Goal: Task Accomplishment & Management: Manage account settings

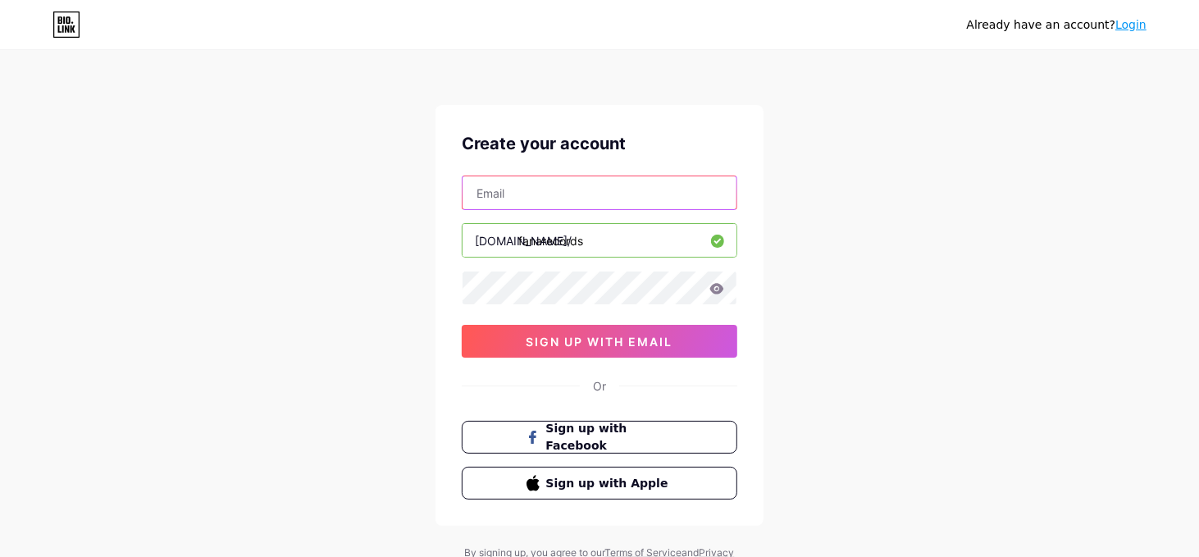
click at [567, 193] on input "text" at bounding box center [599, 192] width 274 height 33
type input "[EMAIL_ADDRESS][DOMAIN_NAME]"
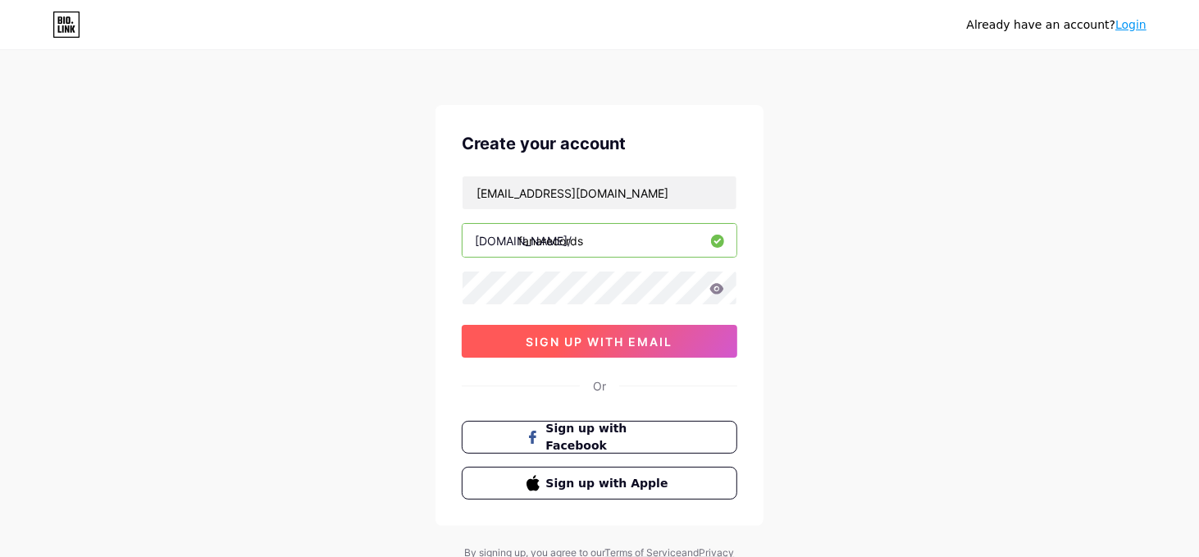
click at [671, 343] on span "sign up with email" at bounding box center [599, 342] width 147 height 14
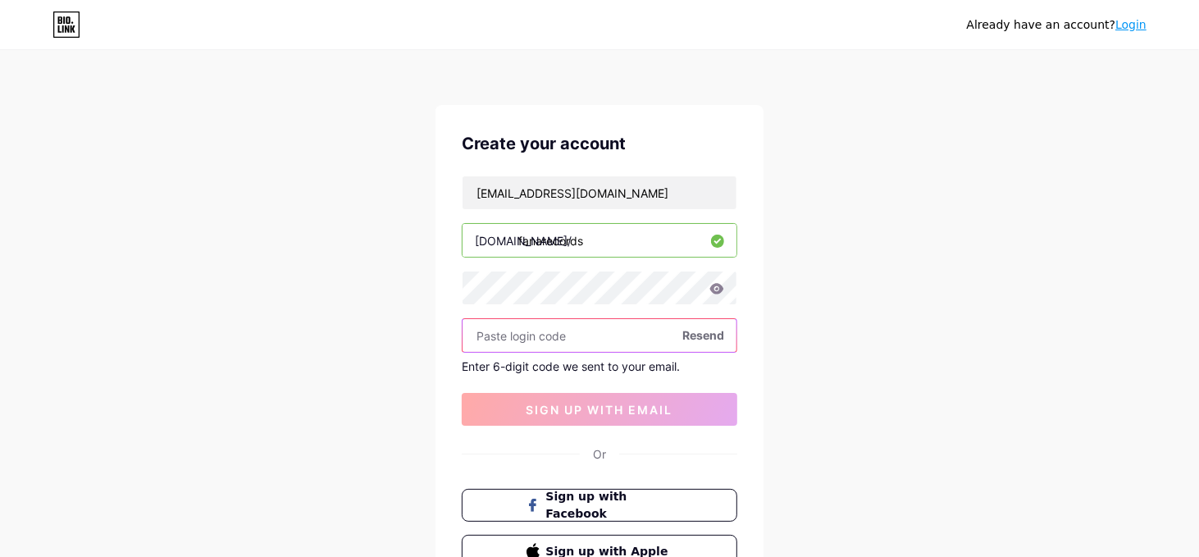
click at [570, 336] on input "text" at bounding box center [599, 335] width 274 height 33
paste input "349143"
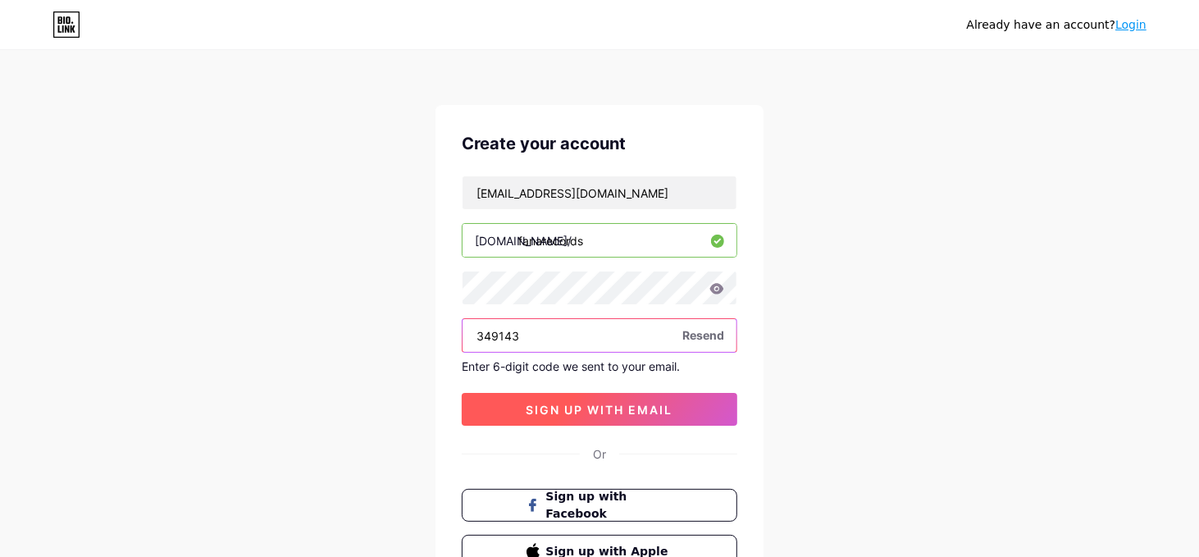
type input "349143"
click at [641, 406] on span "sign up with email" at bounding box center [599, 410] width 147 height 14
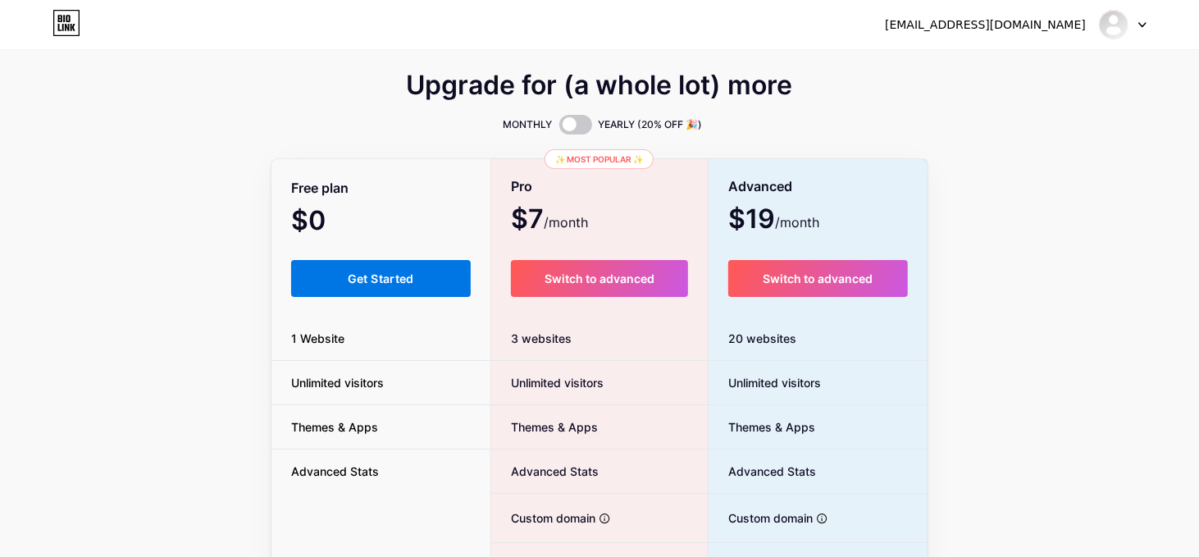
click at [342, 290] on button "Get Started" at bounding box center [381, 278] width 180 height 37
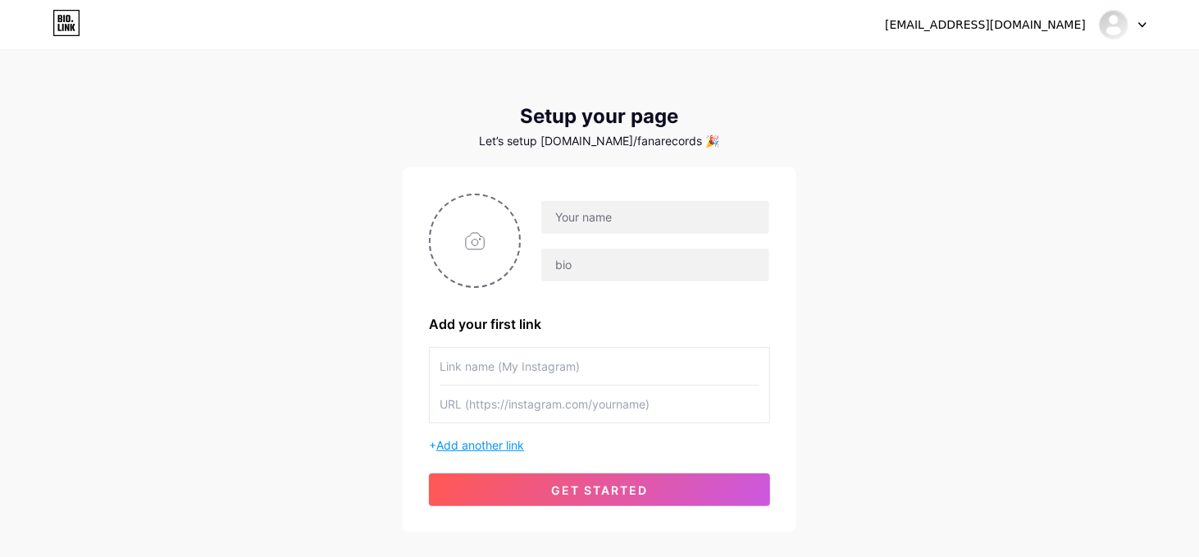
click at [498, 452] on span "Add another link" at bounding box center [480, 445] width 88 height 14
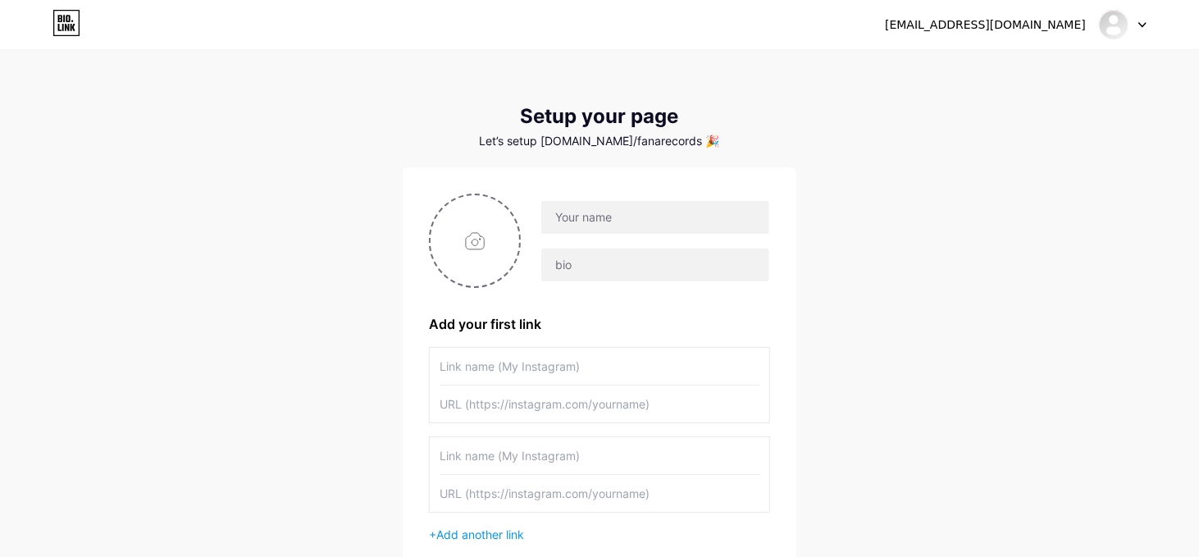
scroll to position [82, 0]
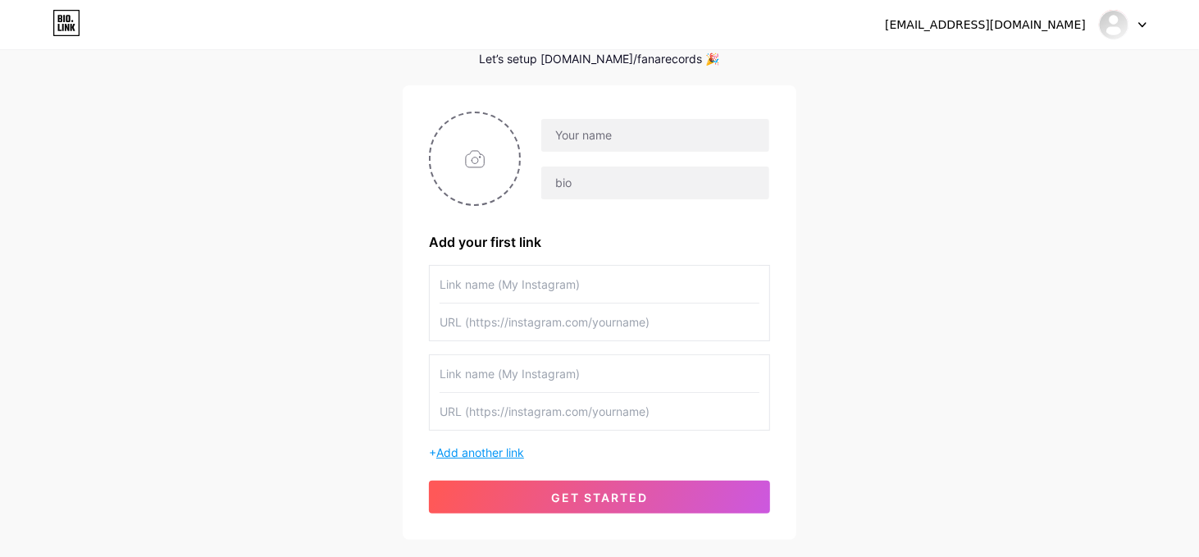
click at [490, 459] on span "Add another link" at bounding box center [480, 452] width 88 height 14
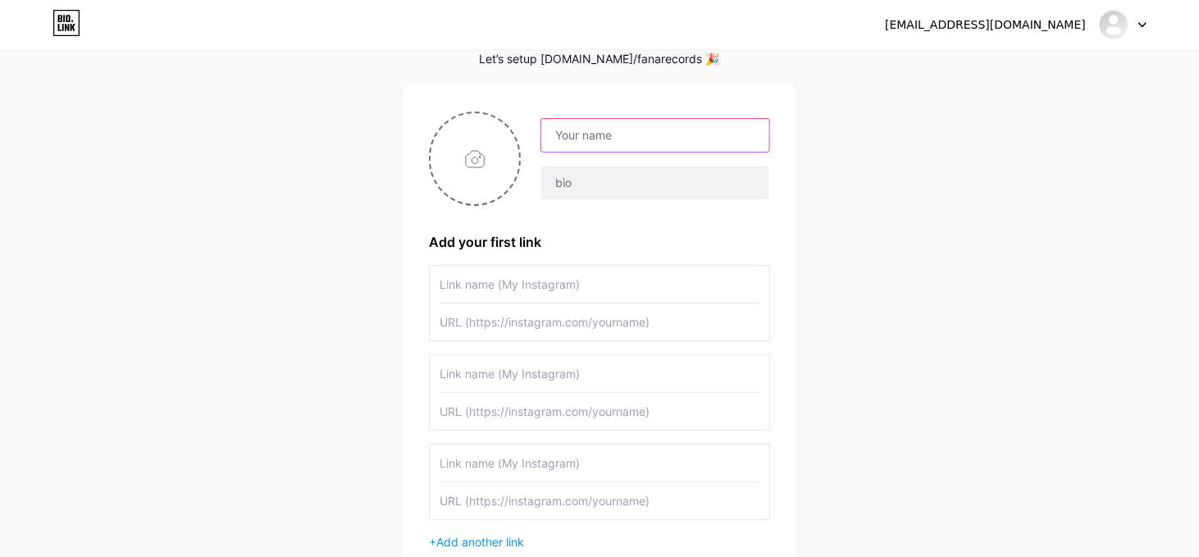
click at [635, 134] on input "text" at bounding box center [655, 135] width 228 height 33
type input "Fana Records"
click at [456, 176] on input "file" at bounding box center [474, 158] width 89 height 91
type input "C:\fakepath\e841a323-bbd1-4976-a82e-21959ca44c3d (1) (1).jpg"
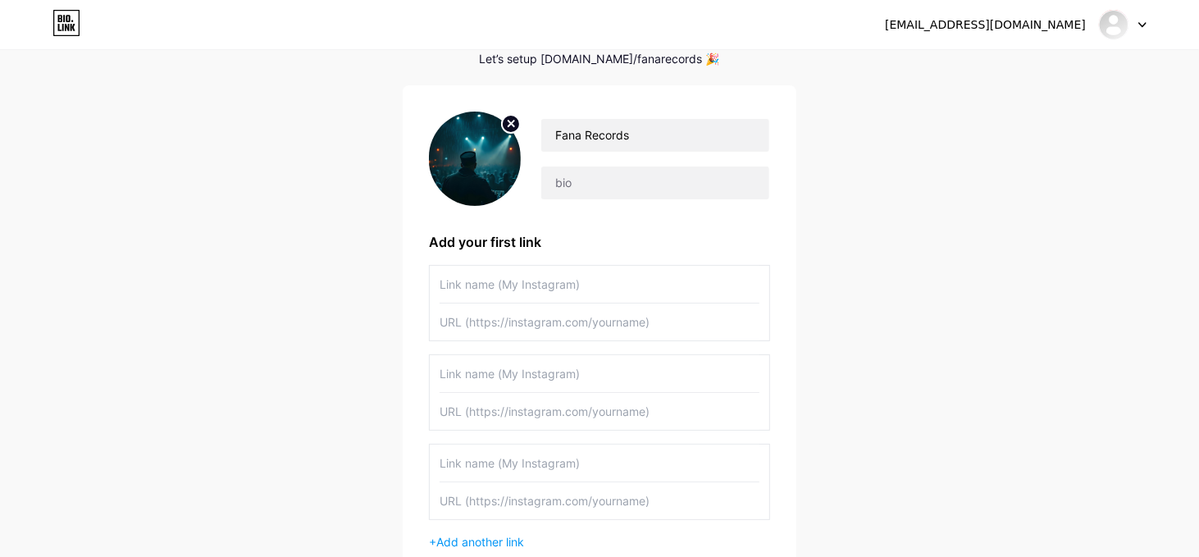
click at [508, 303] on input "text" at bounding box center [599, 284] width 320 height 37
type input "My YouTube channel"
click at [617, 340] on input "text" at bounding box center [599, 321] width 320 height 37
paste input "[URL][DOMAIN_NAME]"
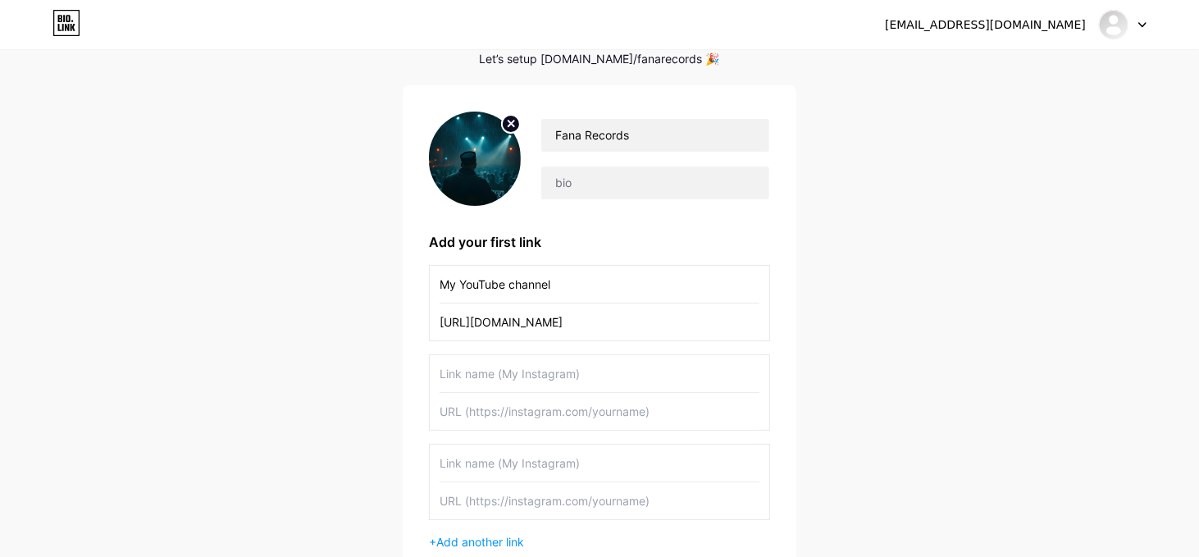
type input "[URL][DOMAIN_NAME]"
click at [578, 389] on input "text" at bounding box center [599, 373] width 320 height 37
type input "My Tiktok channel"
click at [512, 450] on div "My YouTube channel https://youtube.com/channel/UC5WPBVetCALc8piM_zi6XhQ?sub_con…" at bounding box center [599, 407] width 341 height 285
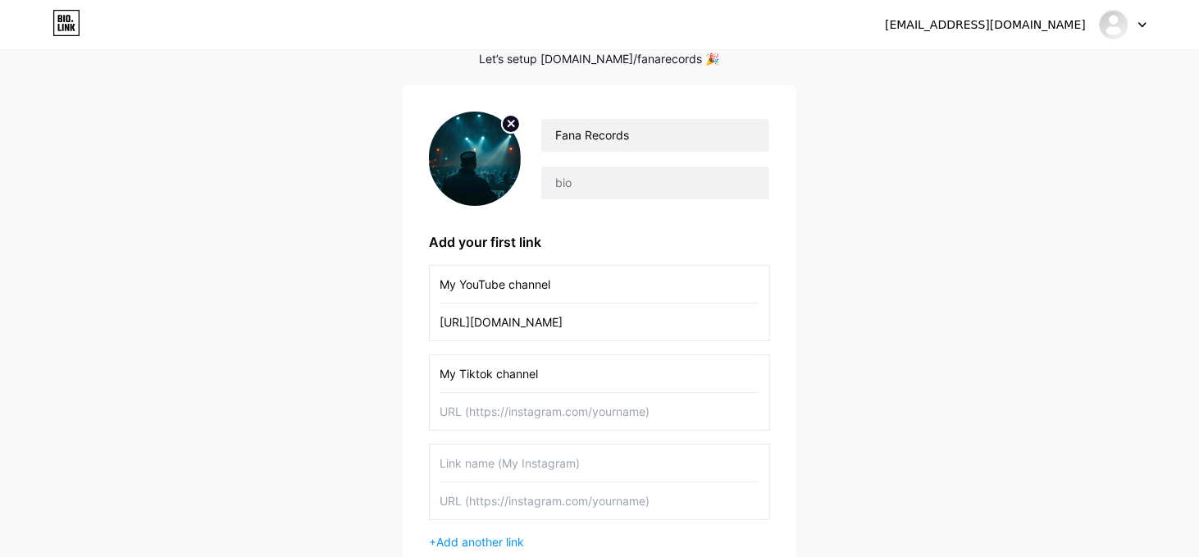
click at [512, 430] on input "text" at bounding box center [599, 411] width 320 height 37
paste input "https://www.tiktok.com/@fana.records"
type input "https://www.tiktok.com/@fana.records"
click at [553, 481] on input "text" at bounding box center [599, 462] width 320 height 37
type input "My Instagram"
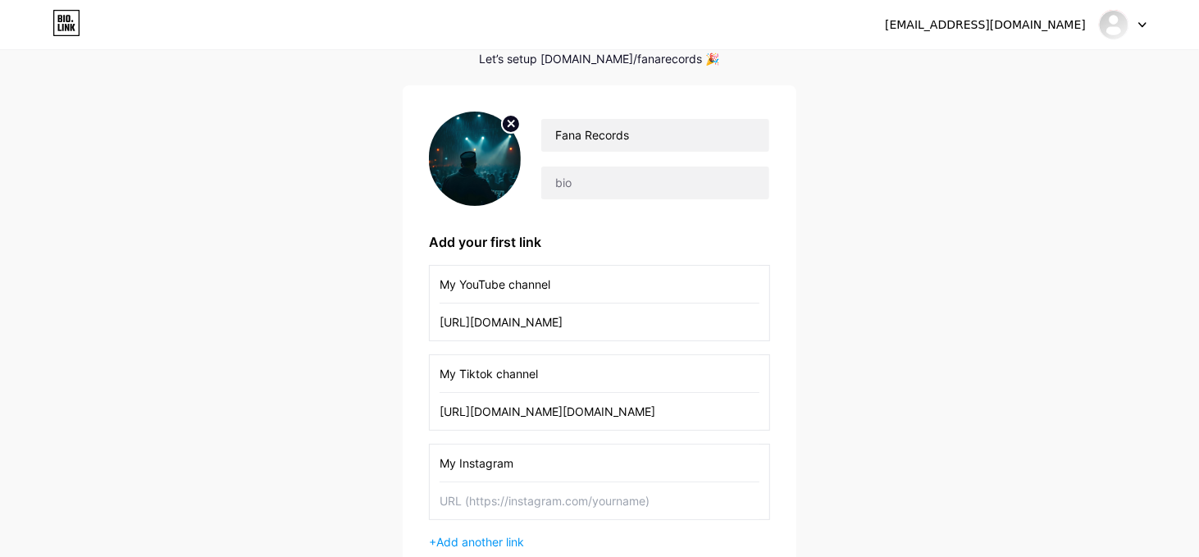
click at [553, 518] on input "text" at bounding box center [599, 500] width 320 height 37
paste input "https://www.instagram.com/fana.records/"
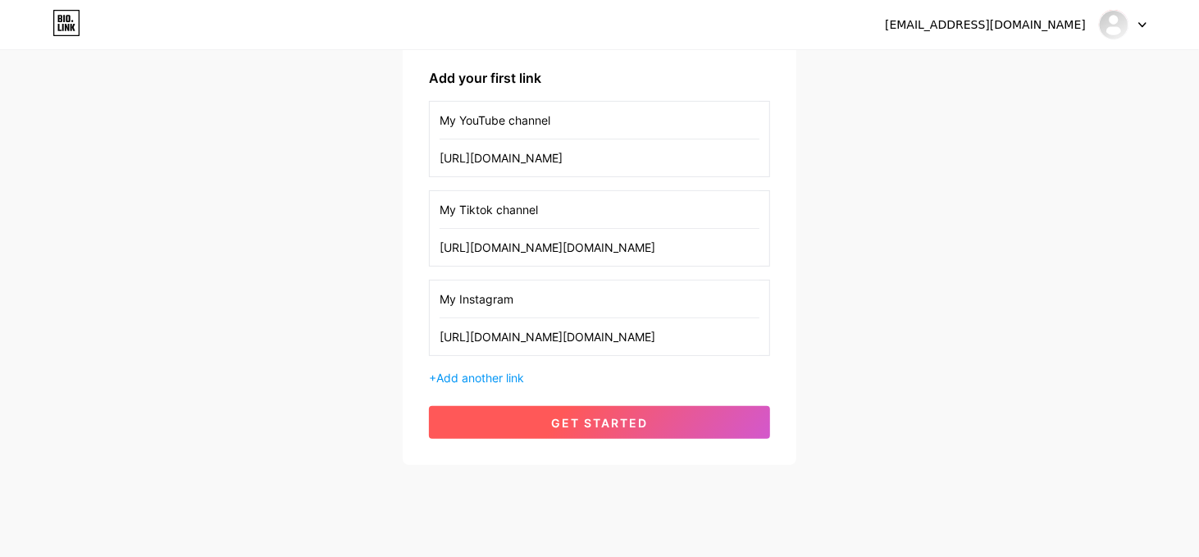
type input "https://www.instagram.com/fana.records/"
click at [626, 430] on span "get started" at bounding box center [599, 423] width 97 height 14
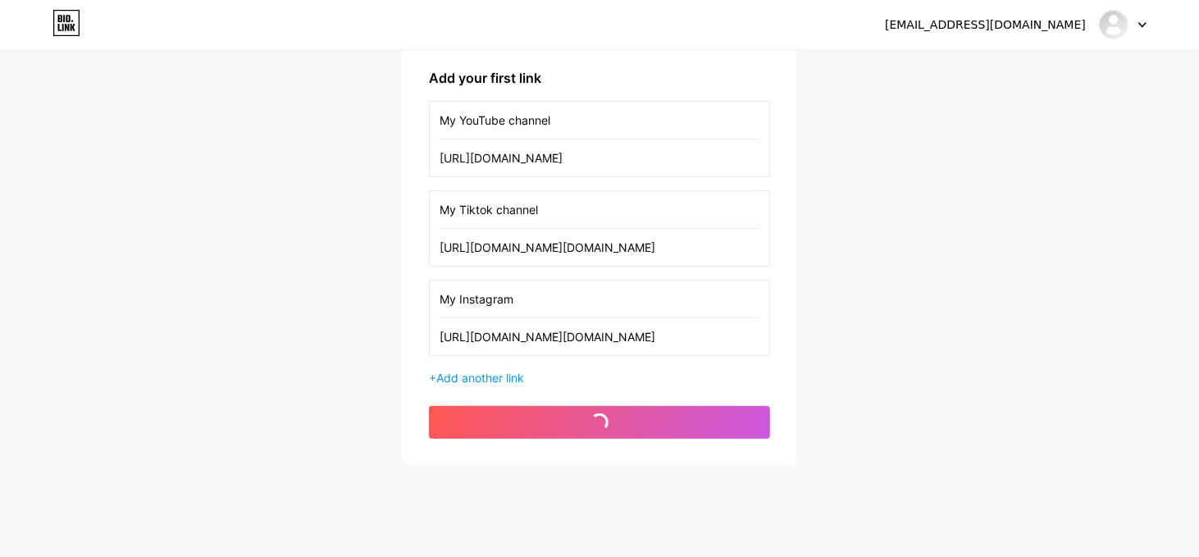
scroll to position [164, 0]
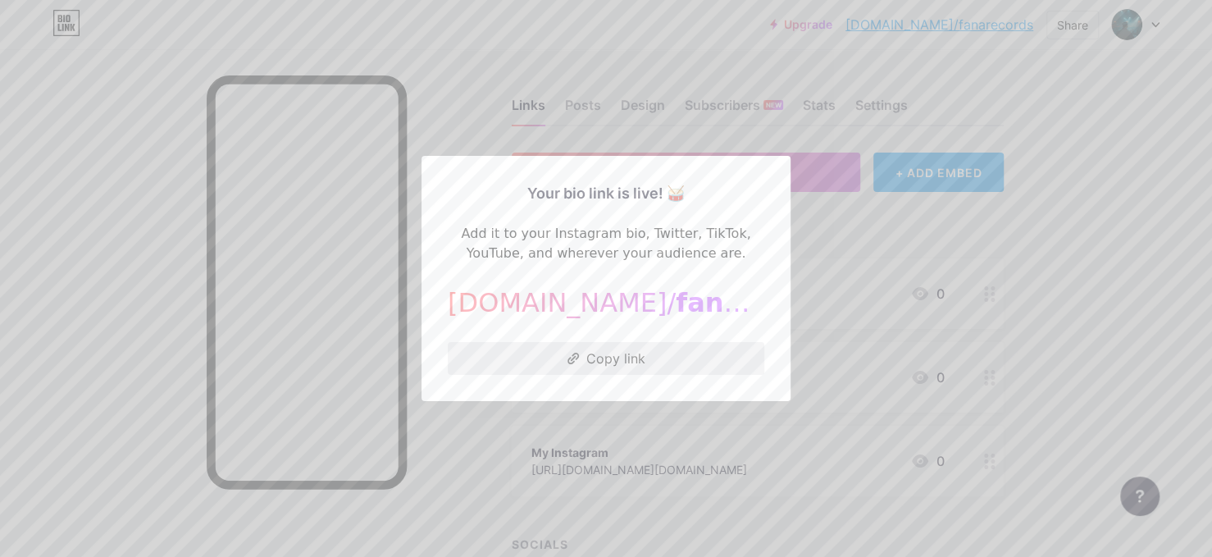
click at [680, 367] on button "Copy link" at bounding box center [606, 358] width 316 height 33
click at [803, 253] on div at bounding box center [606, 278] width 1212 height 557
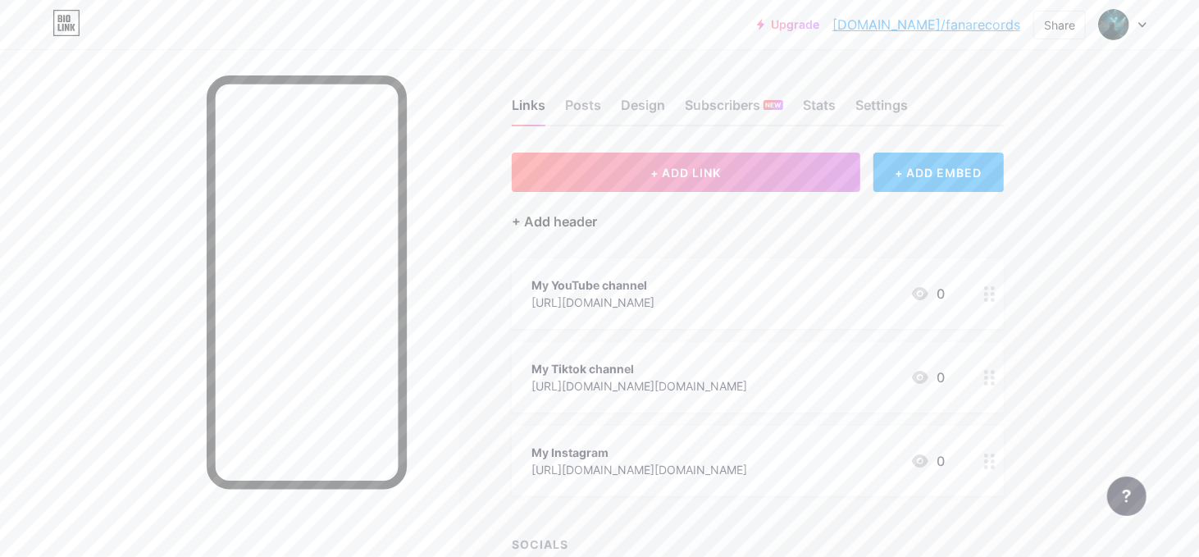
click at [587, 228] on div "+ Add header" at bounding box center [554, 222] width 85 height 20
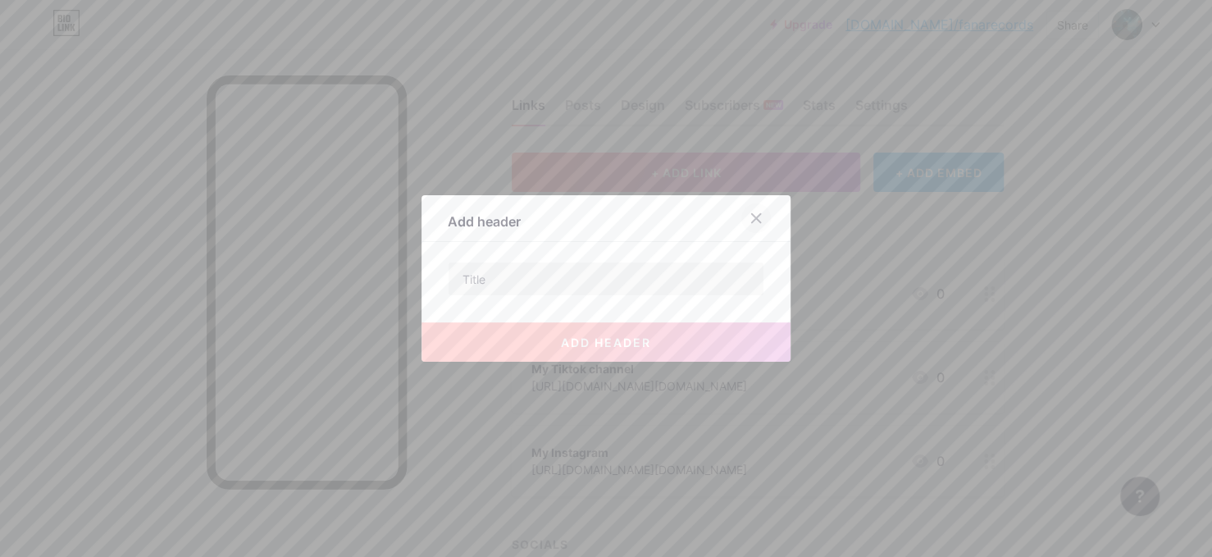
click at [752, 220] on icon at bounding box center [756, 218] width 9 height 9
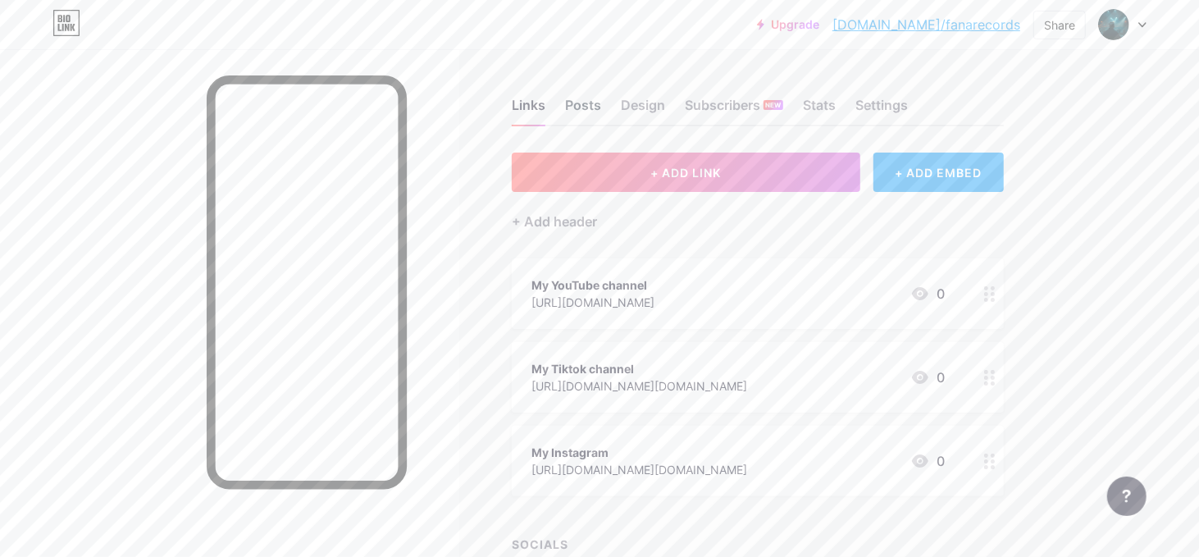
click at [595, 108] on div "Posts" at bounding box center [583, 110] width 36 height 30
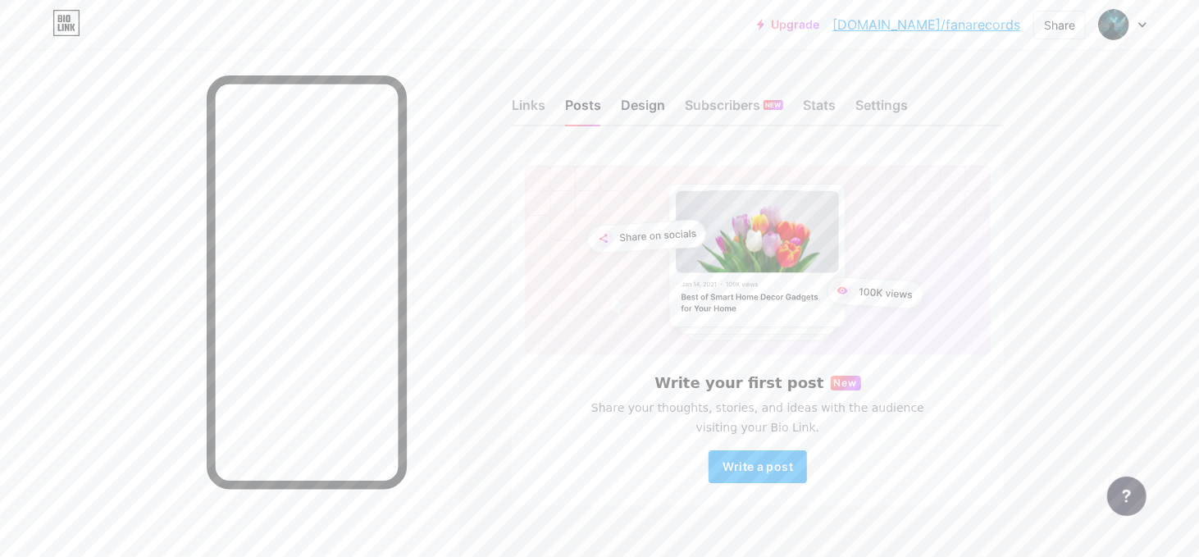
click at [648, 112] on div "Design" at bounding box center [643, 110] width 44 height 30
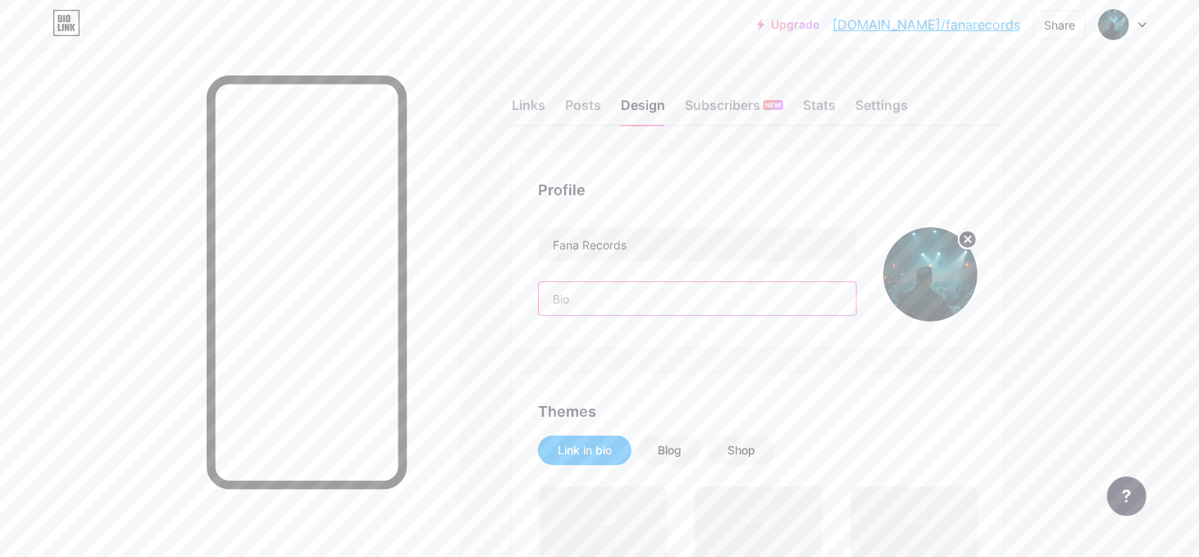
click at [639, 297] on input "text" at bounding box center [697, 298] width 317 height 33
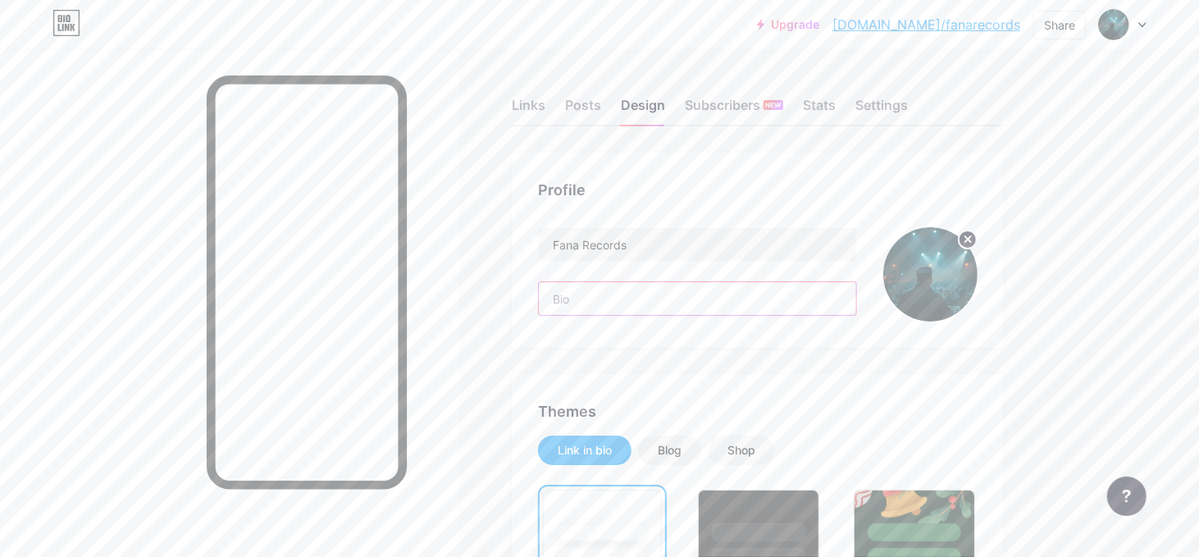
paste input "🎧 Musik Islami Sufi & EDM 📿 Al-Hikam dalam beat mistik 🌌 Untuk para pencari hak…"
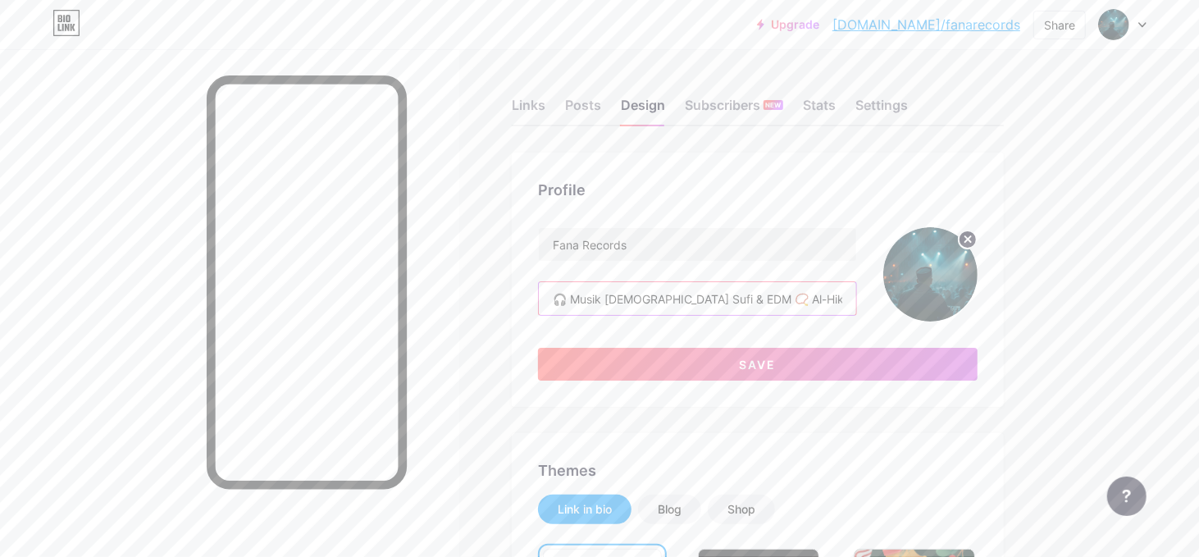
drag, startPoint x: 843, startPoint y: 303, endPoint x: 503, endPoint y: 295, distance: 339.5
paste input "EDM bernuansa spiritual, dari hati untuk hati"
click at [576, 299] on input "🎧 Musik Islami Sufi & EDM 📿 Al-Hikam dalam beat mistik 🌌 Untuk para pencari hak…" at bounding box center [697, 298] width 317 height 33
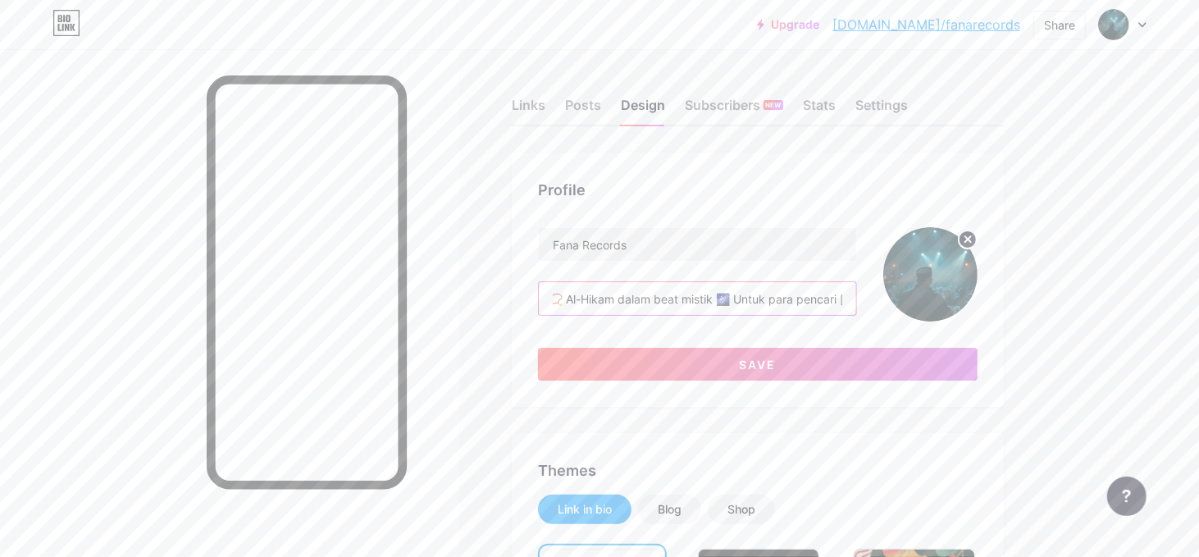
drag, startPoint x: 573, startPoint y: 297, endPoint x: 960, endPoint y: 296, distance: 387.0
click at [960, 296] on div "Fana Records 🎧 Musik Islami Sufi & EDM 📿 Al-Hikam dalam beat mistik 🌌 Untuk par…" at bounding box center [757, 274] width 439 height 94
paste input "EDM bernuansa spiritual, dari hati untuk hati"
click at [599, 299] on input "🎧 EDM bernuansa spiritual, dari hati untuk hati" at bounding box center [697, 298] width 317 height 33
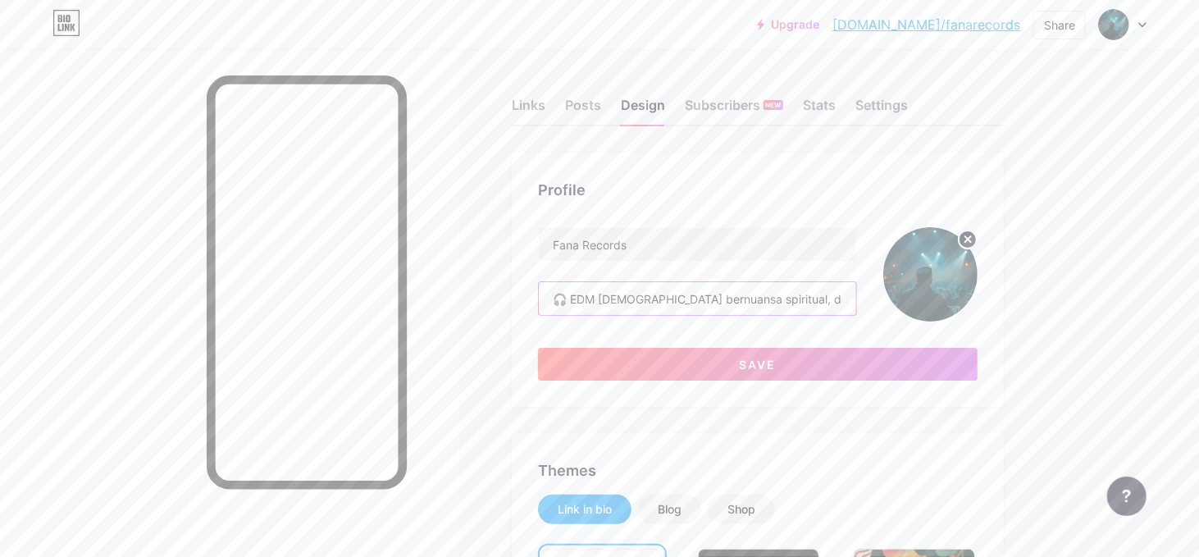
drag, startPoint x: 740, startPoint y: 301, endPoint x: 636, endPoint y: 301, distance: 103.3
click at [636, 301] on input "🎧 EDM Islami bernuansa spiritual, dari hati untuk hati" at bounding box center [697, 298] width 317 height 33
click at [762, 296] on input "🎧 EDM Islami dari hati untuk hati" at bounding box center [697, 298] width 317 height 33
click at [574, 299] on input "🎧 EDM Islami dari hati untuk hati" at bounding box center [697, 298] width 317 height 33
click at [754, 299] on input "🎧 EDM Islami dari hati untuk hati" at bounding box center [697, 298] width 317 height 33
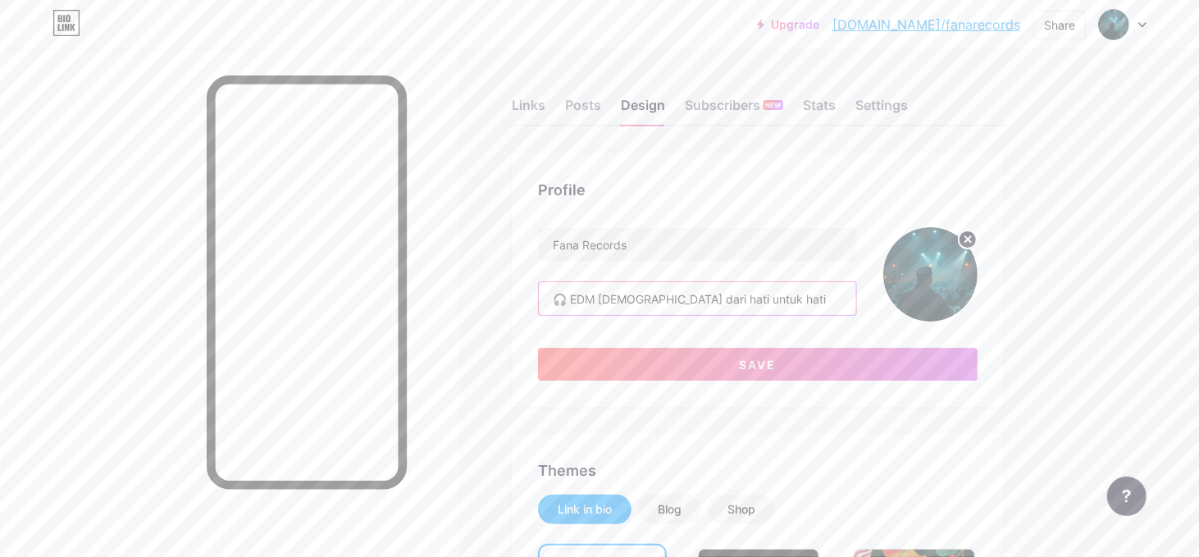
click at [632, 300] on input "🎧 EDM Islami dari hati untuk hati" at bounding box center [697, 298] width 317 height 33
click at [808, 298] on input "🎧 EDM Islami Original, dari hati untuk hati" at bounding box center [697, 298] width 317 height 33
type input "🎧 EDM Islami Original, dari hati untuk hati"
click at [868, 204] on div "Profile Fana Records 🎧 EDM Islami Original, dari hati untuk hati Save" at bounding box center [758, 279] width 492 height 254
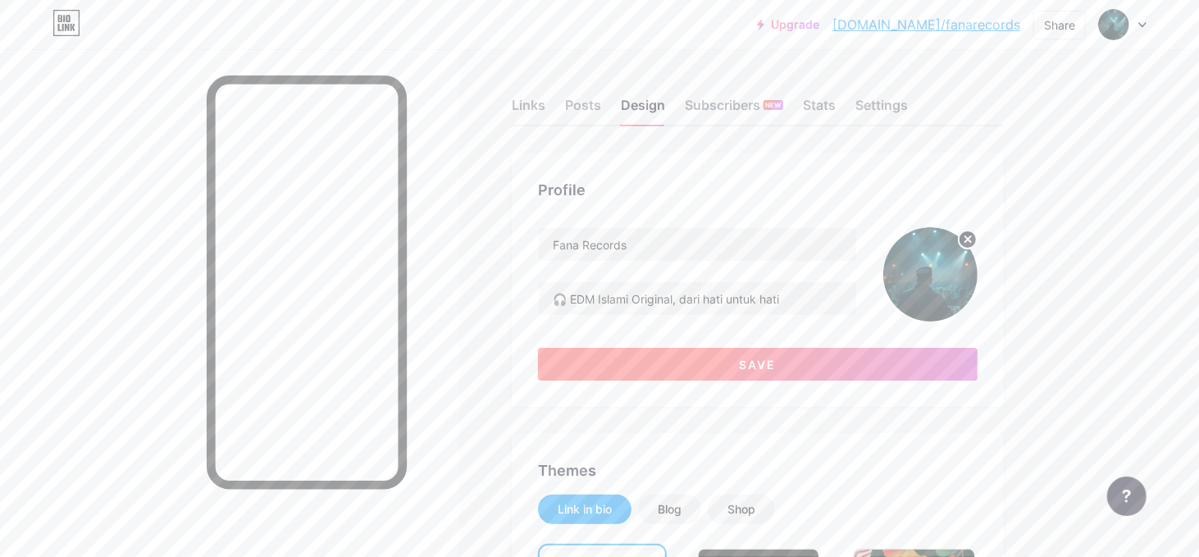
click at [740, 372] on button "Save" at bounding box center [757, 364] width 439 height 33
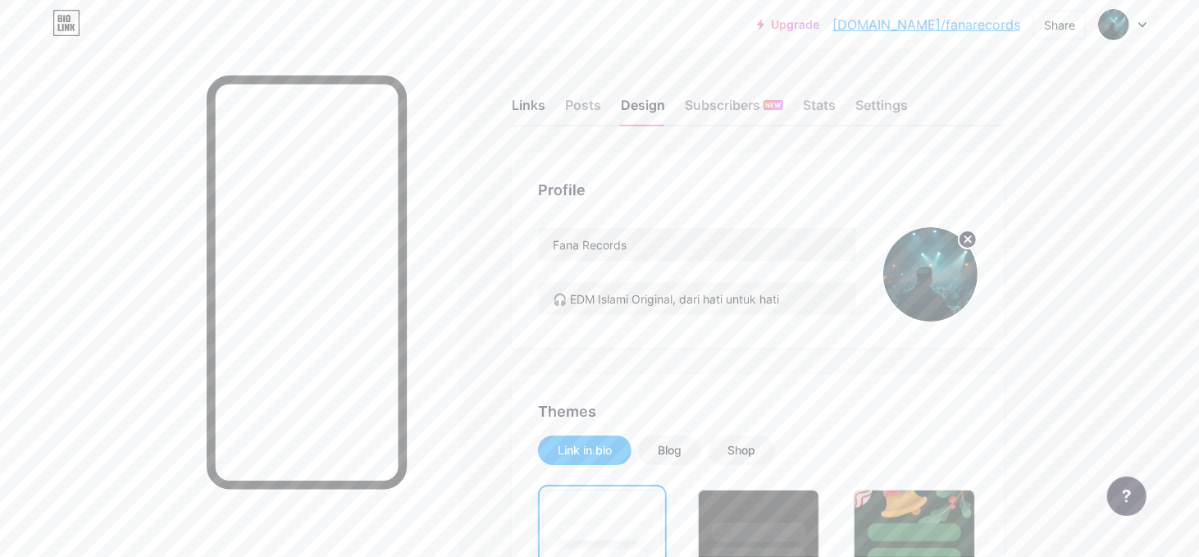
click at [521, 110] on div "Links" at bounding box center [529, 110] width 34 height 30
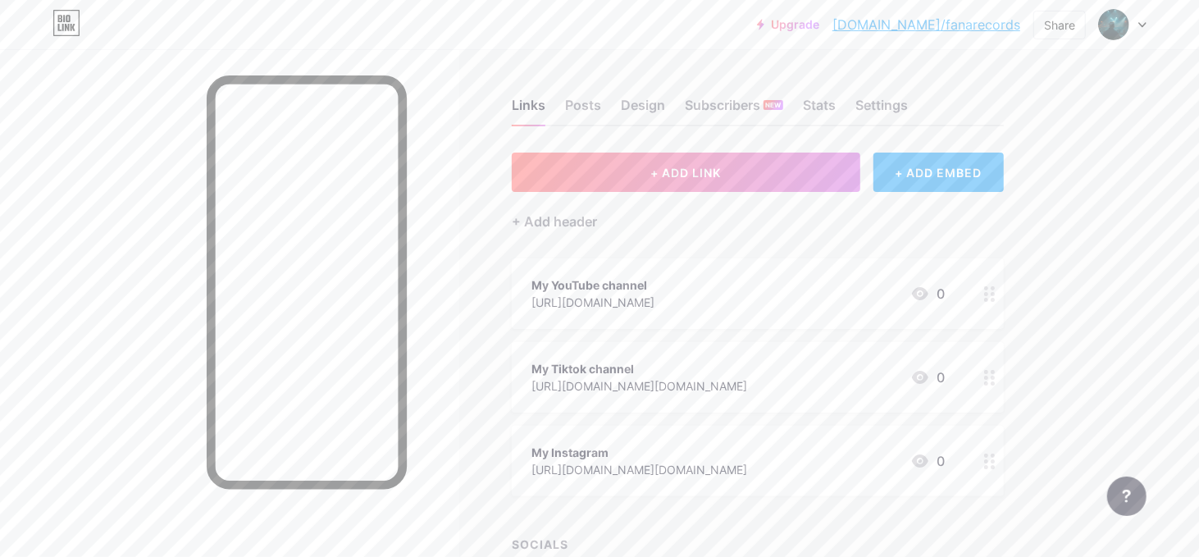
scroll to position [82, 0]
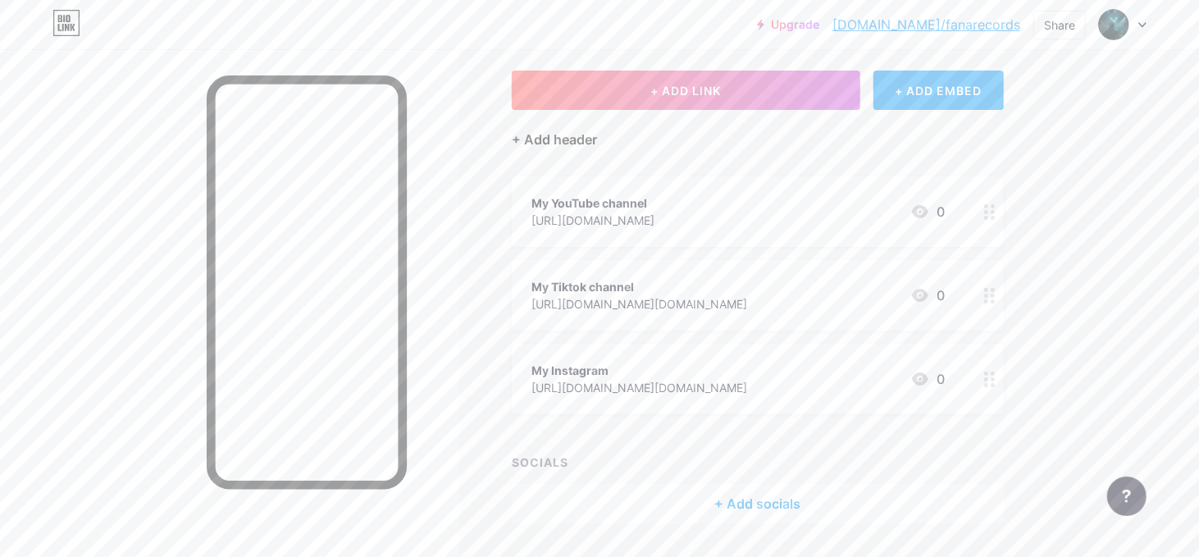
click at [582, 145] on div "+ Add header" at bounding box center [554, 140] width 85 height 20
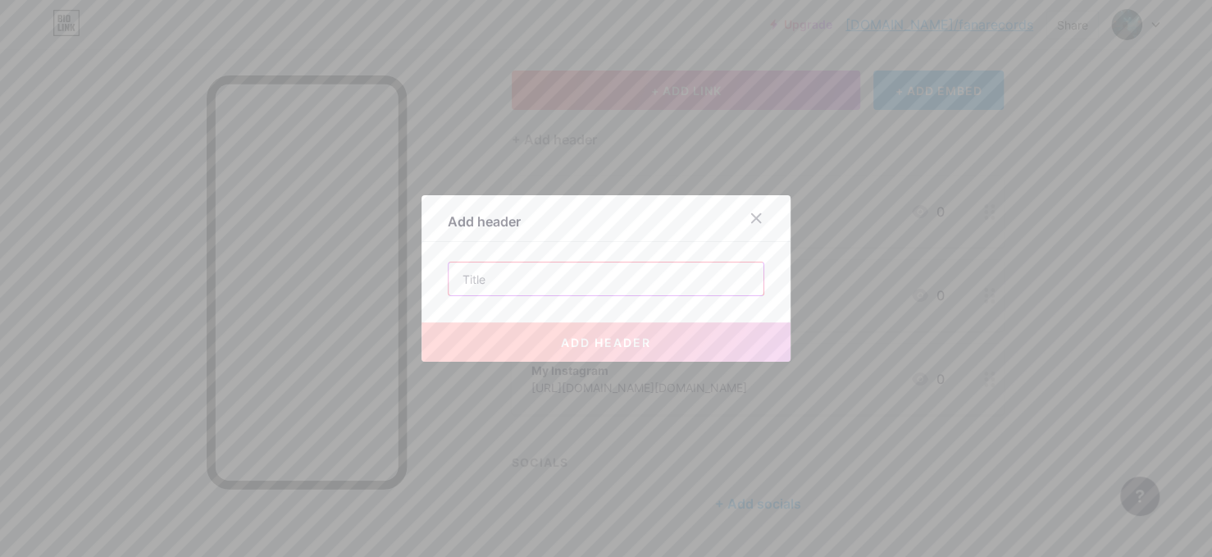
click at [642, 283] on input "text" at bounding box center [605, 278] width 315 height 33
click at [751, 217] on icon at bounding box center [755, 218] width 13 height 13
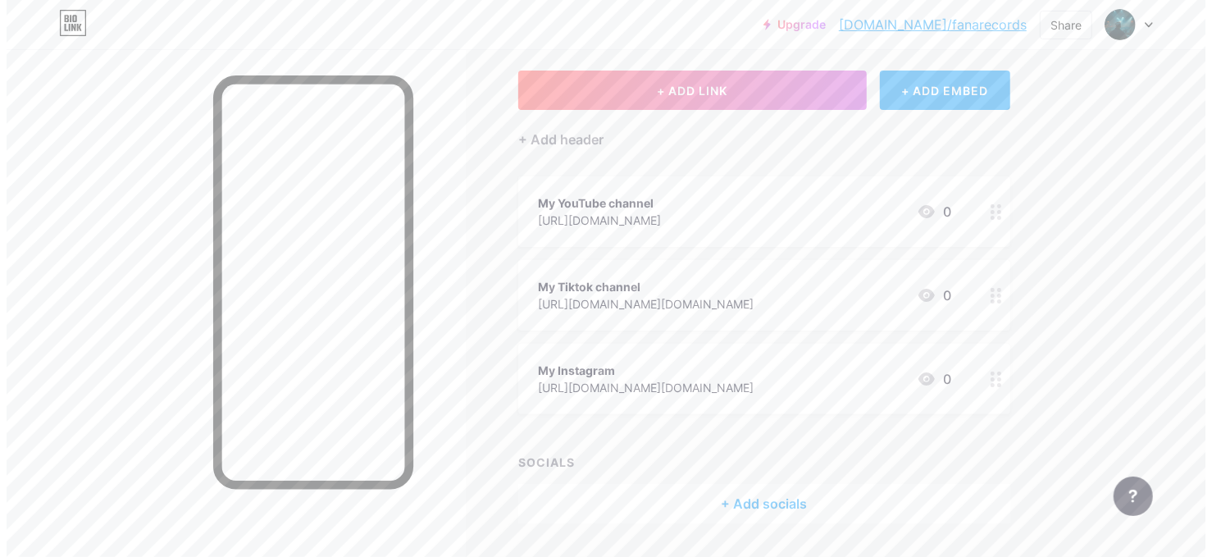
scroll to position [0, 0]
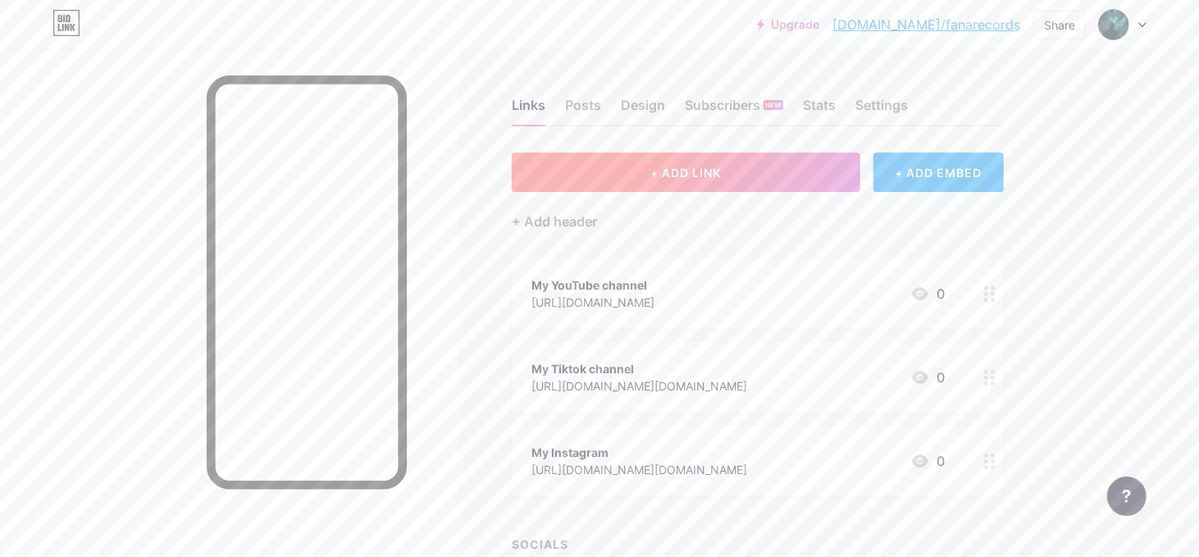
click at [708, 171] on span "+ ADD LINK" at bounding box center [685, 173] width 71 height 14
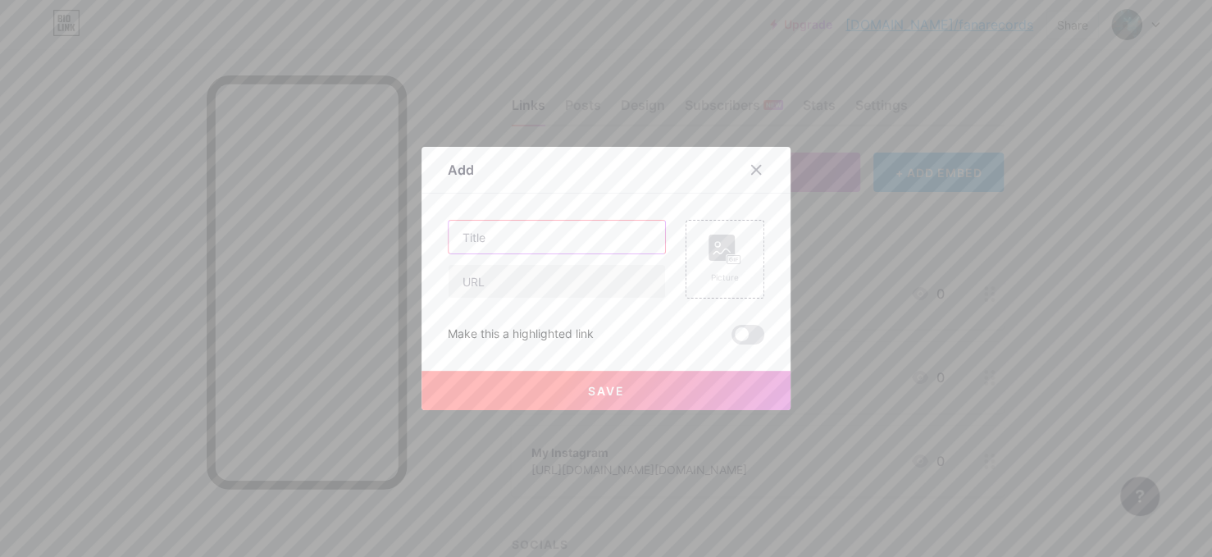
click at [538, 231] on input "text" at bounding box center [556, 237] width 216 height 33
type input "My Spotify"
click at [573, 284] on input "text" at bounding box center [556, 281] width 216 height 33
paste input "https://open.spotify.com/artist/0HheozelVuBd29C3vnK90N?si=GW_nF8BkRs2rxJZFvWT2Qg"
type input "https://open.spotify.com/artist/0HheozelVuBd29C3vnK90N?si=GW_nF8BkRs2rxJZFvWT2Qg"
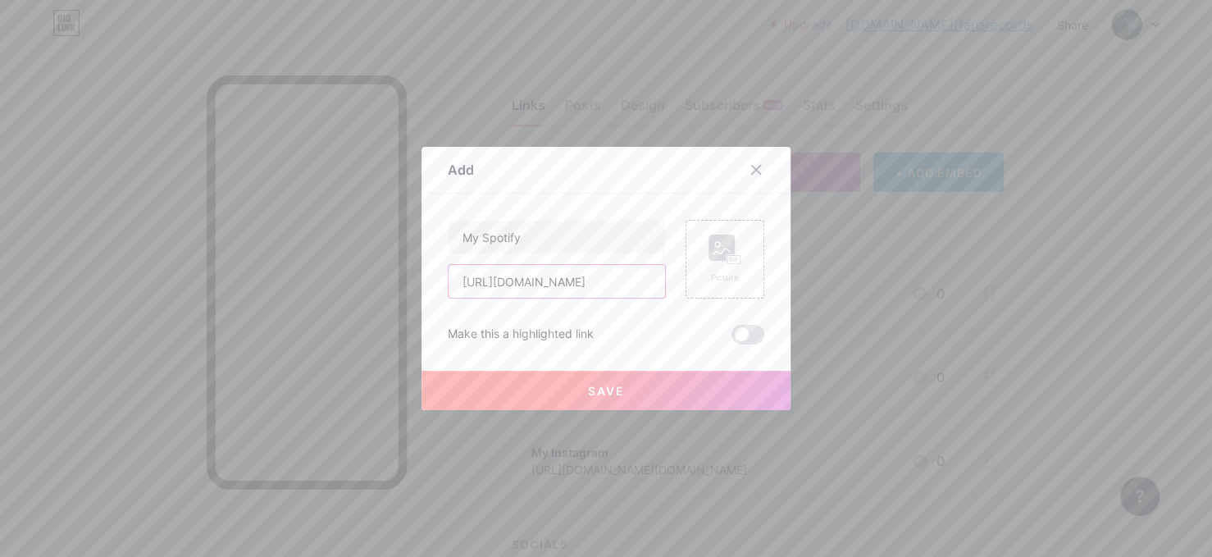
scroll to position [0, 312]
click at [576, 287] on input "https://open.spotify.com/artist/0HheozelVuBd29C3vnK90N?si=GW_nF8BkRs2rxJZFvWT2Qg" at bounding box center [556, 281] width 216 height 33
drag, startPoint x: 644, startPoint y: 281, endPoint x: 179, endPoint y: 275, distance: 464.9
click at [179, 275] on div "Add Content YouTube Play YouTube video without leaving your page. ADD Vimeo Pla…" at bounding box center [606, 278] width 1212 height 557
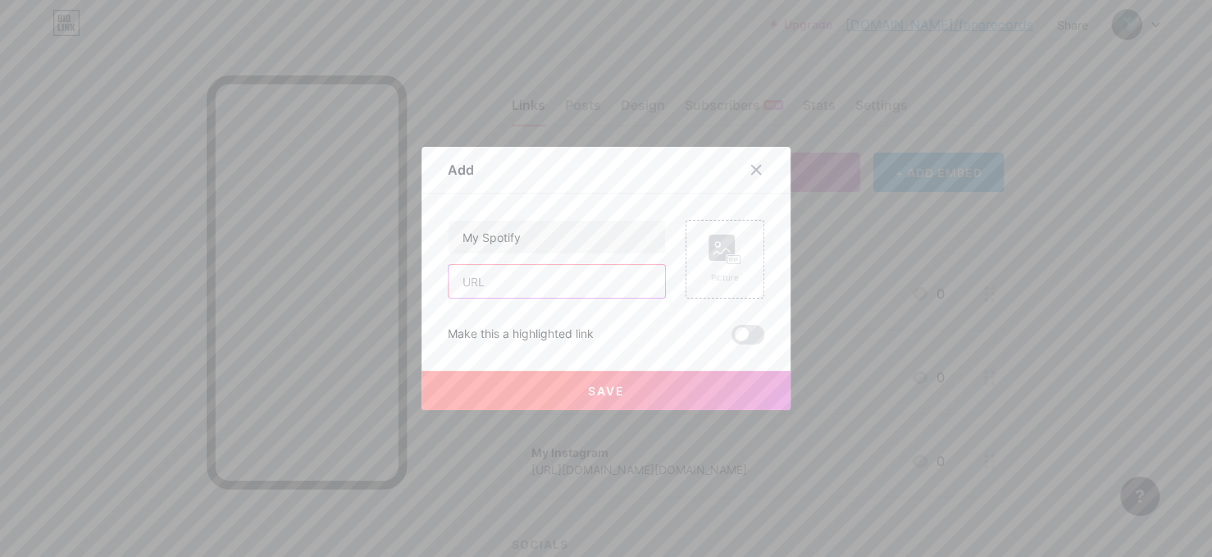
paste input "https://open.spotify.com/artist/0HheozelVuBd29C3vnK90N?si=GW_nF8BkRs2rxJZFvWT2Qg"
type input "https://open.spotify.com/artist/0HheozelVuBd29C3vnK90N?si=GW_nF8BkRs2rxJZFvWT2Qg"
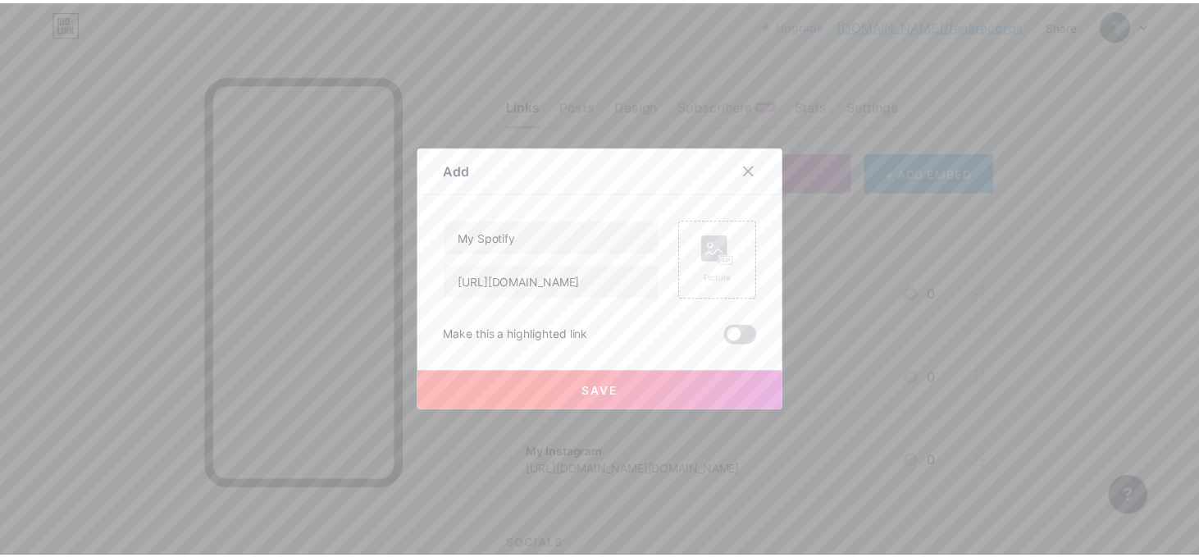
scroll to position [0, 0]
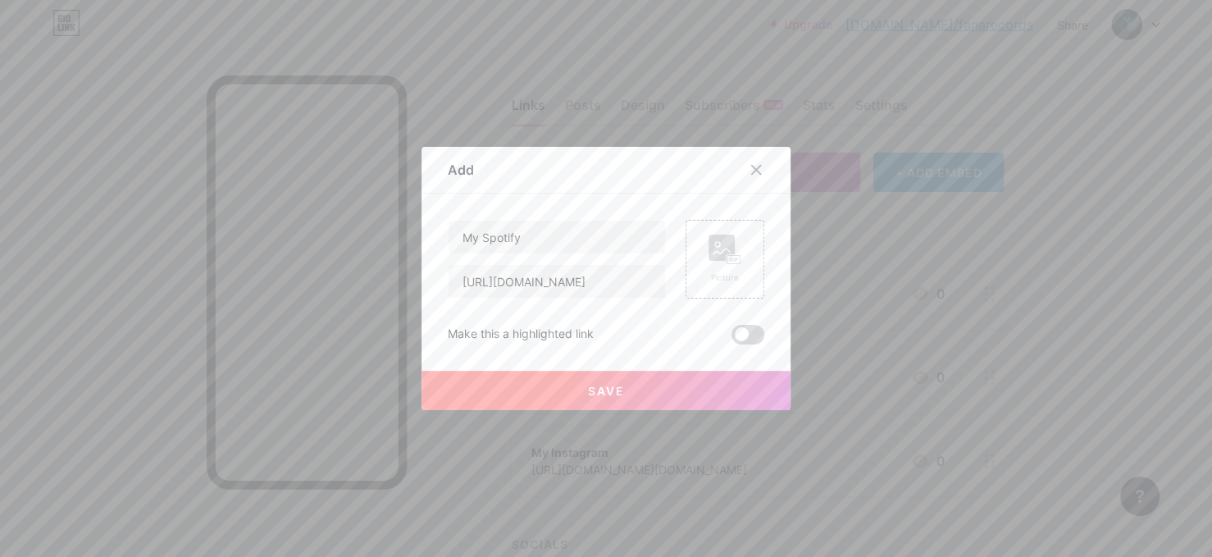
click at [743, 330] on span at bounding box center [747, 335] width 33 height 20
click at [731, 339] on input "checkbox" at bounding box center [731, 339] width 0 height 0
click at [746, 334] on span at bounding box center [747, 335] width 33 height 20
click at [731, 339] on input "checkbox" at bounding box center [731, 339] width 0 height 0
click at [644, 387] on button "Save" at bounding box center [605, 390] width 369 height 39
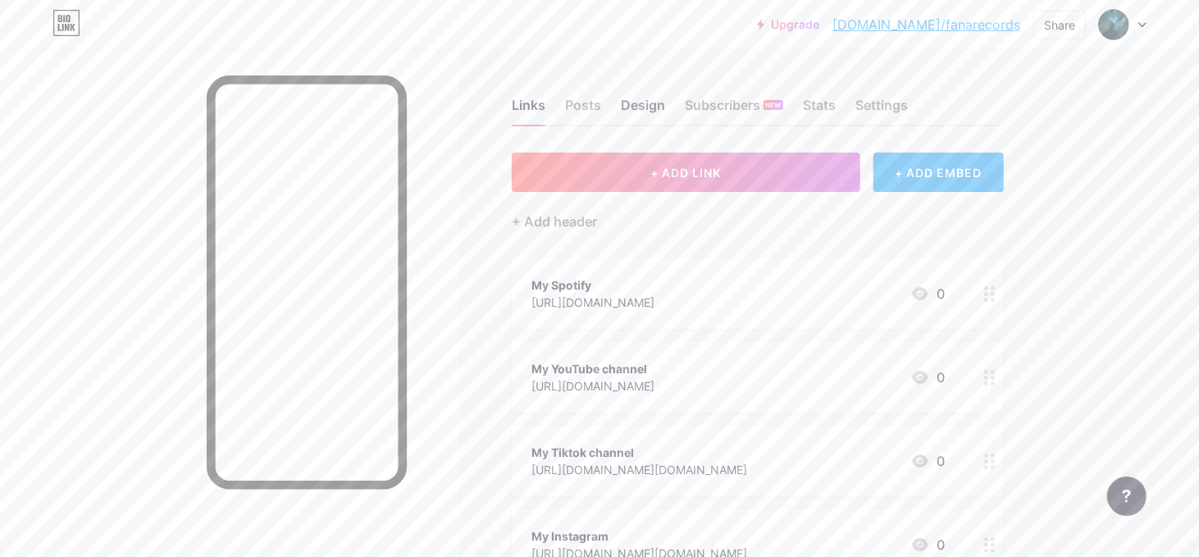
click at [642, 102] on div "Design" at bounding box center [643, 110] width 44 height 30
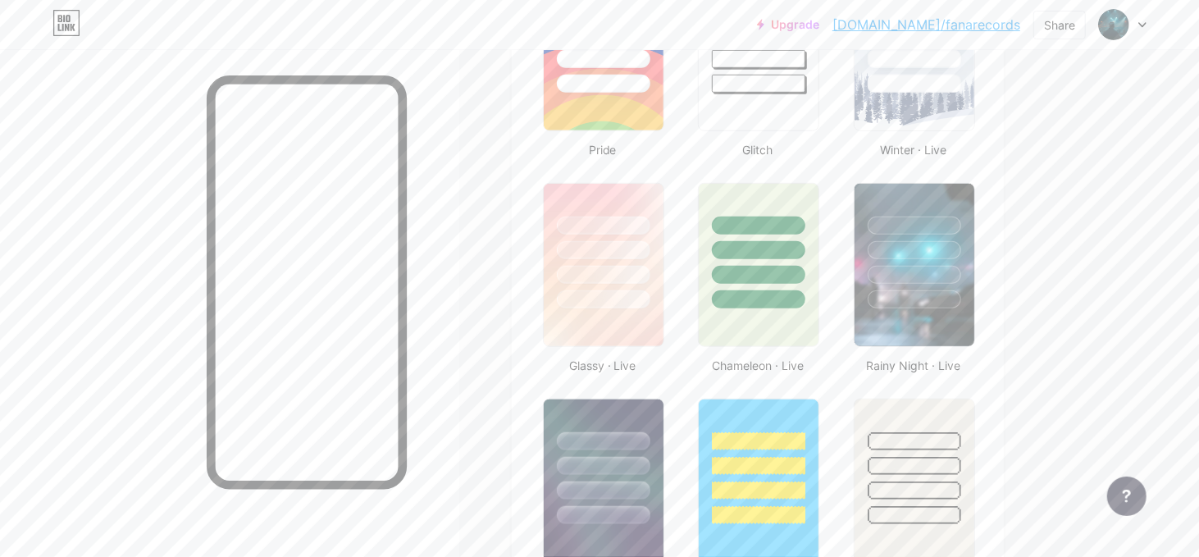
scroll to position [820, 0]
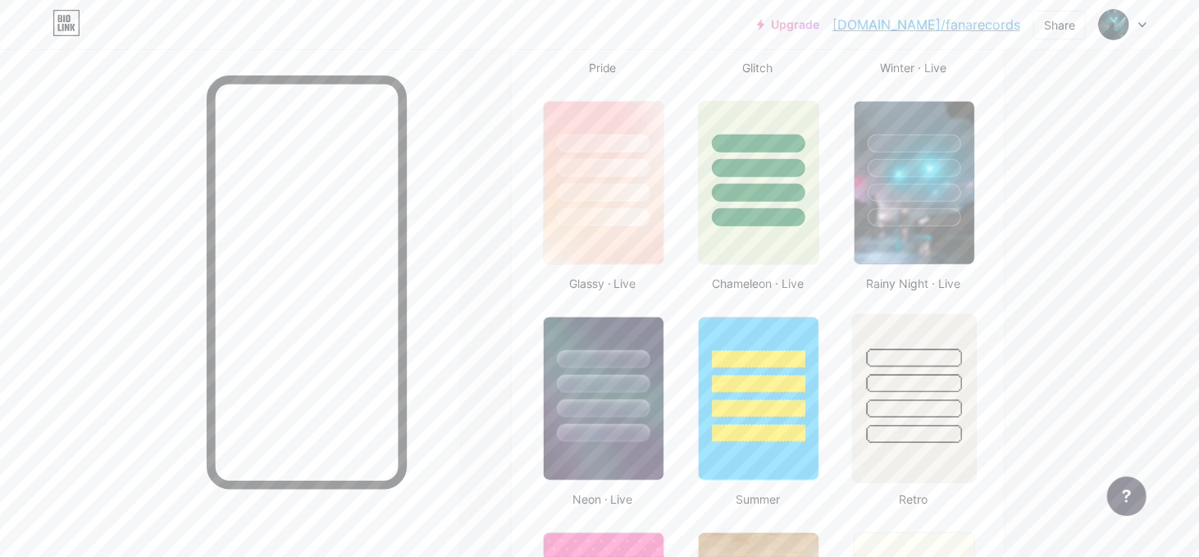
click at [914, 322] on div at bounding box center [913, 379] width 123 height 129
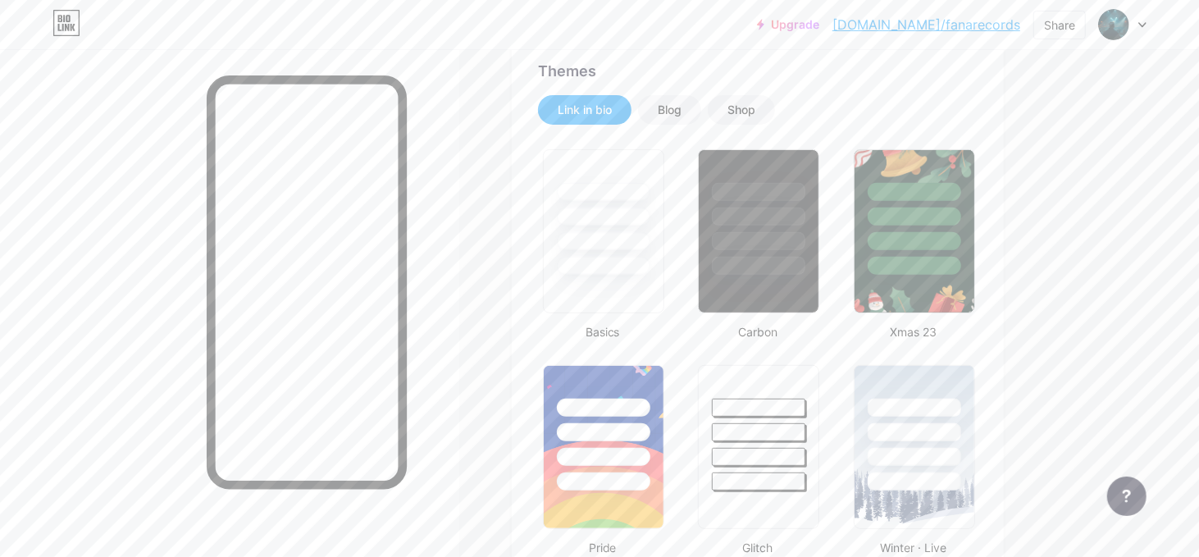
scroll to position [0, 0]
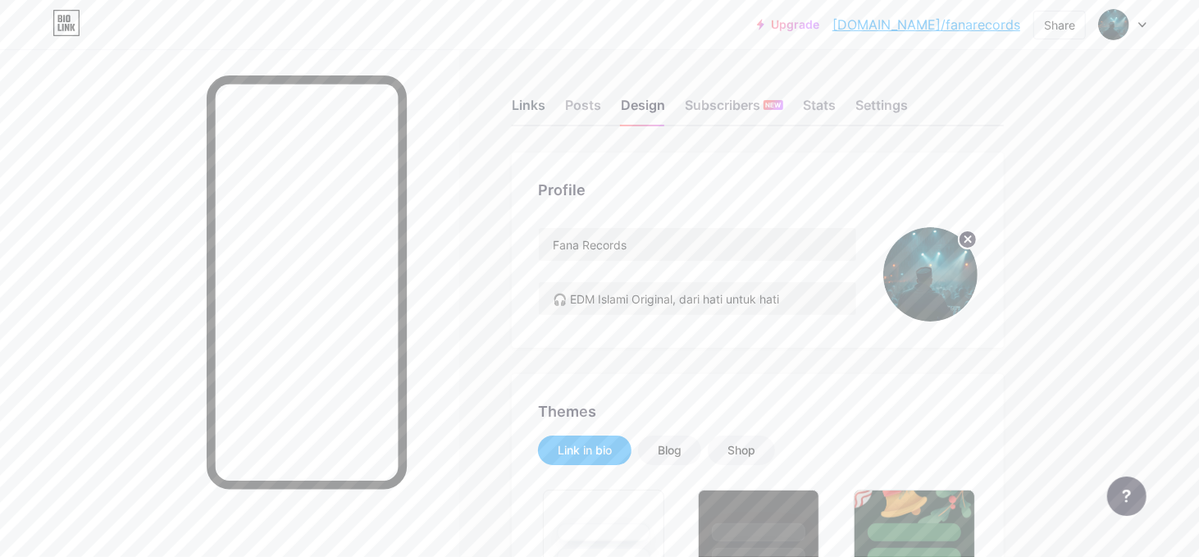
click at [530, 105] on div "Links" at bounding box center [529, 110] width 34 height 30
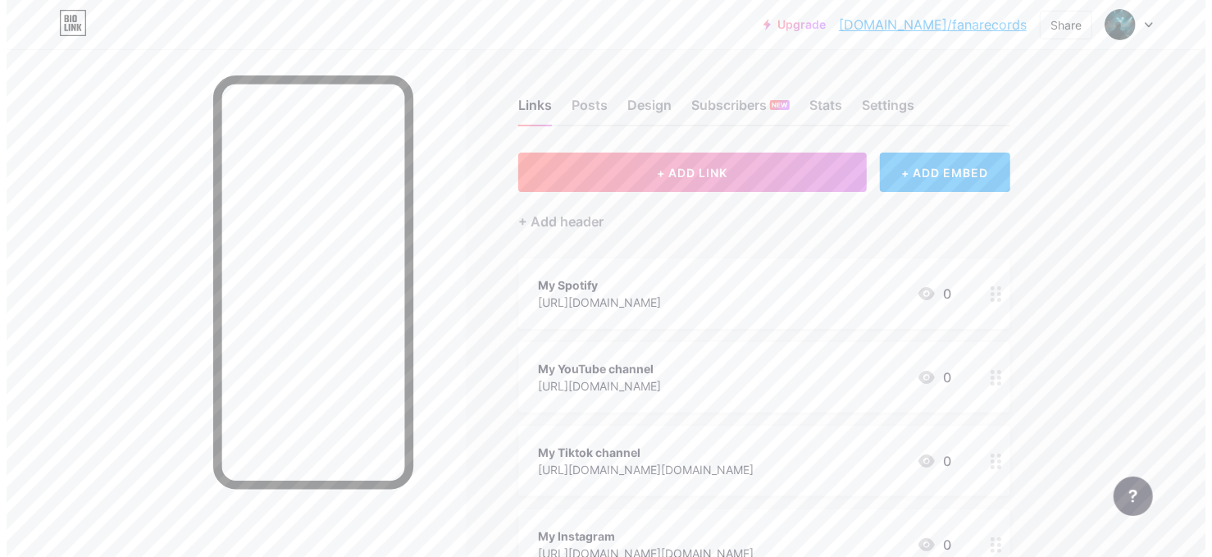
scroll to position [220, 0]
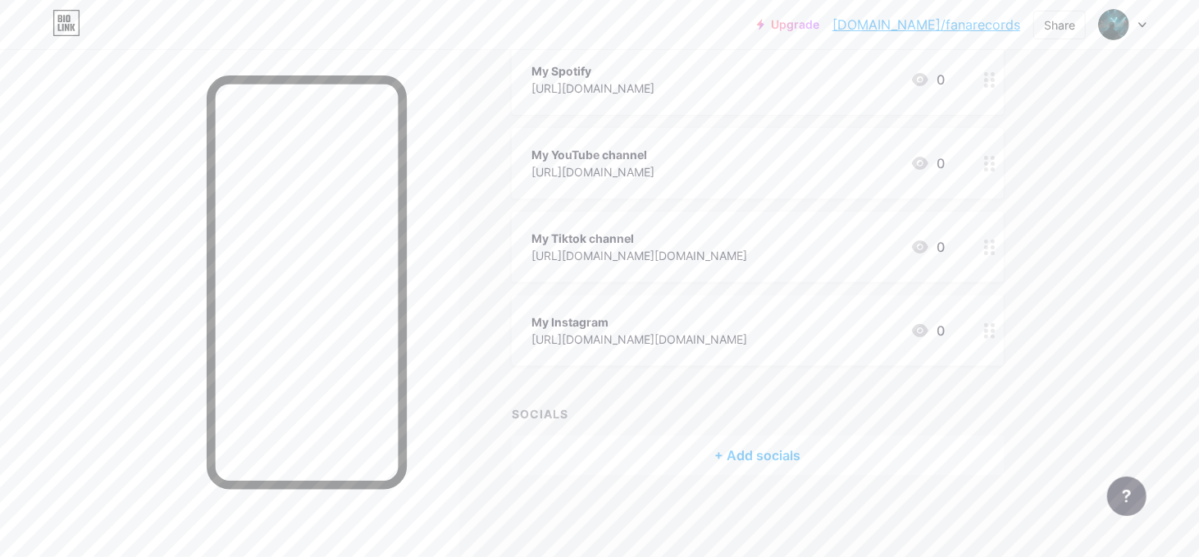
click at [724, 447] on div "+ Add socials" at bounding box center [758, 454] width 492 height 39
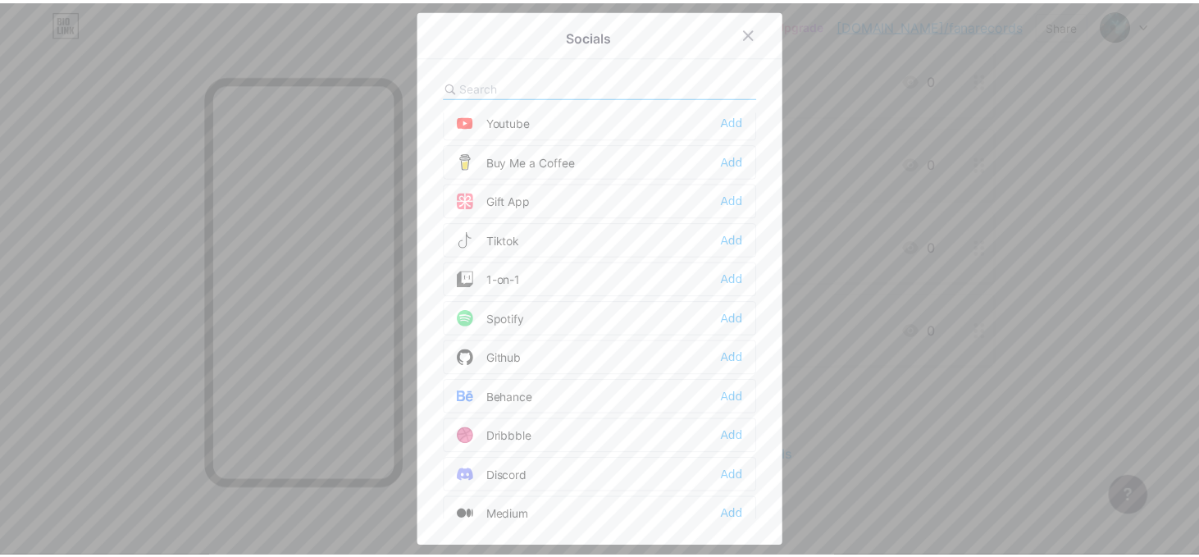
scroll to position [0, 0]
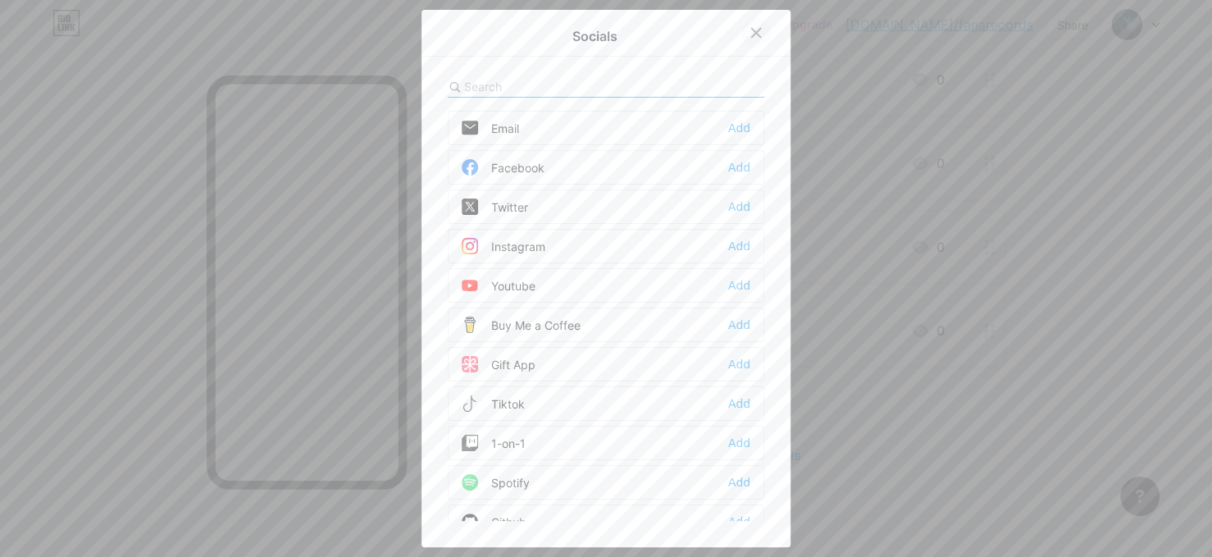
click at [752, 34] on icon at bounding box center [755, 32] width 13 height 13
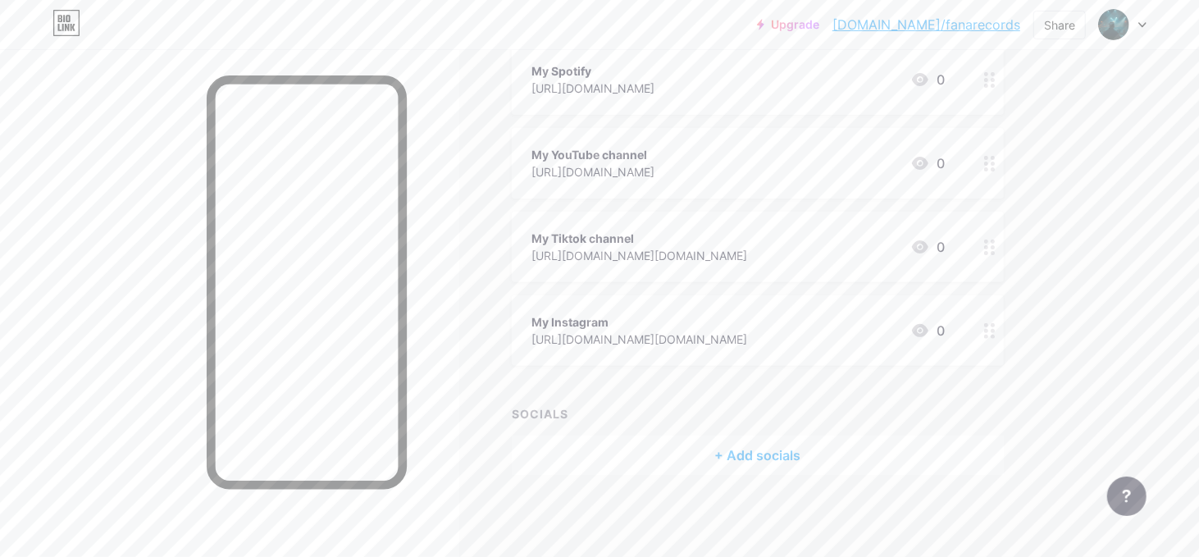
scroll to position [56, 0]
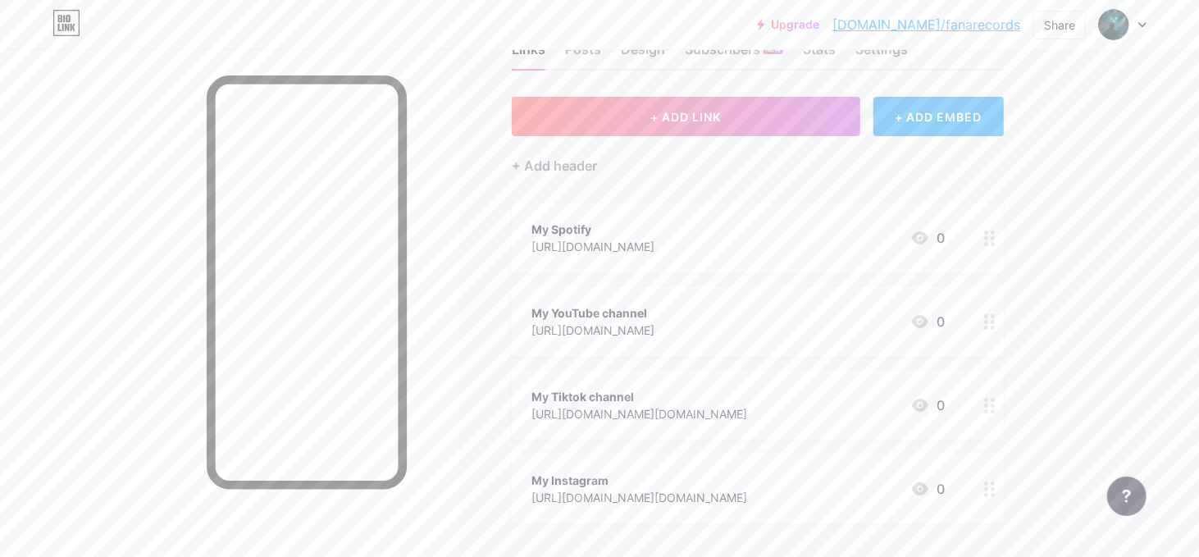
click at [988, 246] on icon at bounding box center [989, 238] width 11 height 16
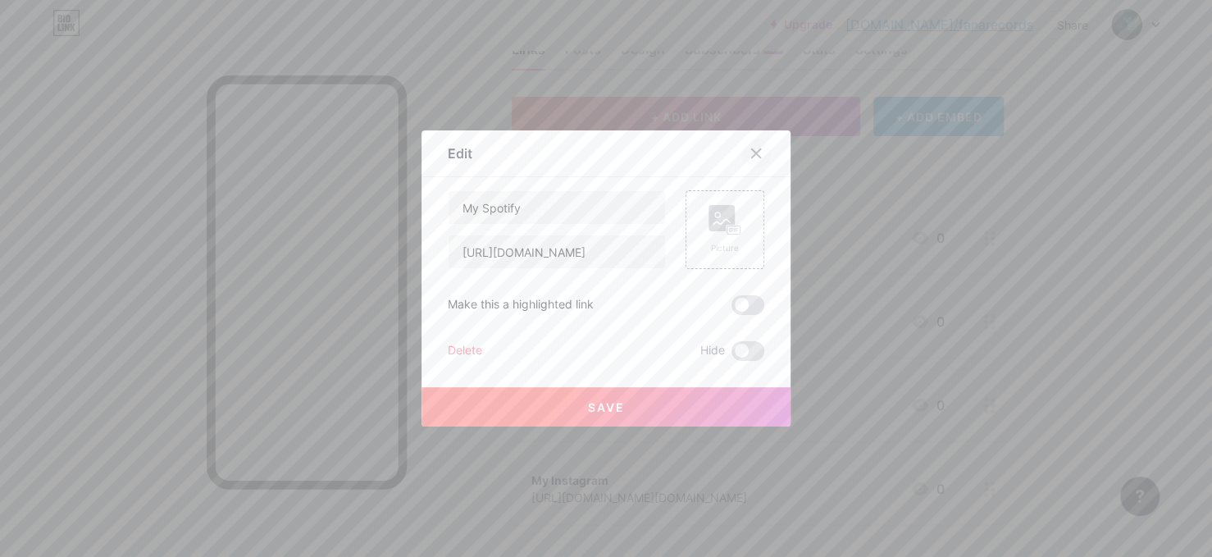
click at [750, 157] on icon at bounding box center [755, 153] width 13 height 13
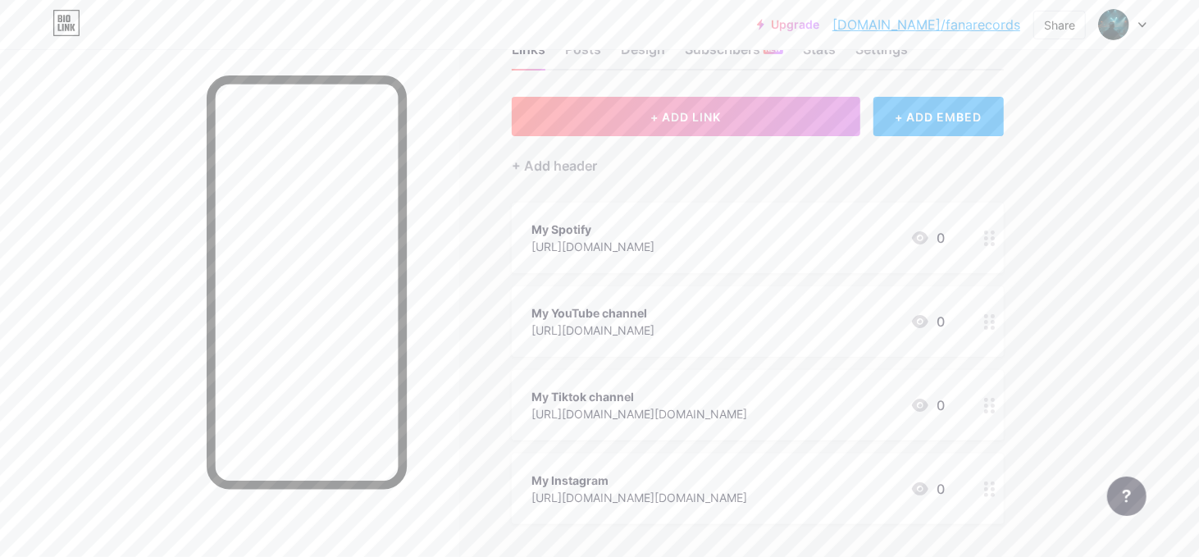
click at [977, 244] on div at bounding box center [990, 238] width 28 height 71
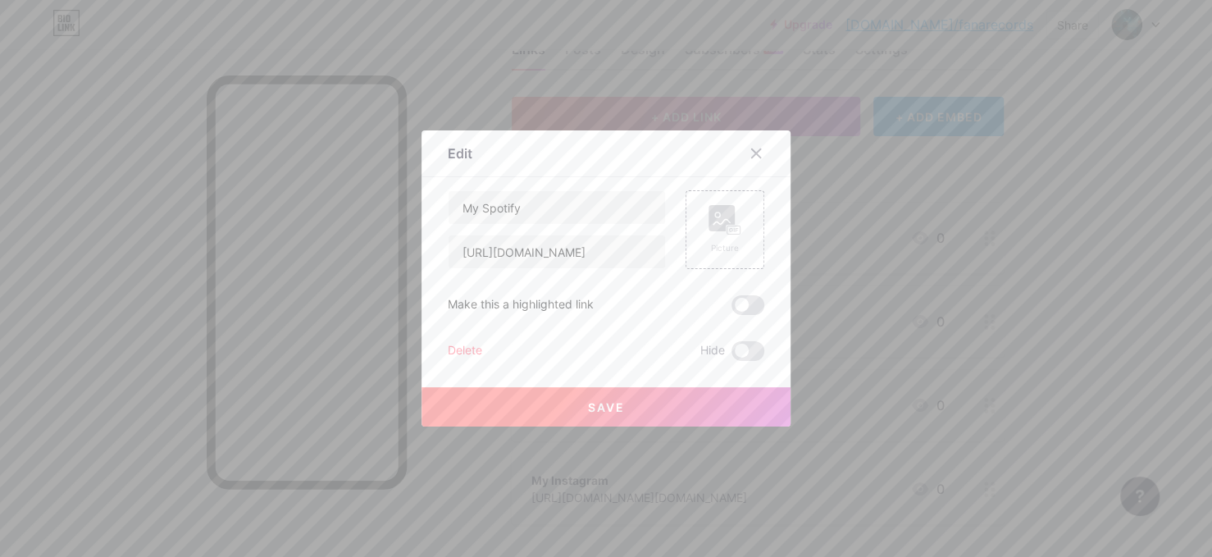
click at [464, 352] on div "Delete" at bounding box center [465, 351] width 34 height 20
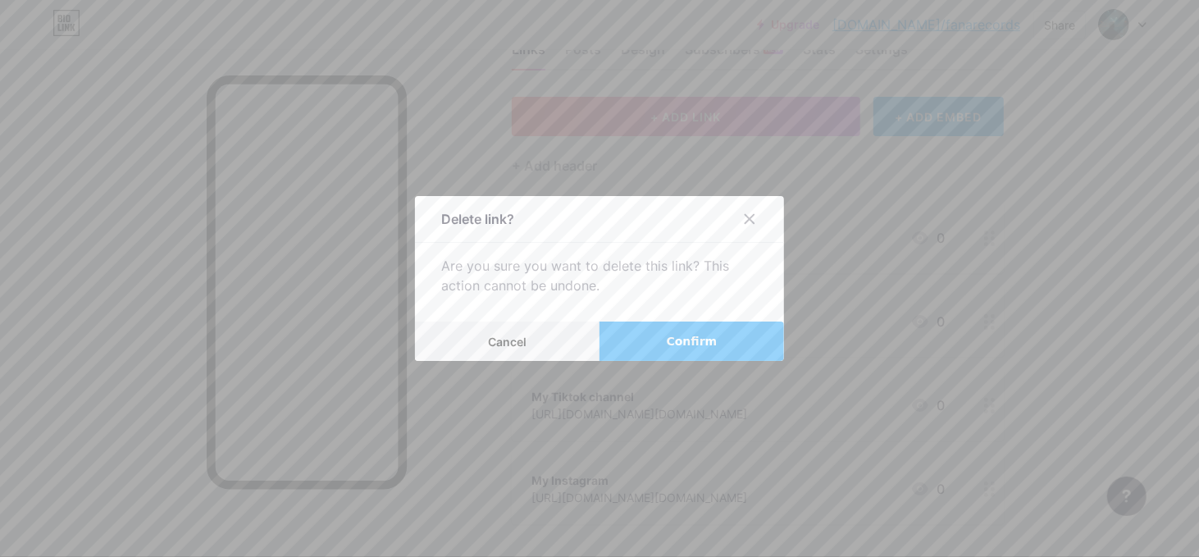
click at [712, 344] on span "Confirm" at bounding box center [692, 341] width 51 height 17
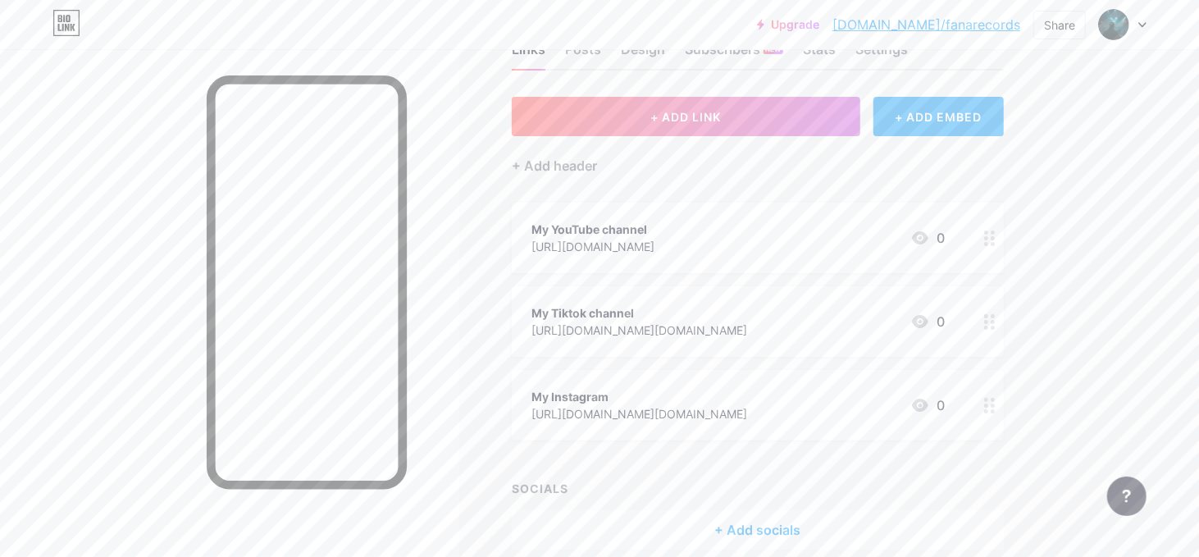
click at [990, 340] on div at bounding box center [990, 321] width 28 height 71
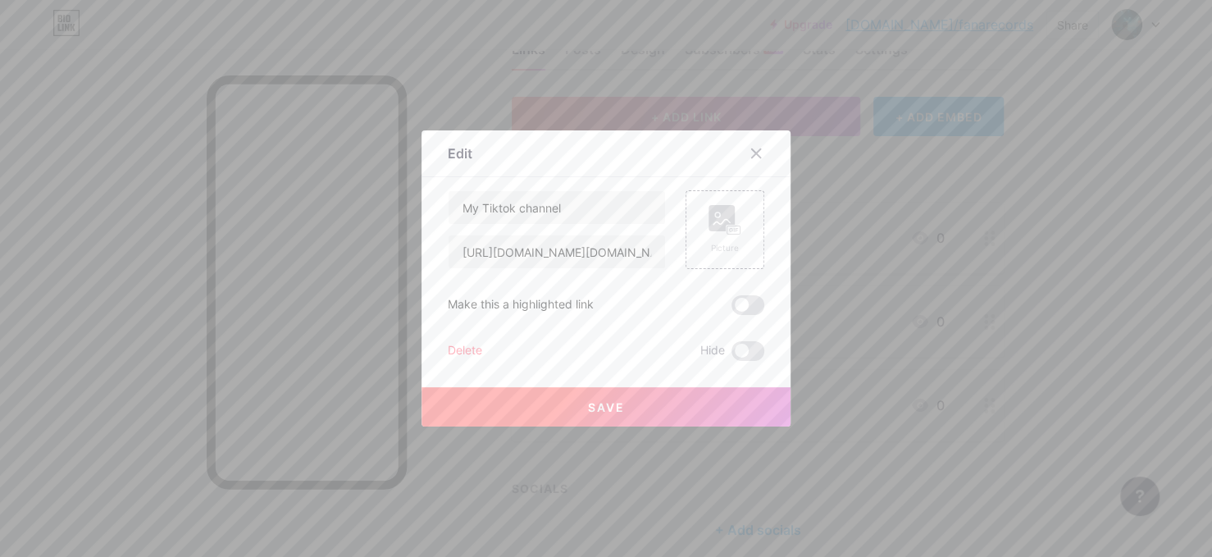
click at [480, 352] on div "Delete Hide" at bounding box center [606, 351] width 316 height 20
click at [476, 352] on div "Delete" at bounding box center [465, 351] width 34 height 20
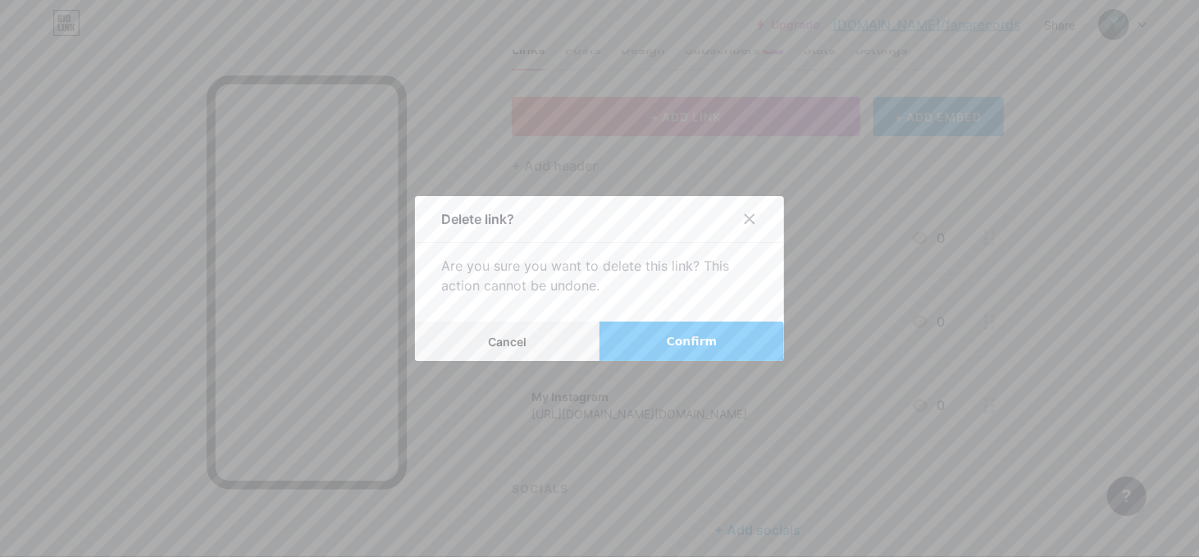
click at [672, 338] on span "Confirm" at bounding box center [692, 341] width 51 height 17
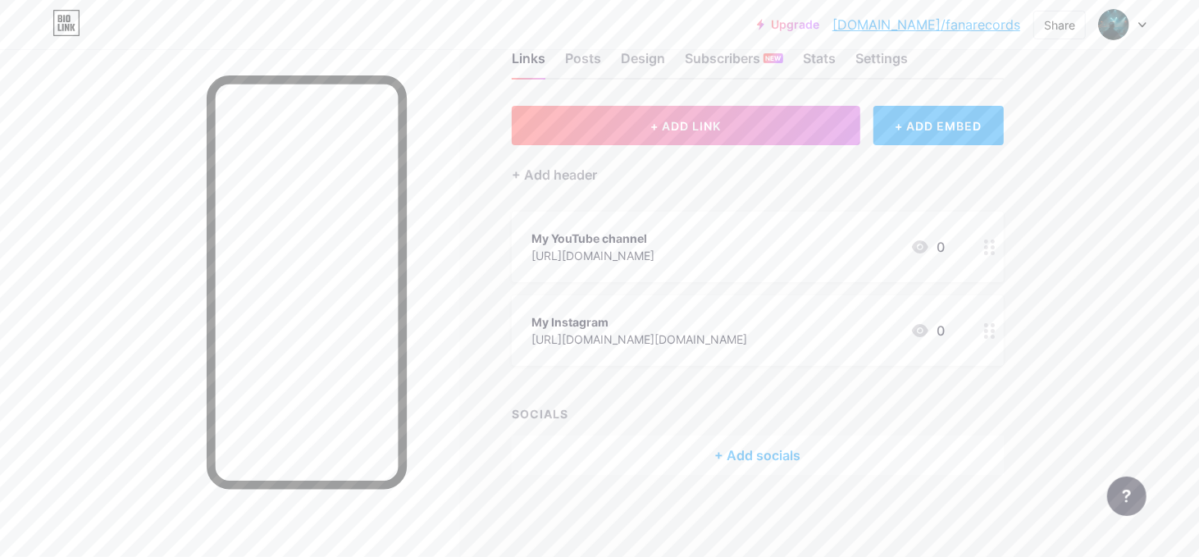
click at [992, 339] on div at bounding box center [990, 330] width 28 height 71
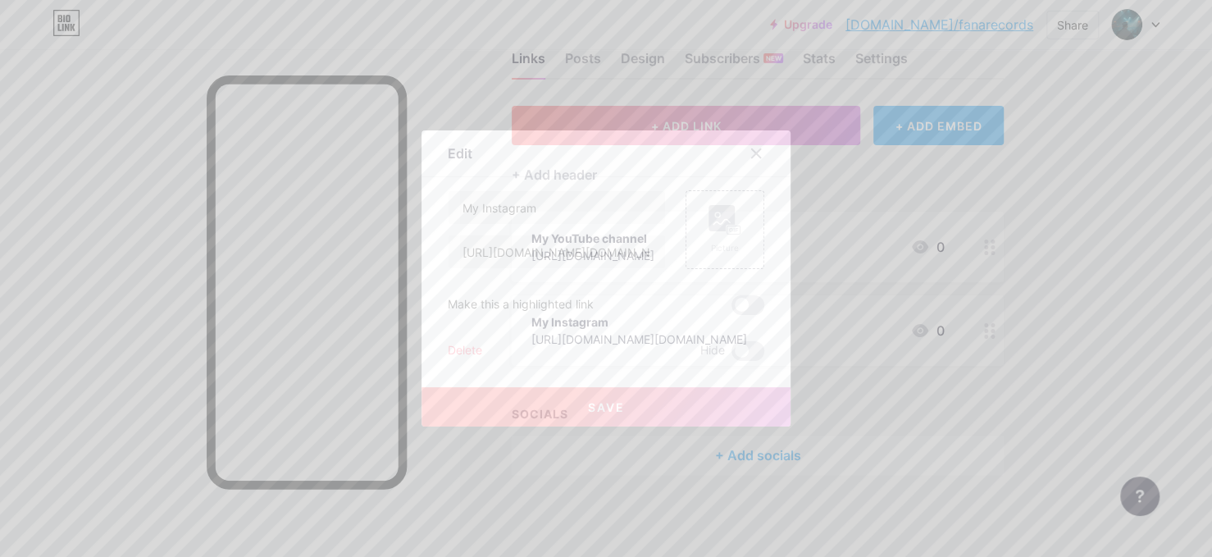
click at [466, 351] on div "Delete" at bounding box center [465, 351] width 34 height 20
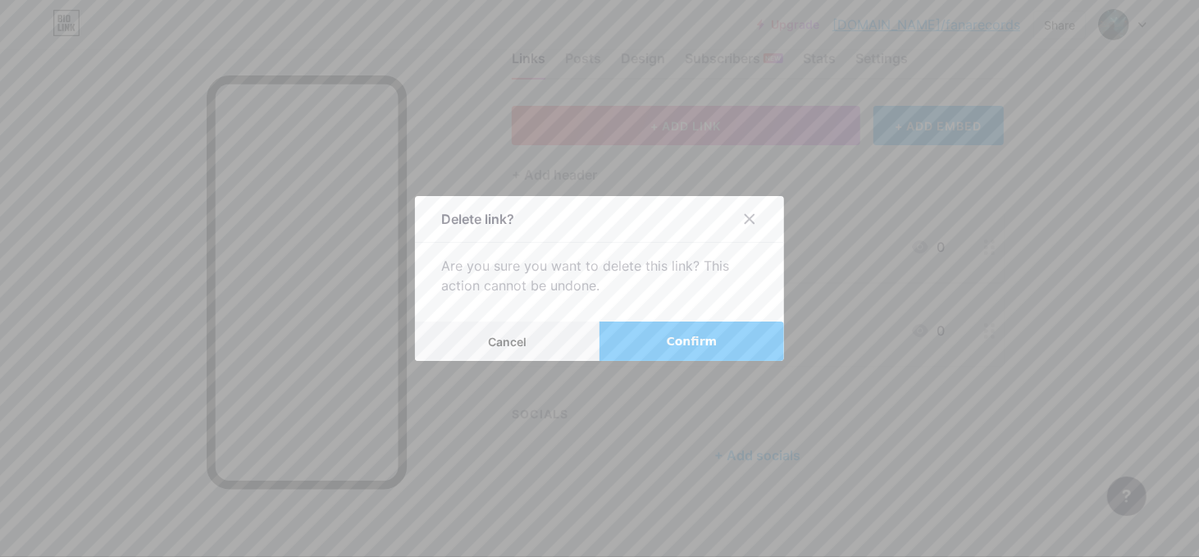
click at [705, 341] on span "Confirm" at bounding box center [692, 341] width 51 height 17
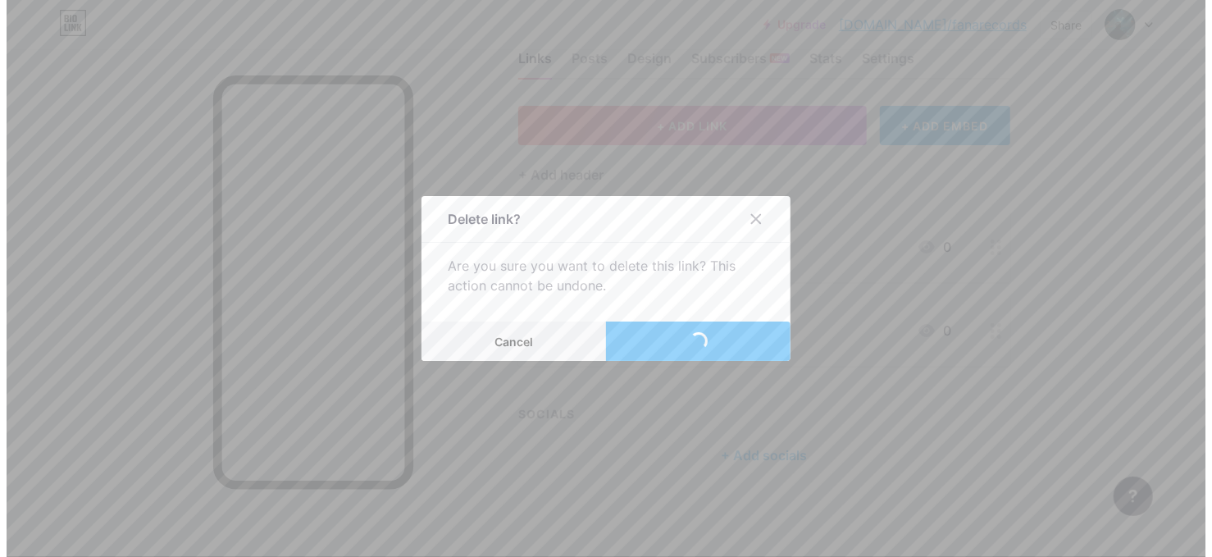
scroll to position [0, 0]
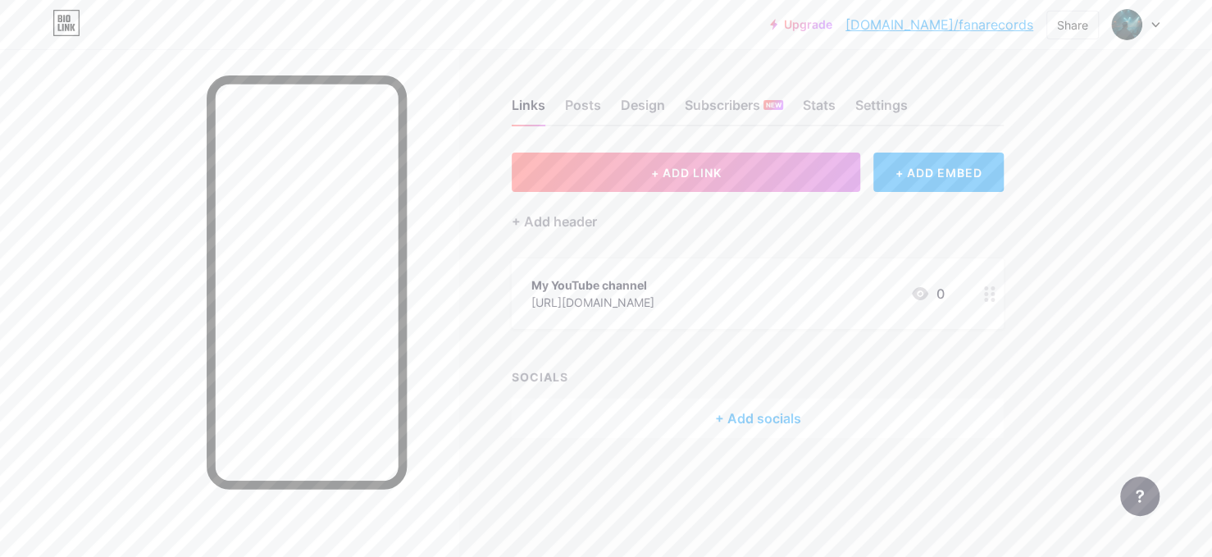
click at [744, 428] on div "+ Add socials" at bounding box center [758, 417] width 492 height 39
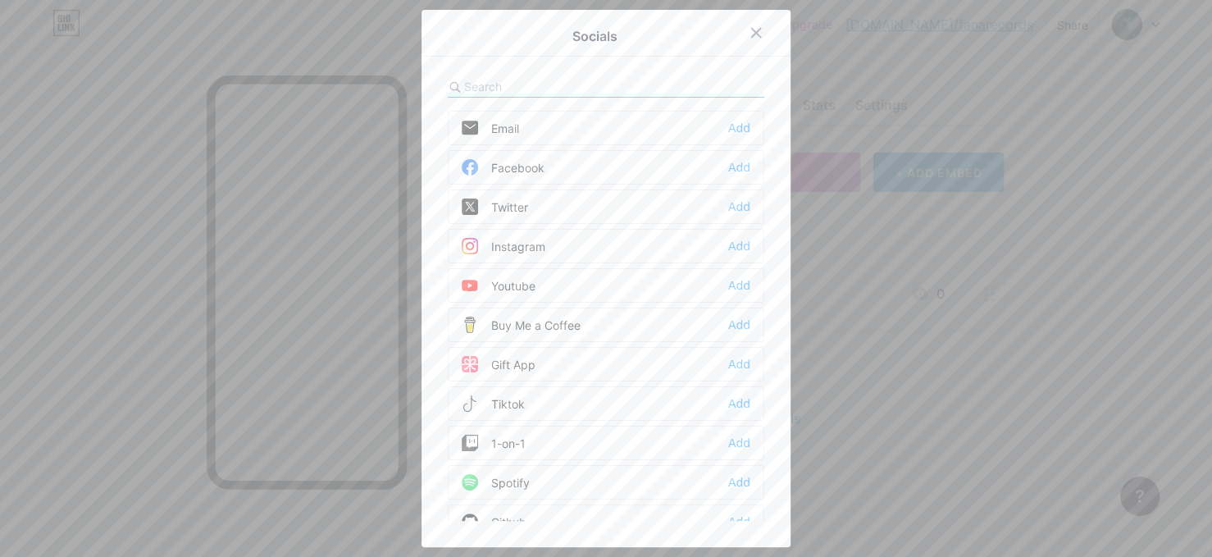
click at [1054, 256] on div at bounding box center [606, 278] width 1212 height 557
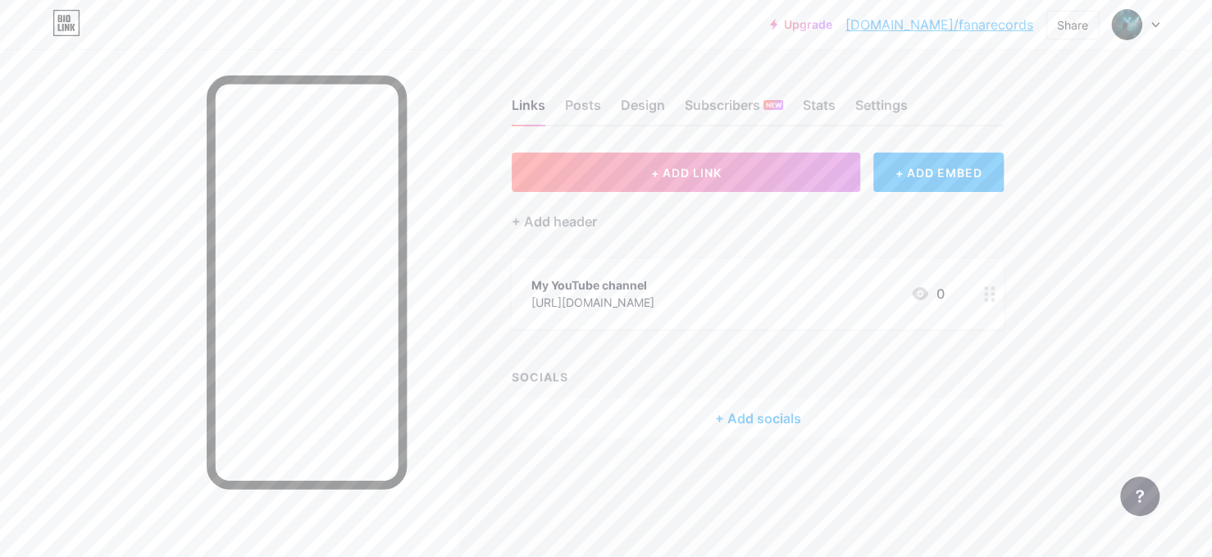
click at [985, 296] on circle at bounding box center [986, 294] width 4 height 4
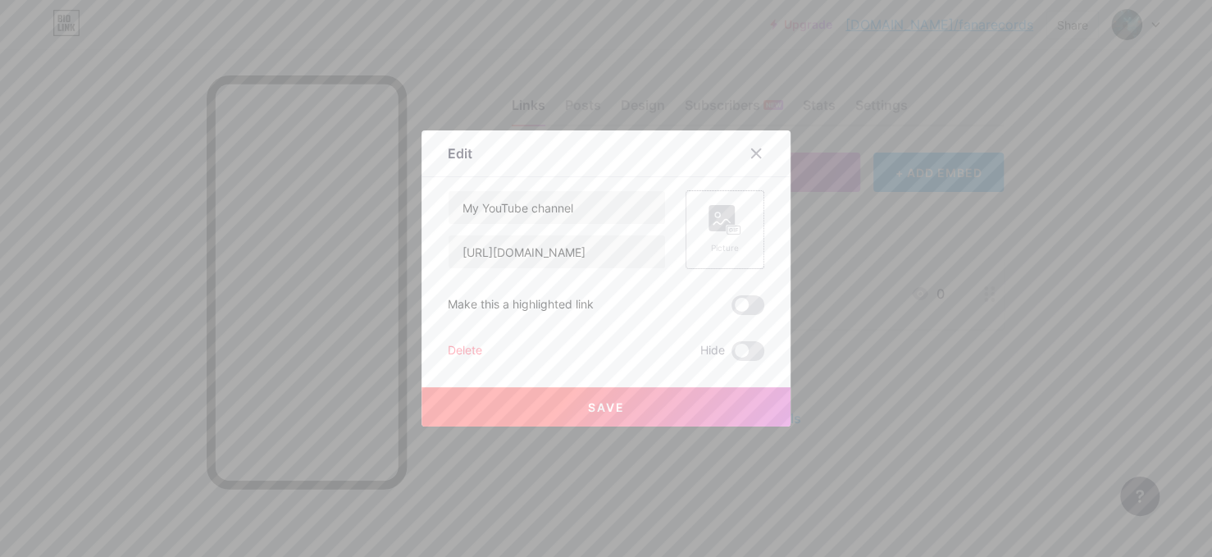
click at [716, 229] on rect at bounding box center [721, 218] width 26 height 26
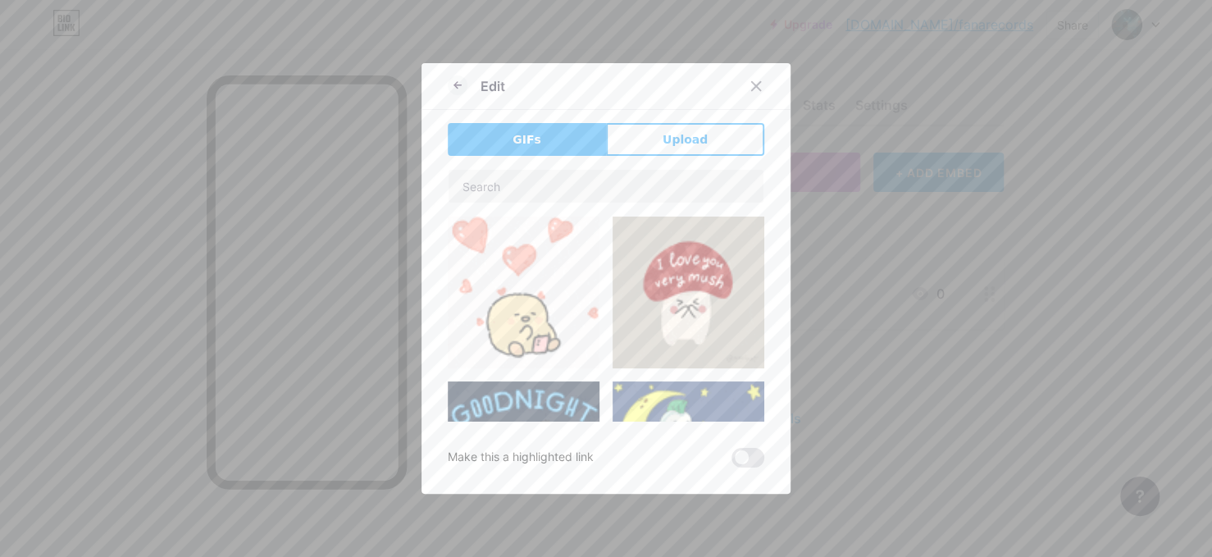
scroll to position [82, 0]
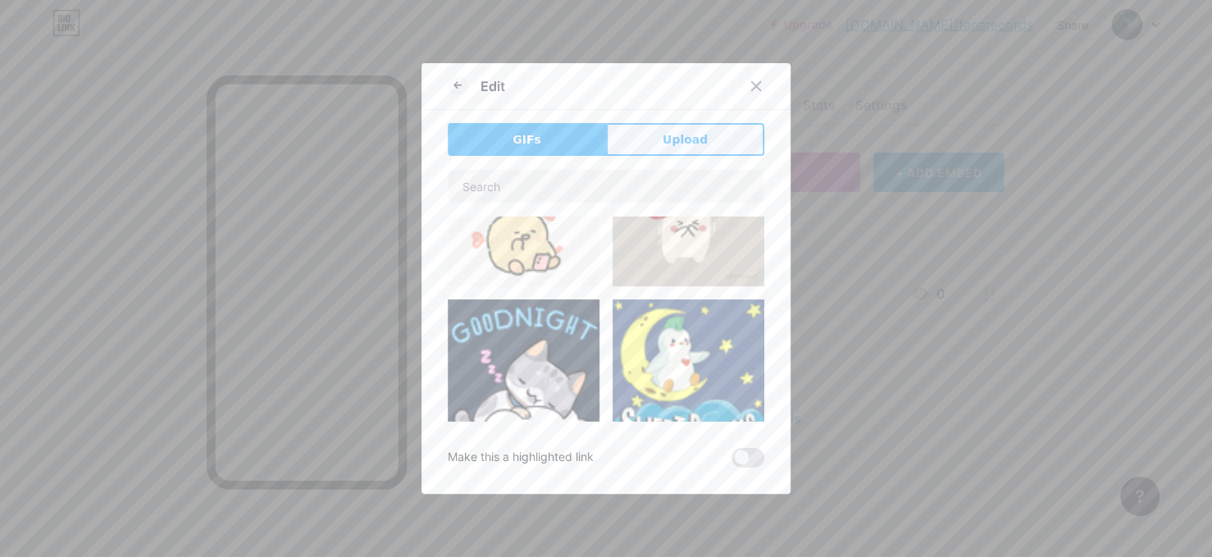
click at [677, 145] on span "Upload" at bounding box center [684, 139] width 45 height 17
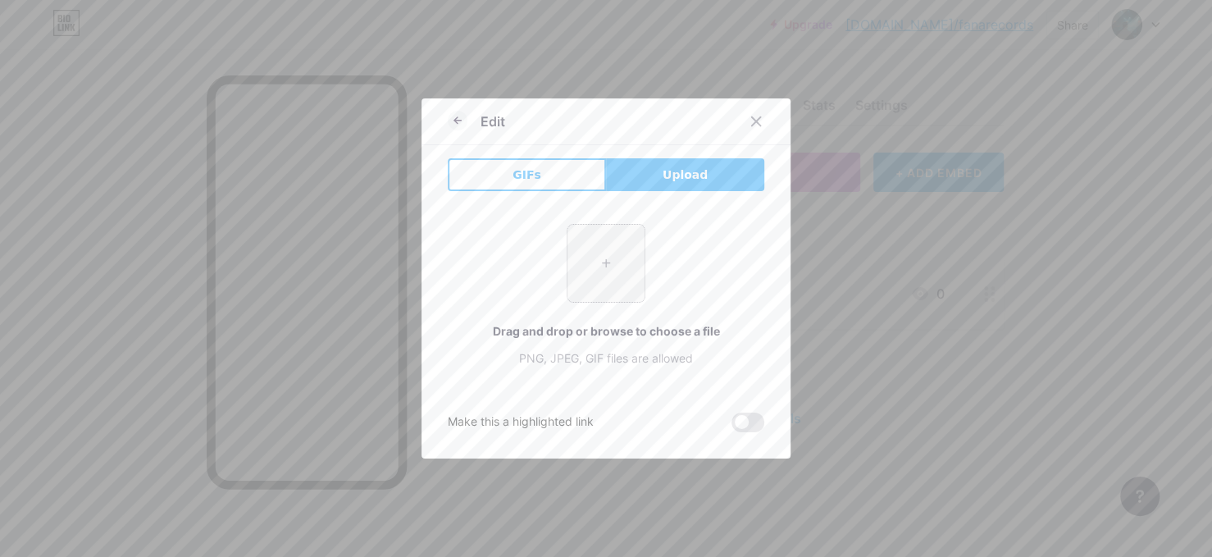
click at [606, 275] on input "file" at bounding box center [605, 263] width 77 height 77
type input "C:\fakepath\e841a323-bbd1-4976-a82e-21959ca44c3d (1).jpg"
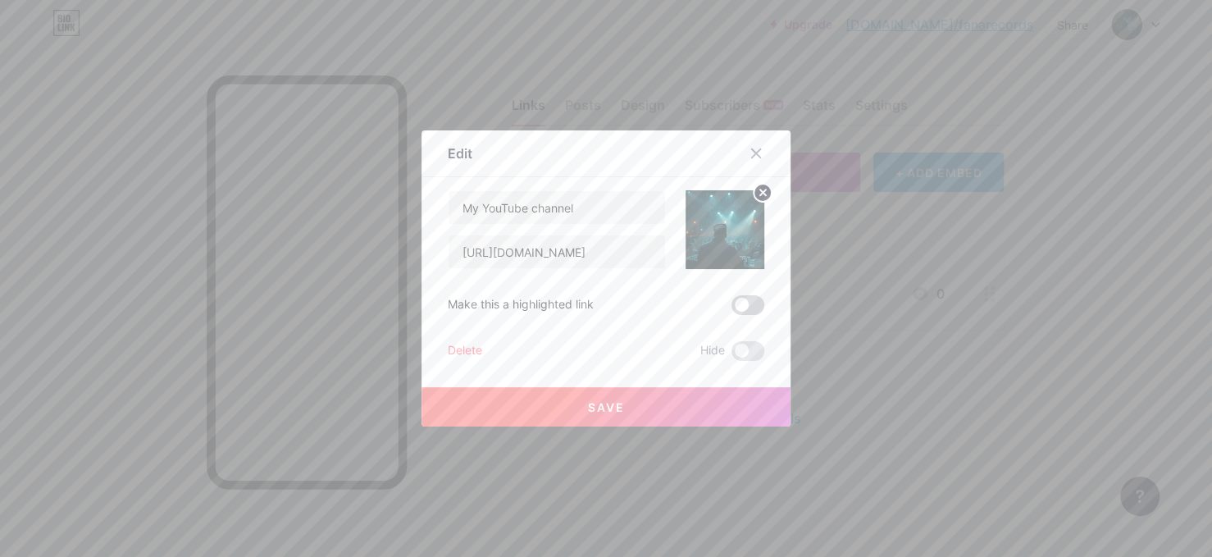
click at [740, 303] on span at bounding box center [747, 305] width 33 height 20
click at [731, 309] on input "checkbox" at bounding box center [731, 309] width 0 height 0
click at [627, 414] on button "Save" at bounding box center [605, 406] width 369 height 39
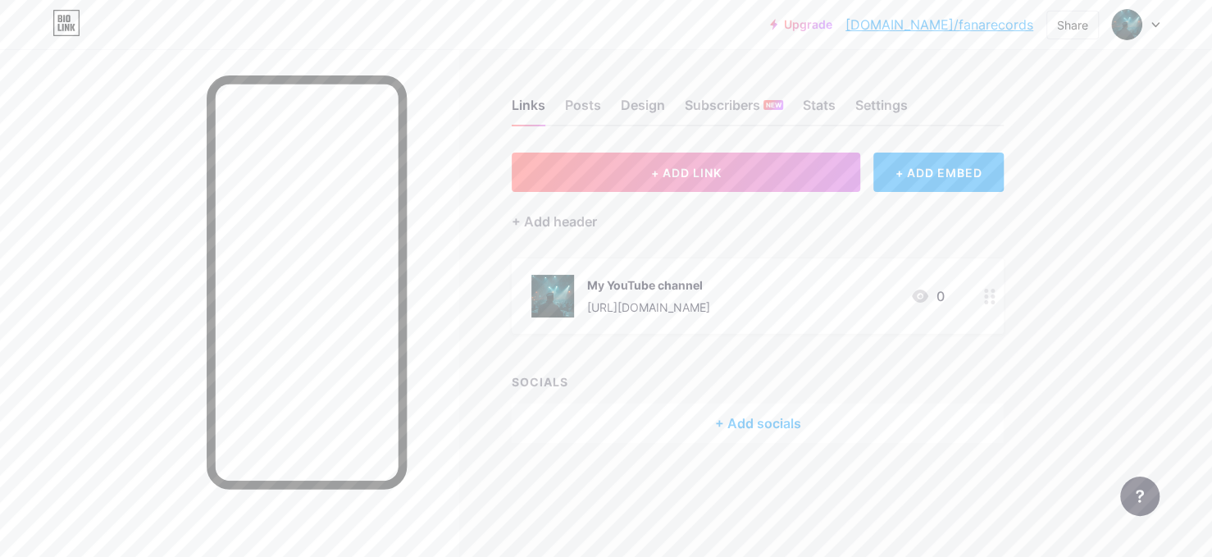
click at [722, 429] on div "+ Add socials" at bounding box center [758, 422] width 492 height 39
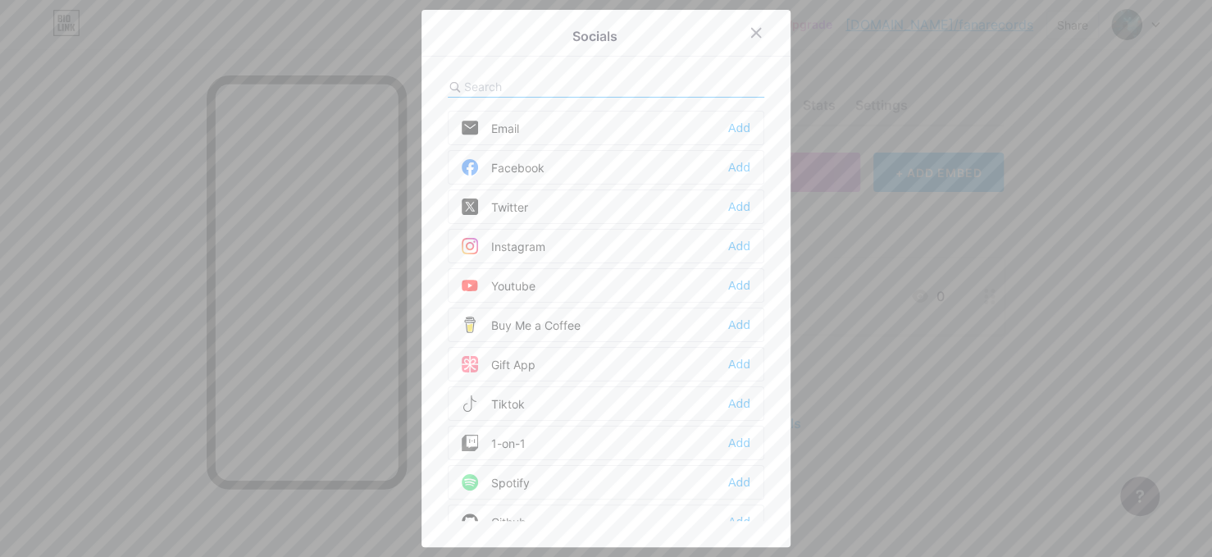
click at [569, 254] on div "Instagram Add" at bounding box center [606, 246] width 316 height 34
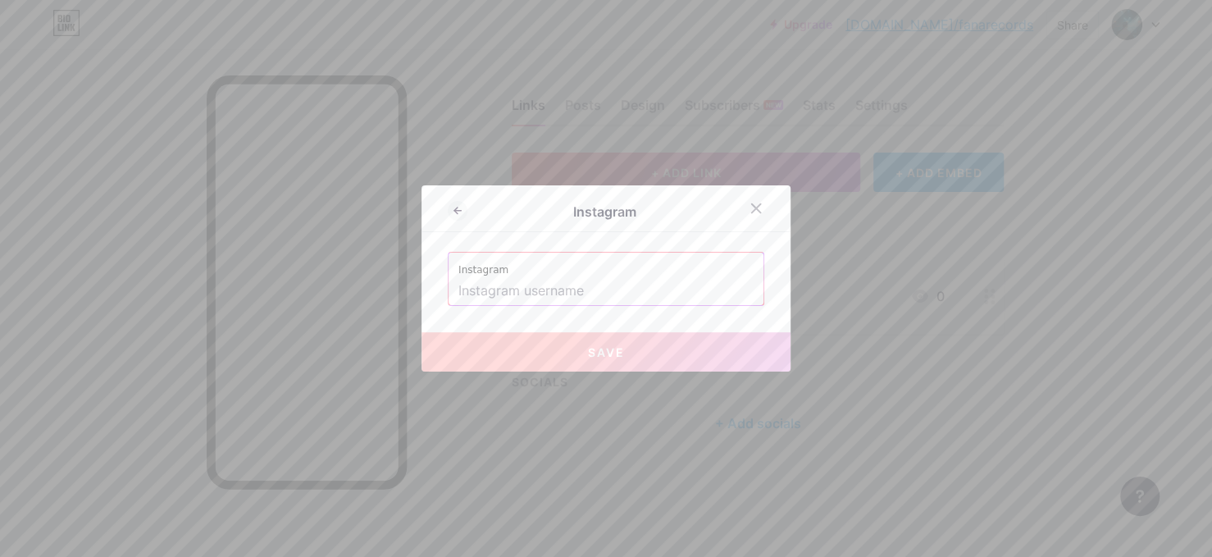
click at [594, 284] on input "text" at bounding box center [605, 291] width 295 height 28
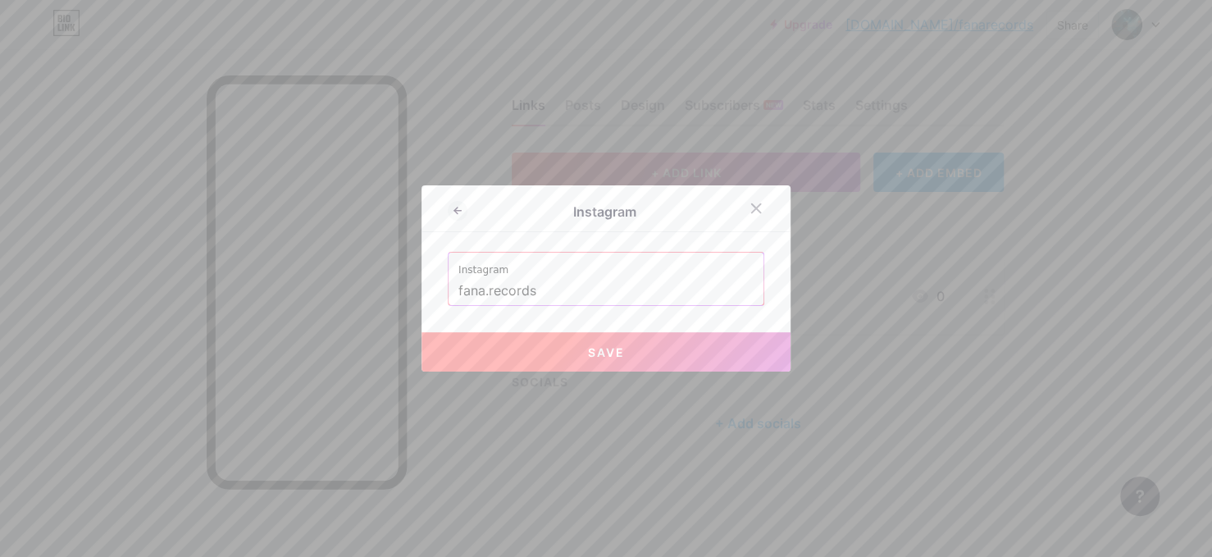
click at [599, 367] on button "Save" at bounding box center [605, 351] width 369 height 39
type input "[URL][DOMAIN_NAME][DOMAIN_NAME]"
click at [459, 204] on icon at bounding box center [458, 211] width 20 height 20
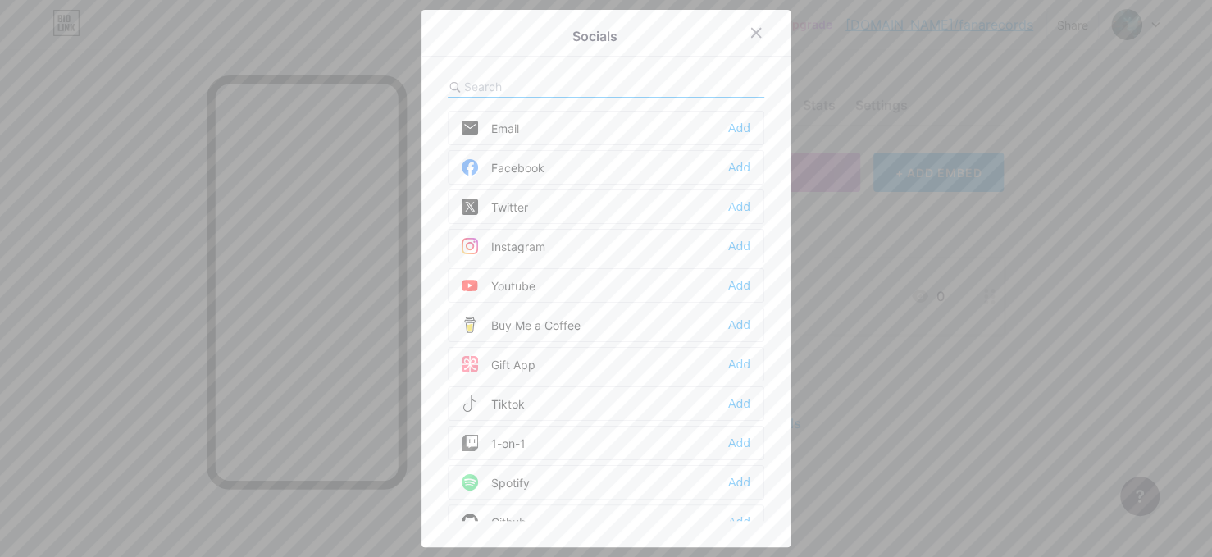
click at [535, 412] on div "Tiktok Add" at bounding box center [606, 403] width 316 height 34
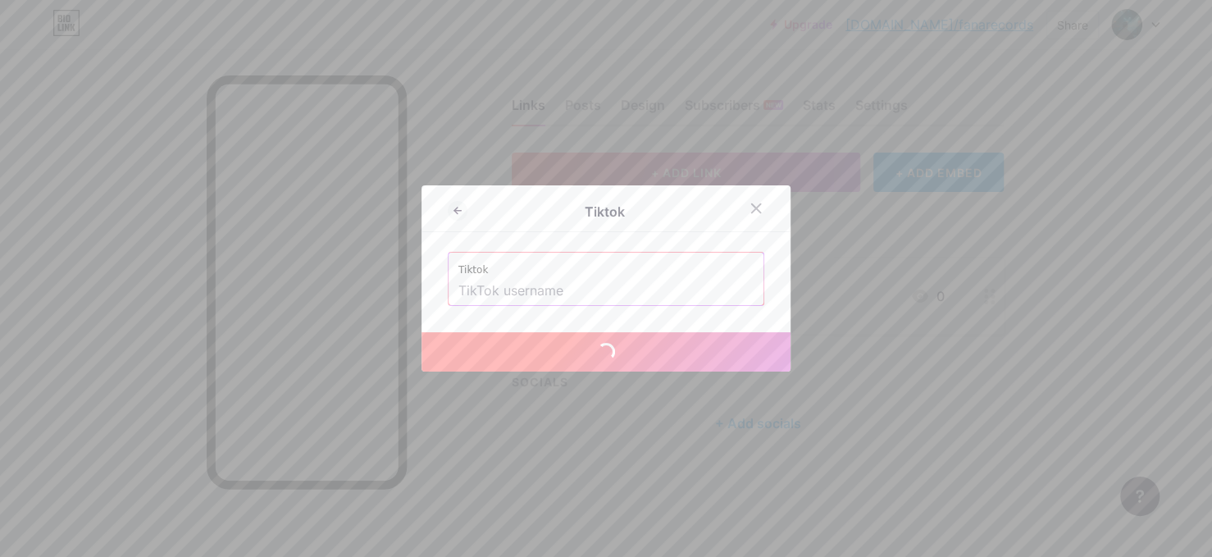
click at [602, 294] on input "text" at bounding box center [605, 291] width 295 height 28
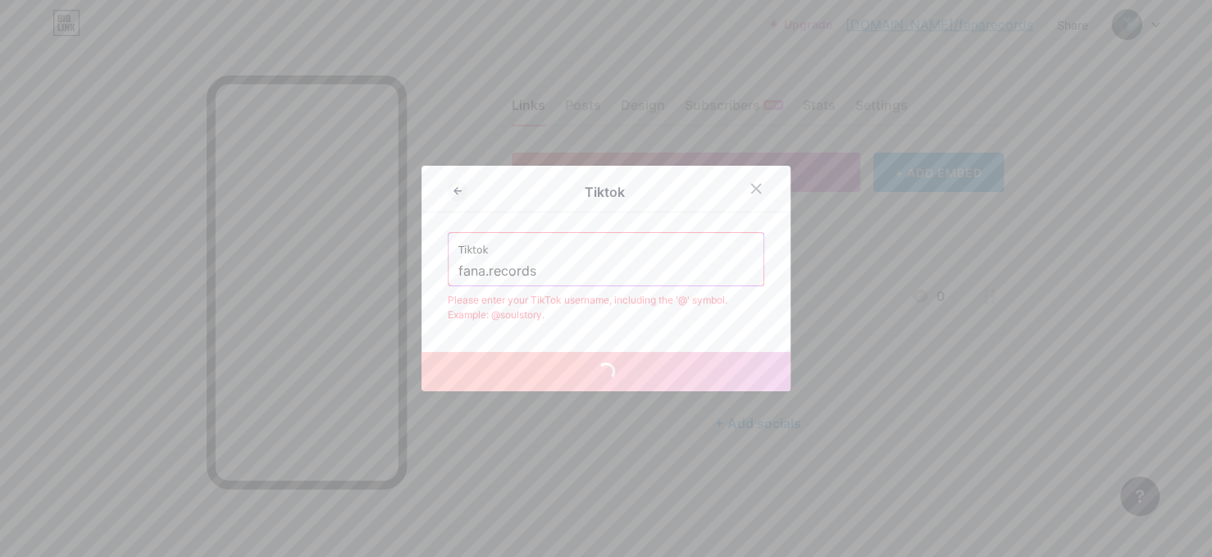
click at [451, 273] on div "Tiktok fana.records" at bounding box center [605, 259] width 315 height 52
click at [458, 270] on input "fana.records" at bounding box center [605, 271] width 295 height 28
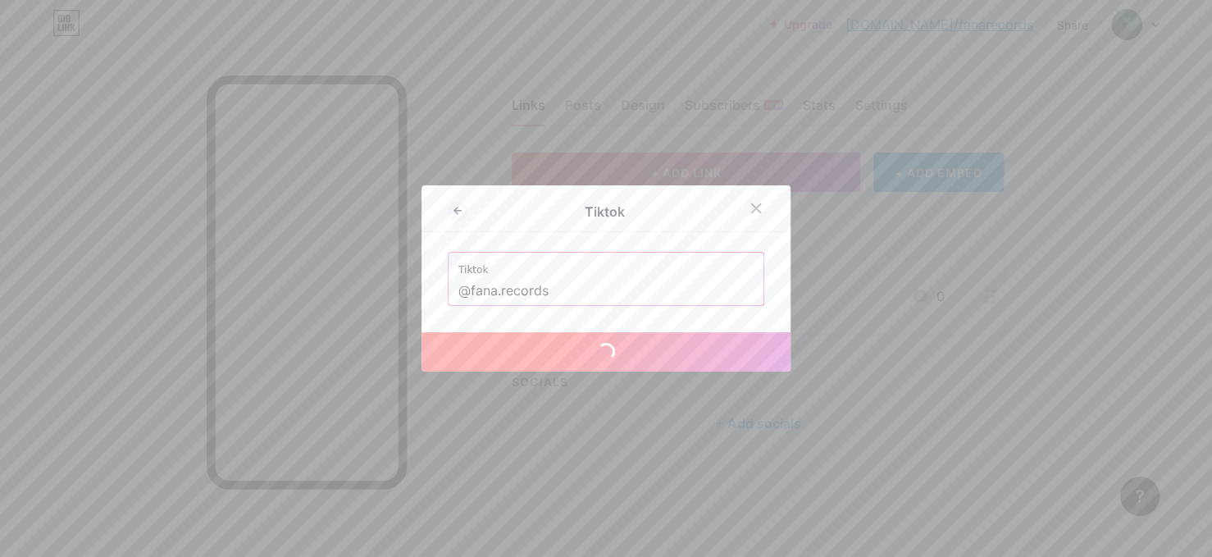
click at [601, 297] on input "@fana.records" at bounding box center [605, 291] width 295 height 28
type input "@fana.records"
click at [515, 275] on label "Tiktok" at bounding box center [605, 265] width 295 height 25
click at [492, 265] on label "Tiktok" at bounding box center [605, 265] width 295 height 25
click at [751, 208] on icon at bounding box center [755, 208] width 13 height 13
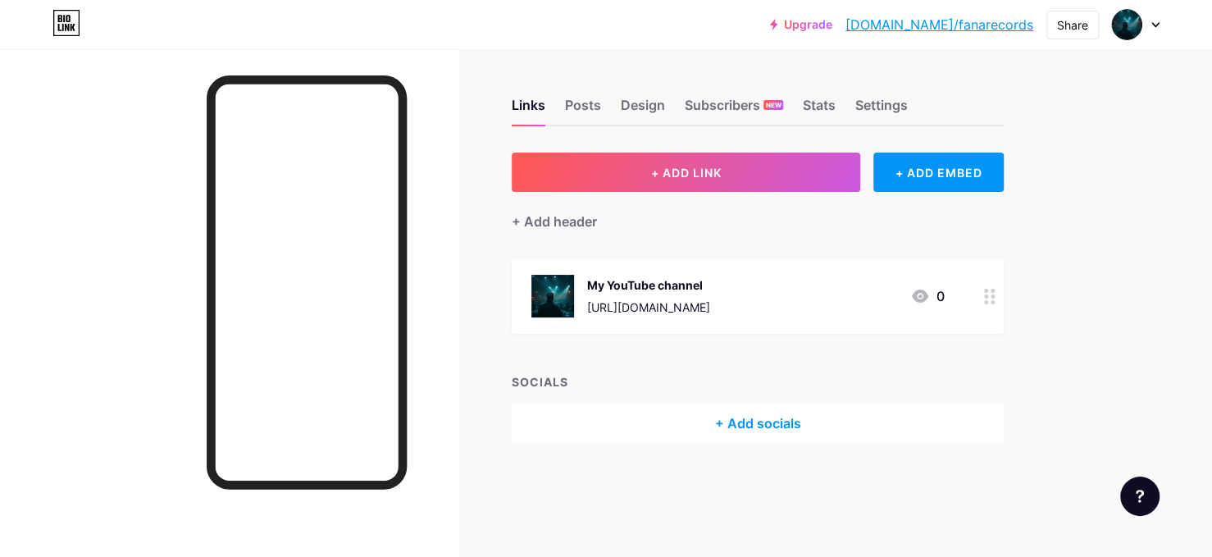
click at [707, 426] on div "+ Add socials" at bounding box center [758, 422] width 492 height 39
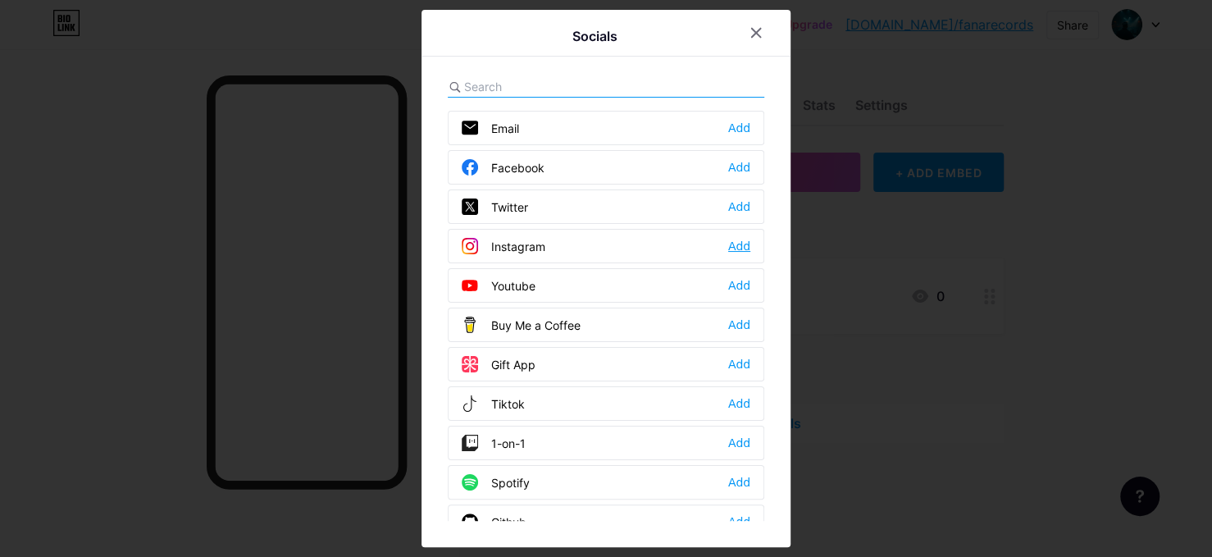
click at [733, 248] on div "Add" at bounding box center [739, 246] width 22 height 16
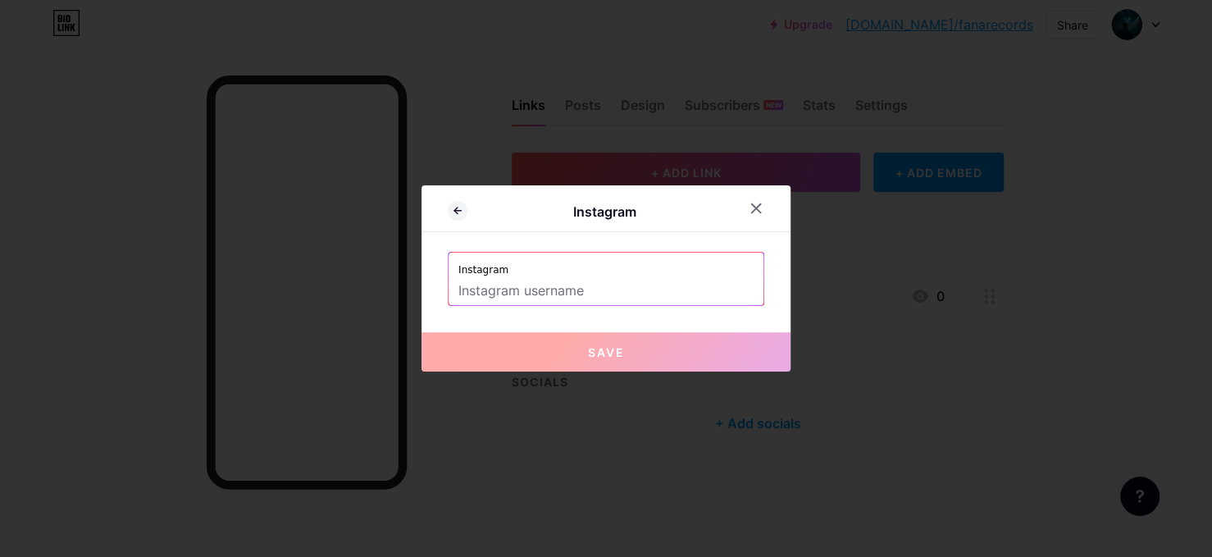
click at [599, 283] on input "text" at bounding box center [605, 291] width 295 height 28
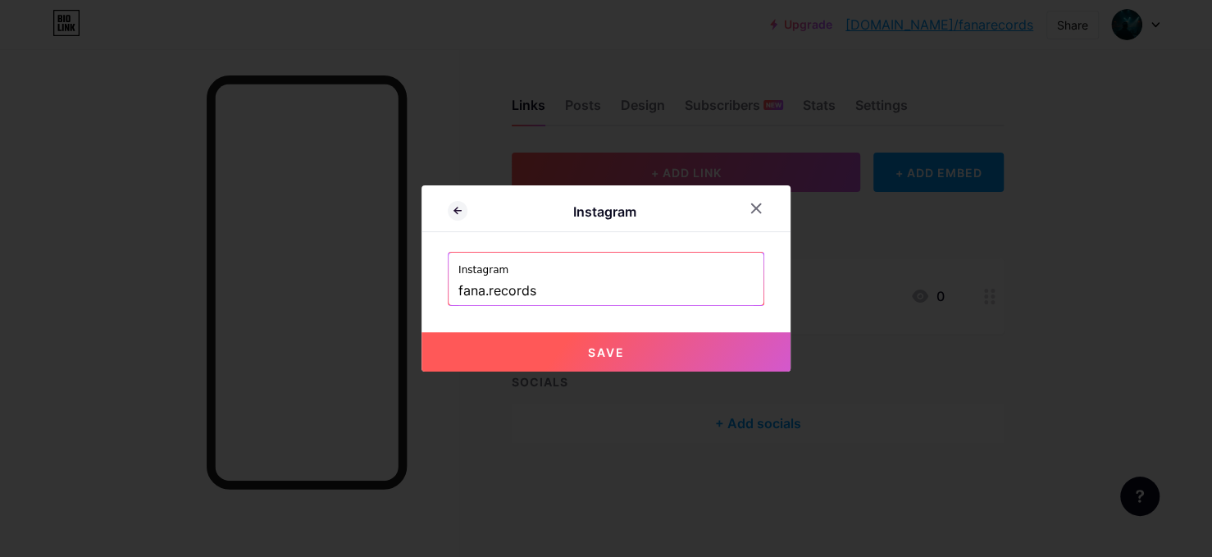
click at [603, 346] on span "Save" at bounding box center [606, 352] width 37 height 14
type input "[URL][DOMAIN_NAME][DOMAIN_NAME]"
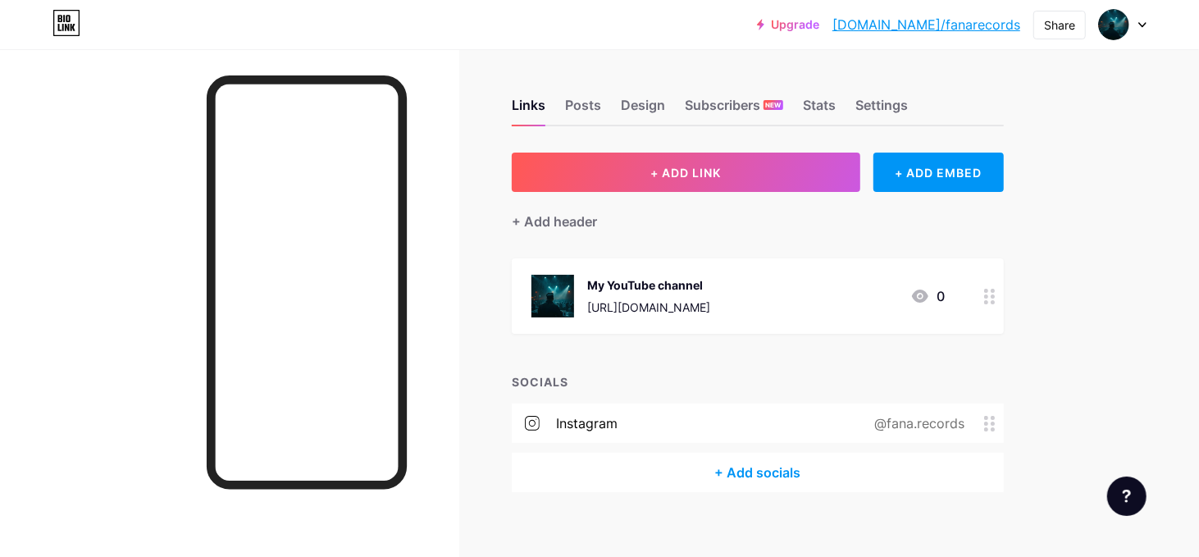
click at [749, 475] on div "+ Add socials" at bounding box center [758, 472] width 492 height 39
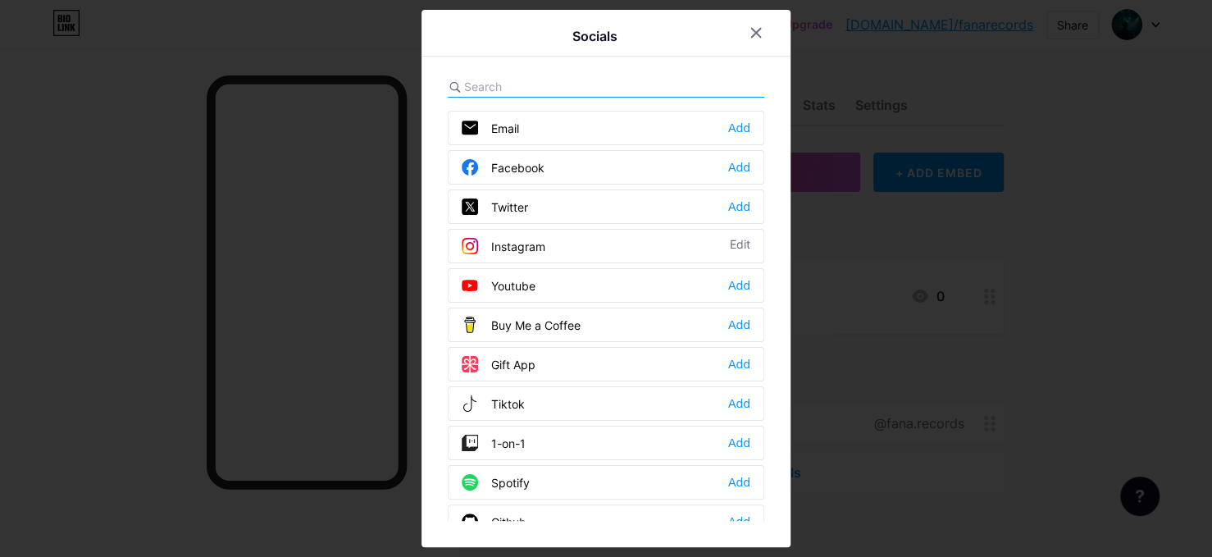
click at [489, 421] on div "Tiktok Add" at bounding box center [606, 403] width 316 height 34
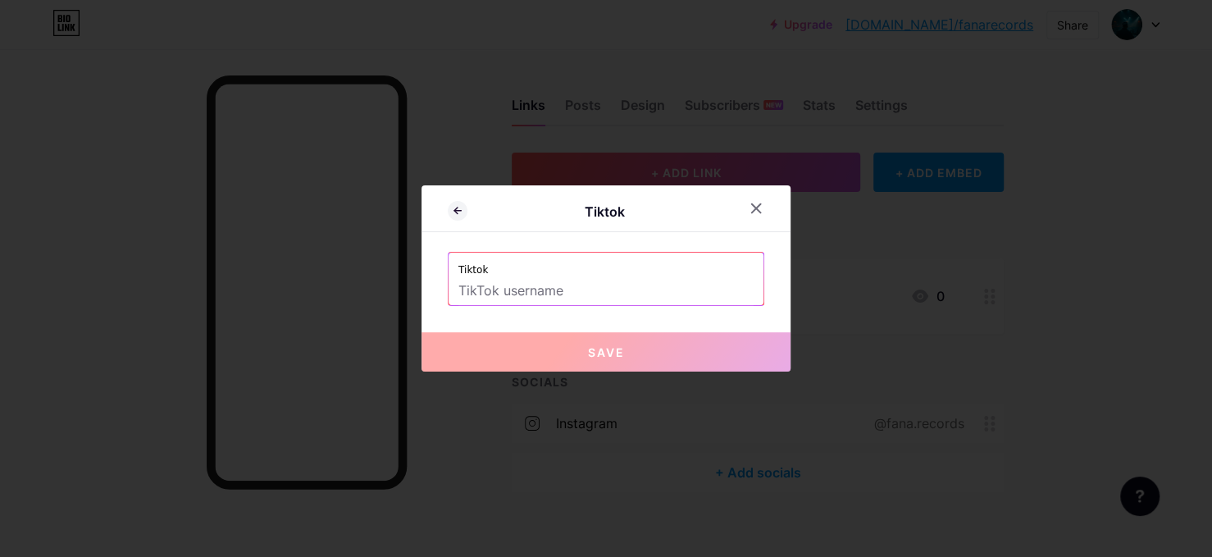
click at [571, 272] on label "Tiktok" at bounding box center [605, 265] width 295 height 25
click at [569, 293] on input "text" at bounding box center [605, 291] width 295 height 28
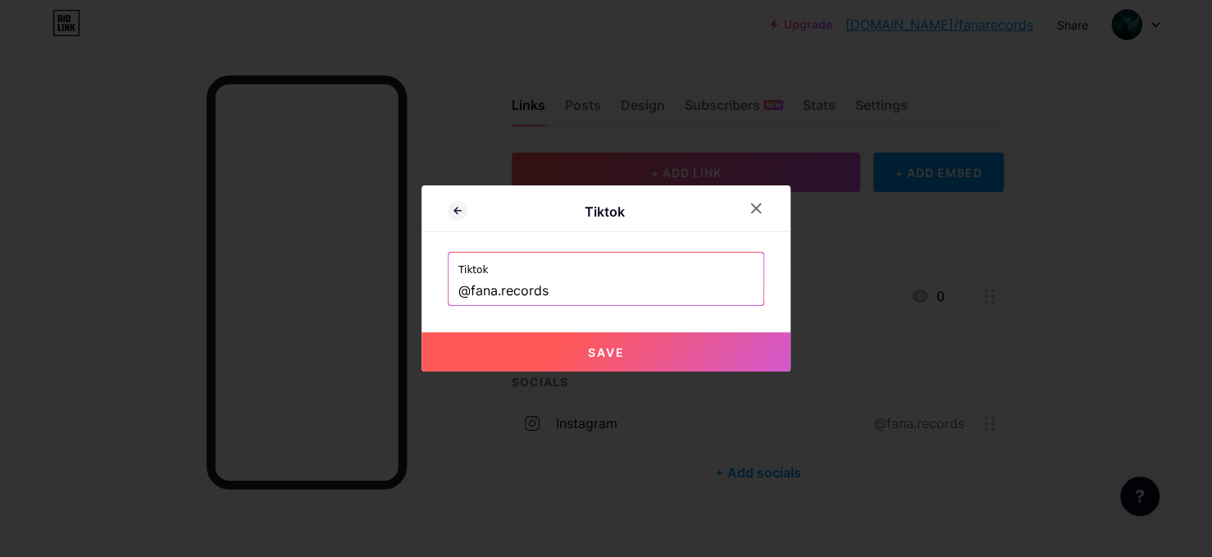
click at [617, 357] on button "Save" at bounding box center [605, 351] width 369 height 39
type input "[URL][DOMAIN_NAME][DOMAIN_NAME]"
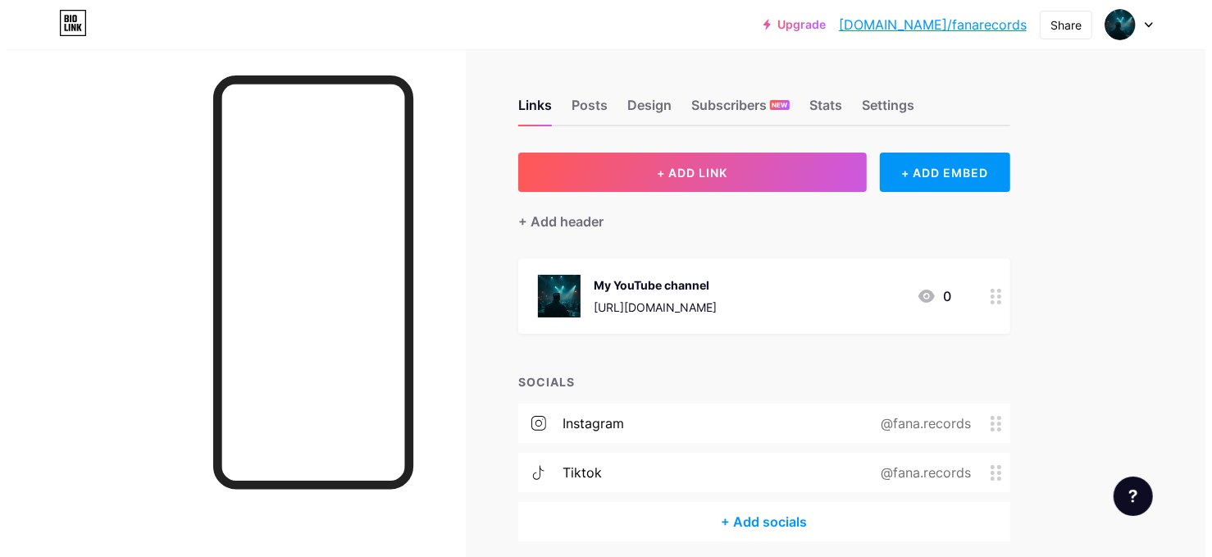
scroll to position [72, 0]
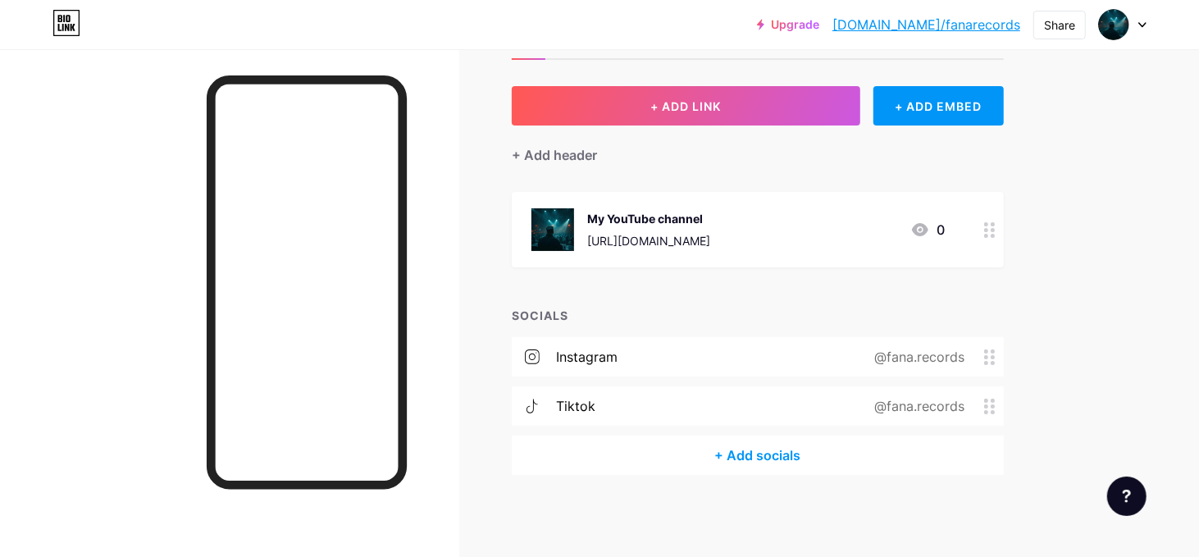
click at [751, 457] on div "+ Add socials" at bounding box center [758, 454] width 492 height 39
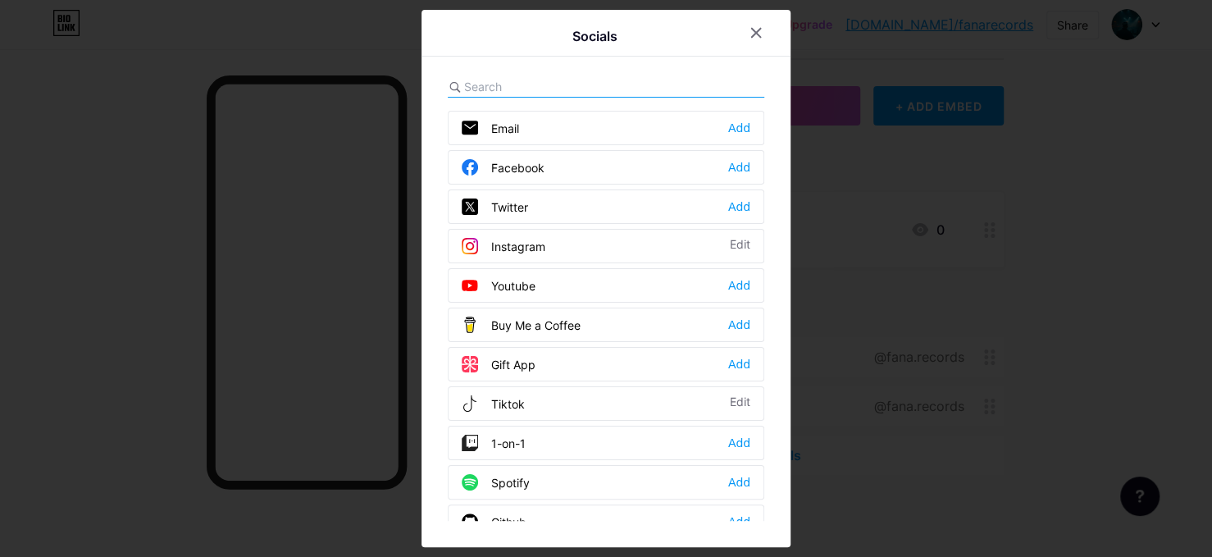
click at [520, 490] on div "Spotify" at bounding box center [496, 482] width 68 height 16
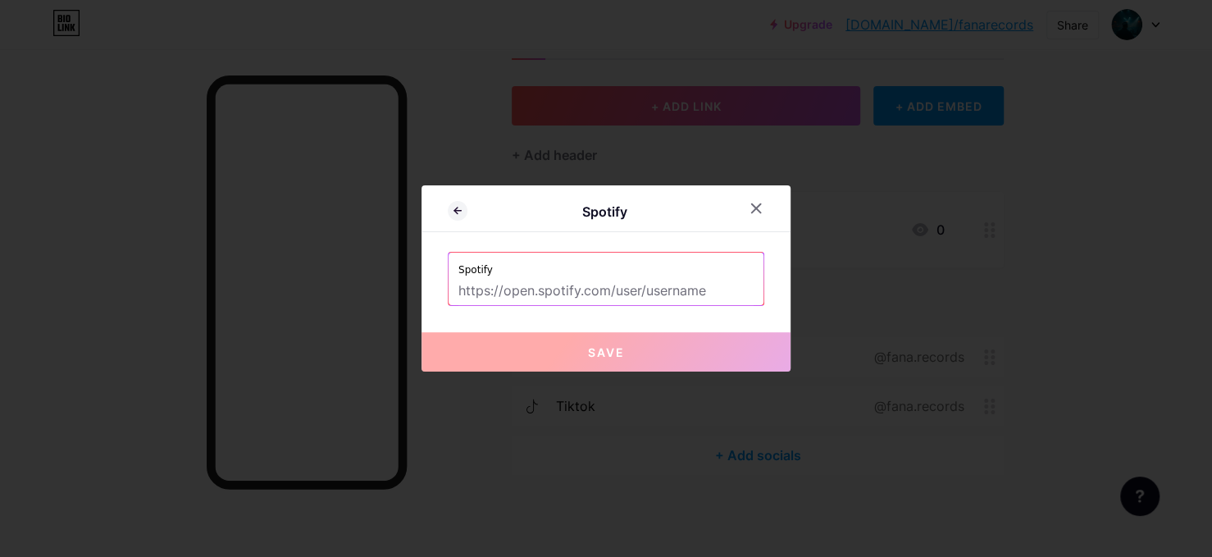
click at [534, 295] on input "text" at bounding box center [605, 291] width 295 height 28
click at [574, 301] on input "text" at bounding box center [605, 291] width 295 height 28
paste input "[URL][DOMAIN_NAME]"
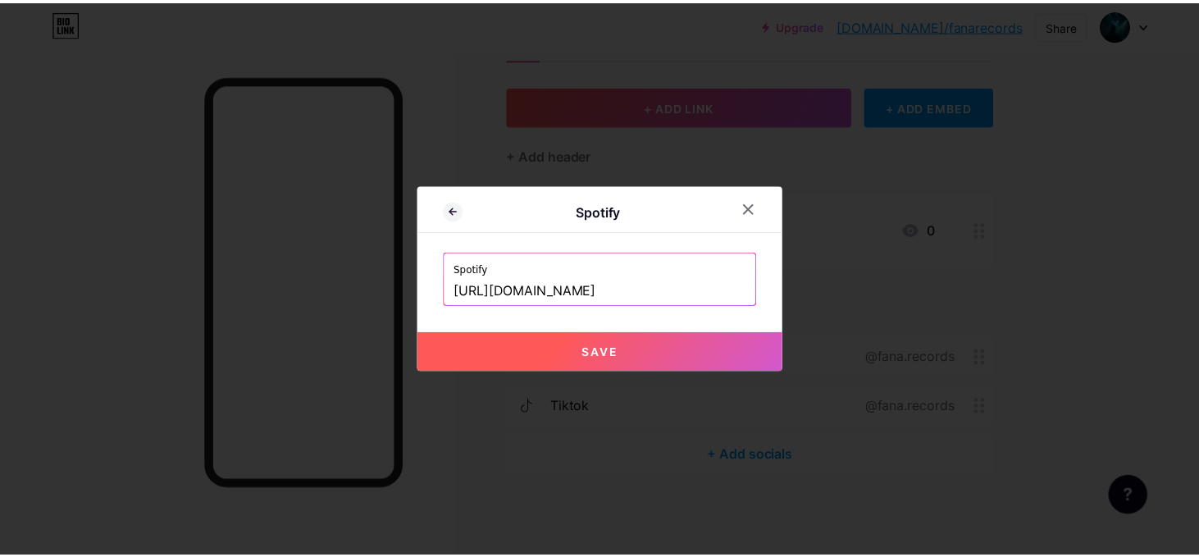
scroll to position [0, 0]
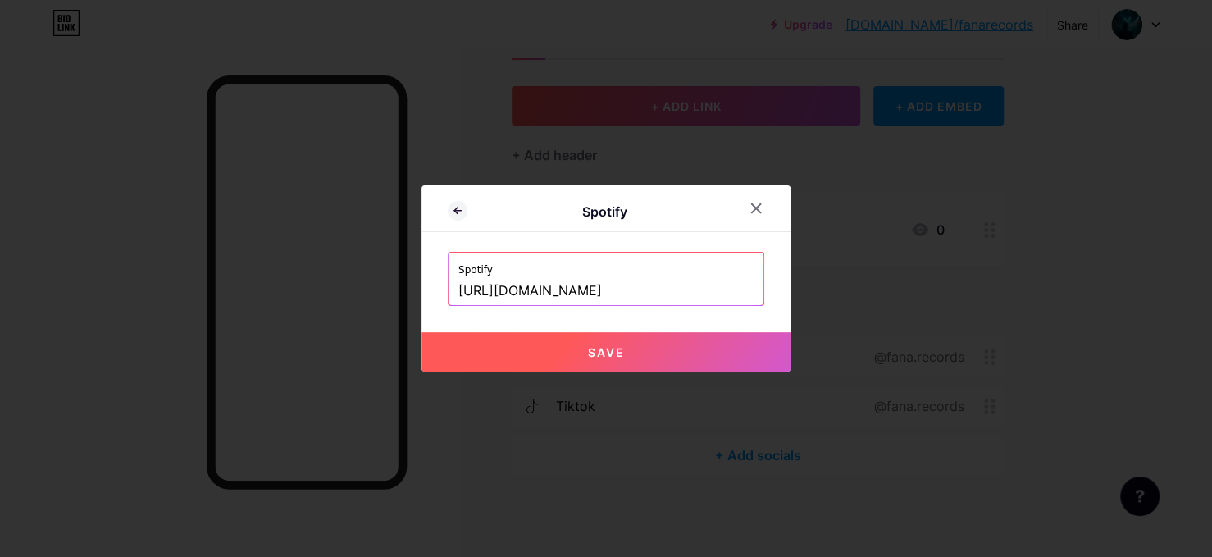
type input "[URL][DOMAIN_NAME]"
click at [617, 339] on button "Save" at bounding box center [605, 351] width 369 height 39
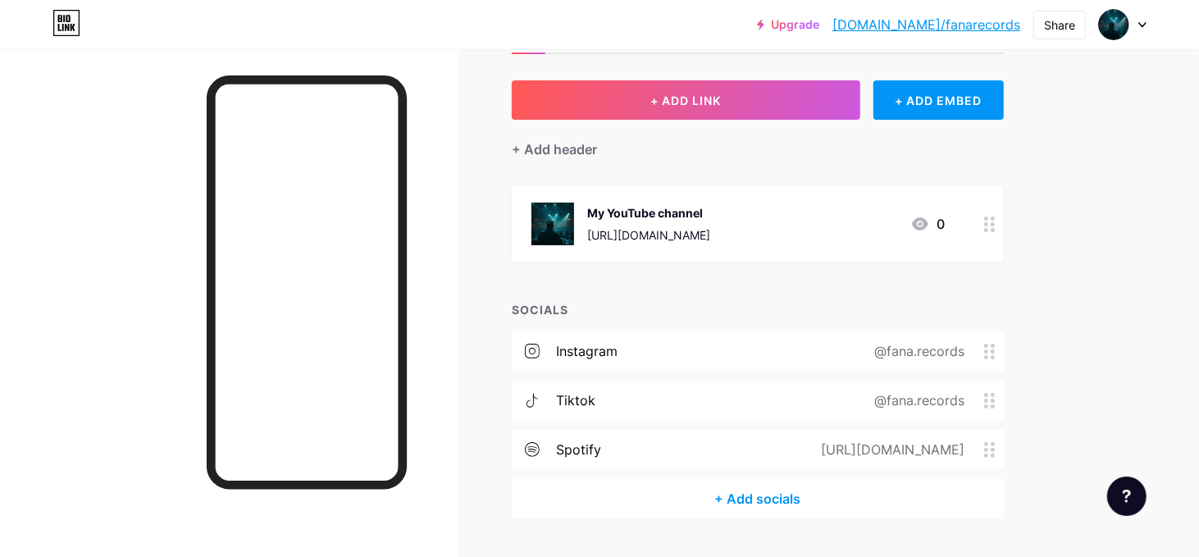
click at [990, 225] on icon at bounding box center [989, 224] width 11 height 16
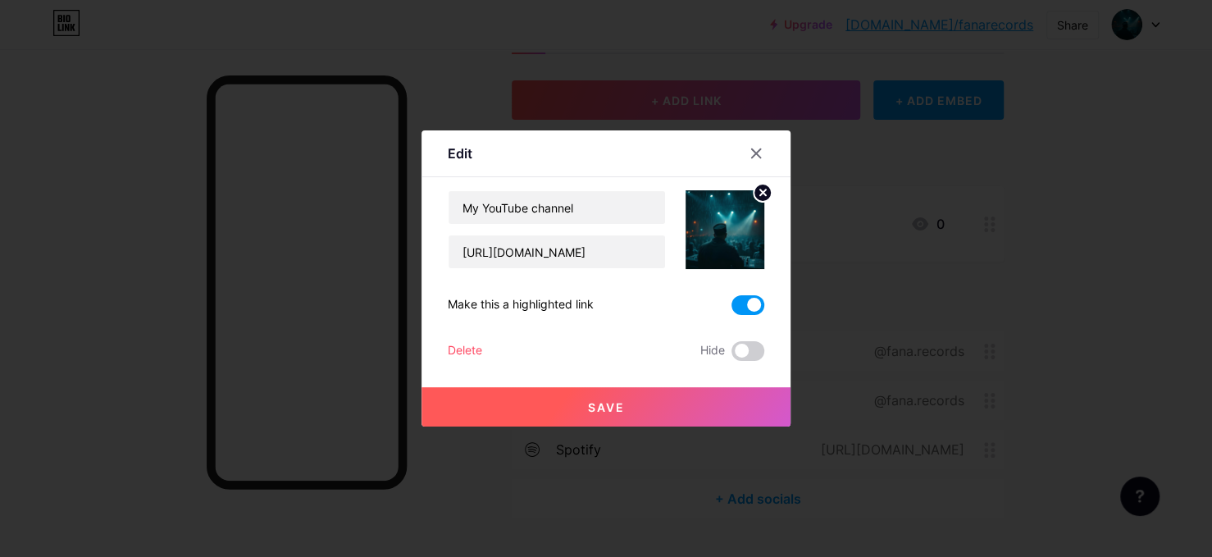
click at [750, 298] on span at bounding box center [747, 305] width 33 height 20
click at [731, 309] on input "checkbox" at bounding box center [731, 309] width 0 height 0
click at [625, 405] on button "Save" at bounding box center [605, 406] width 369 height 39
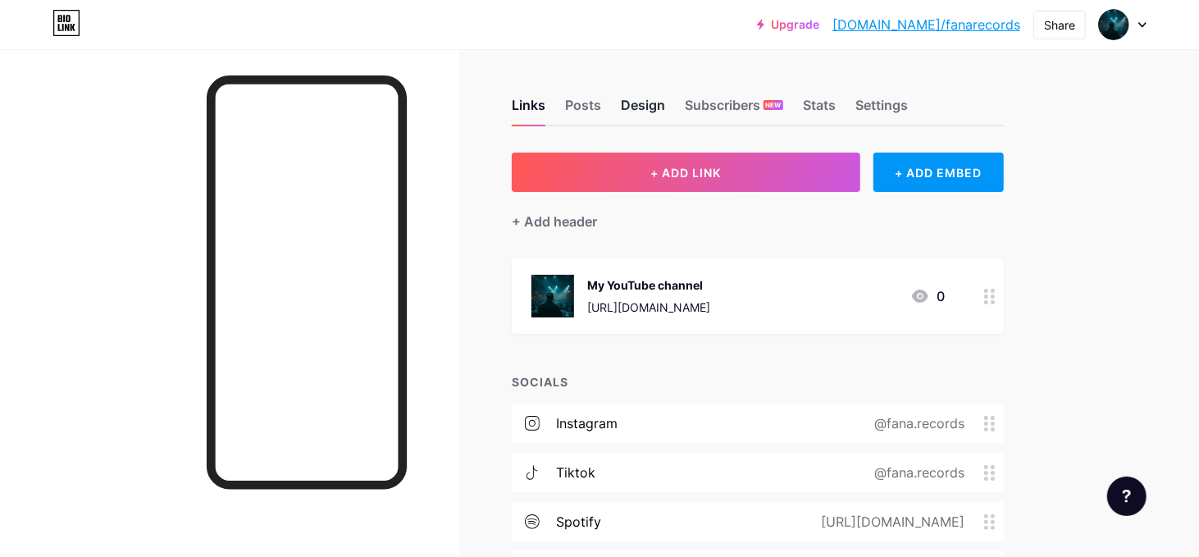
click at [622, 104] on div "Design" at bounding box center [643, 110] width 44 height 30
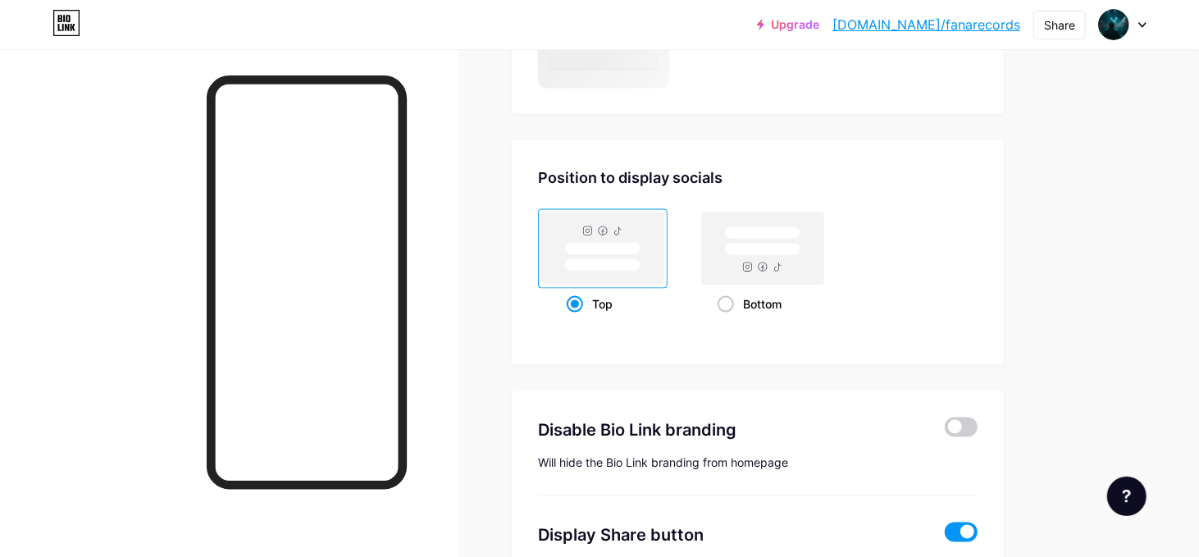
scroll to position [1437, 0]
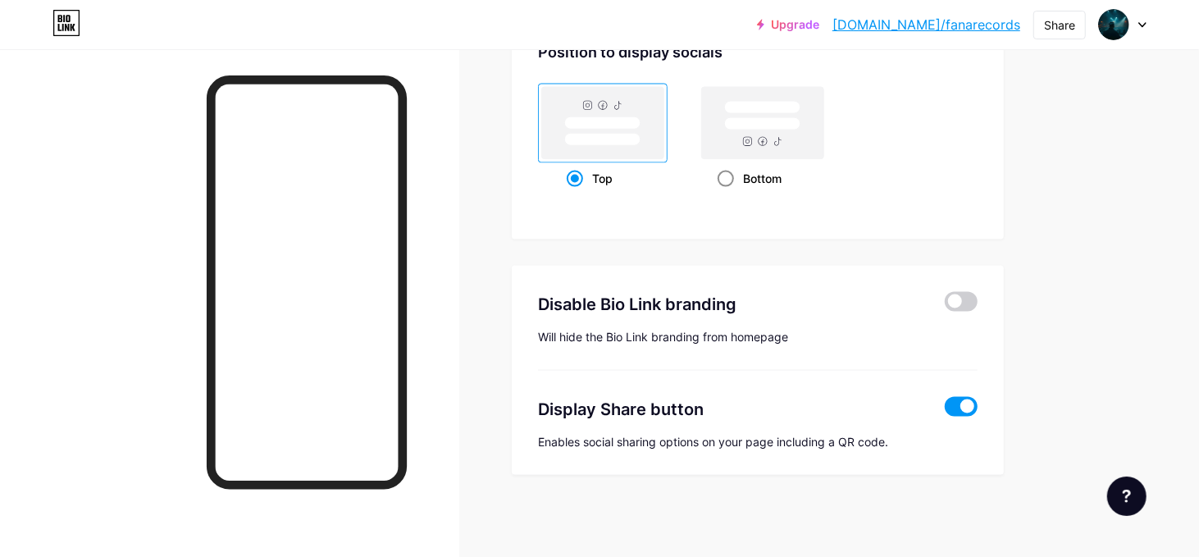
click at [721, 171] on span at bounding box center [725, 179] width 16 height 16
click at [721, 193] on input "Bottom" at bounding box center [722, 198] width 11 height 11
radio input "true"
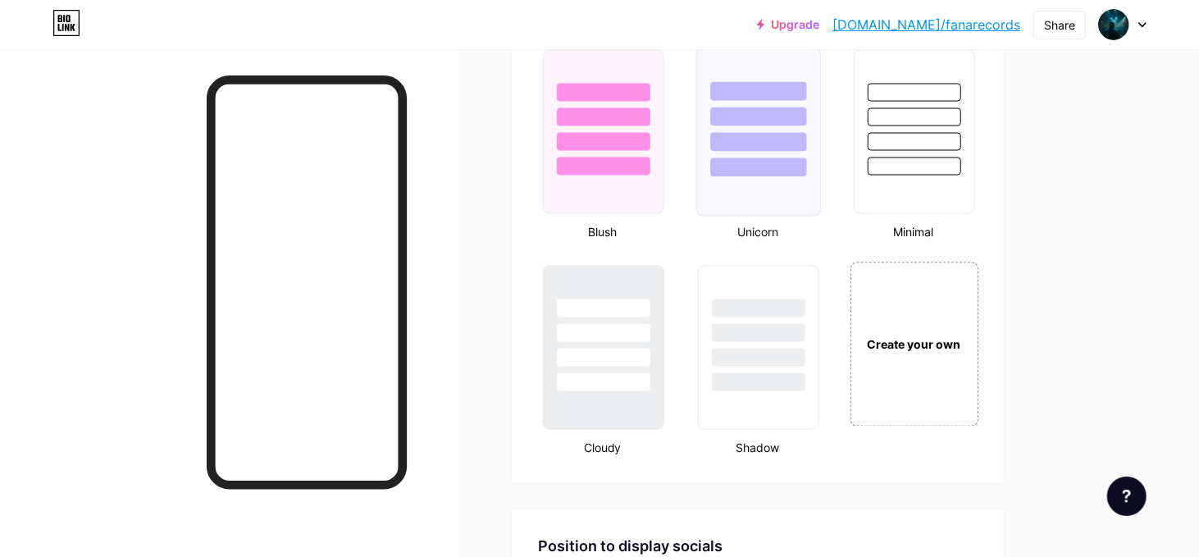
scroll to position [1487, 0]
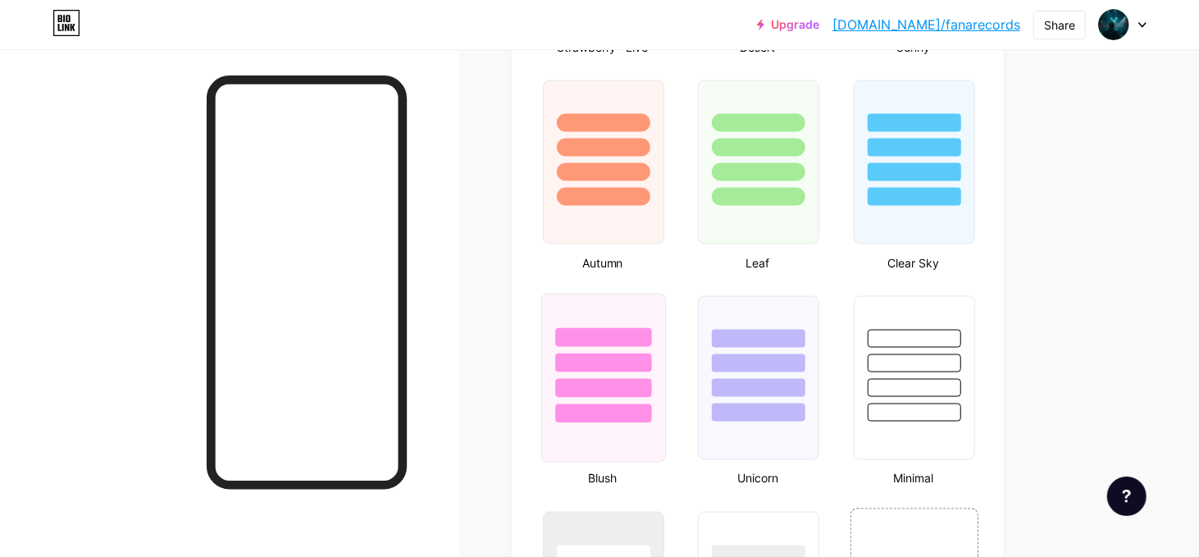
click at [592, 346] on div at bounding box center [603, 358] width 123 height 129
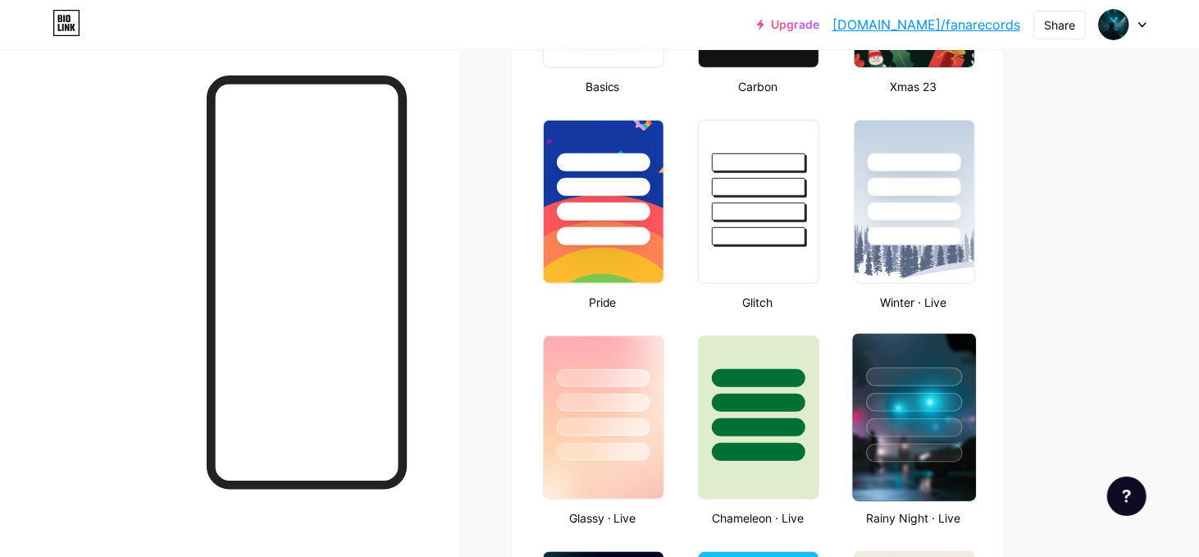
scroll to position [667, 0]
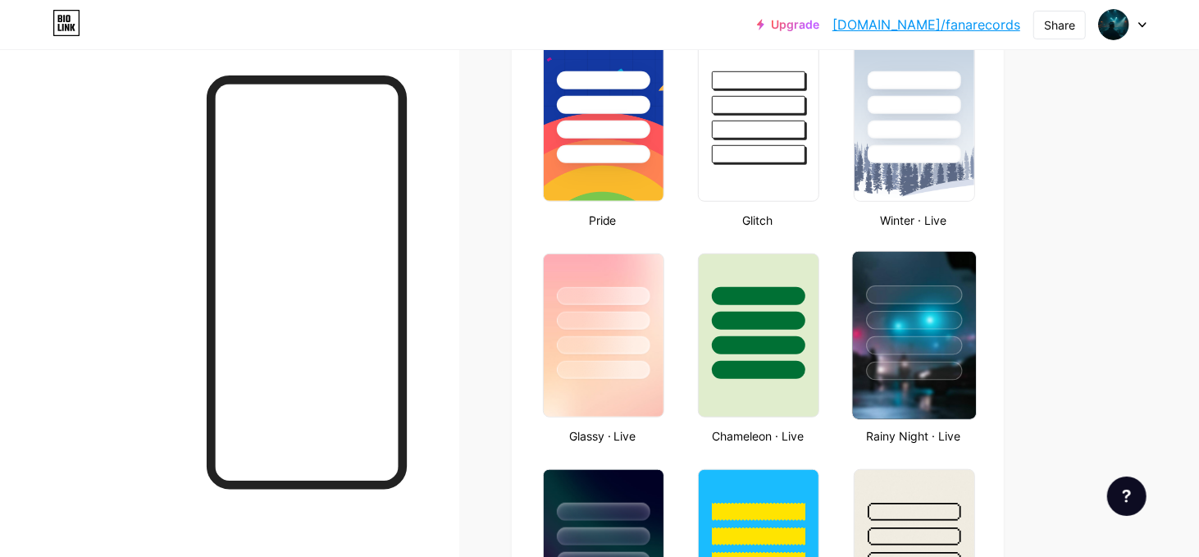
click at [891, 291] on div at bounding box center [914, 294] width 96 height 19
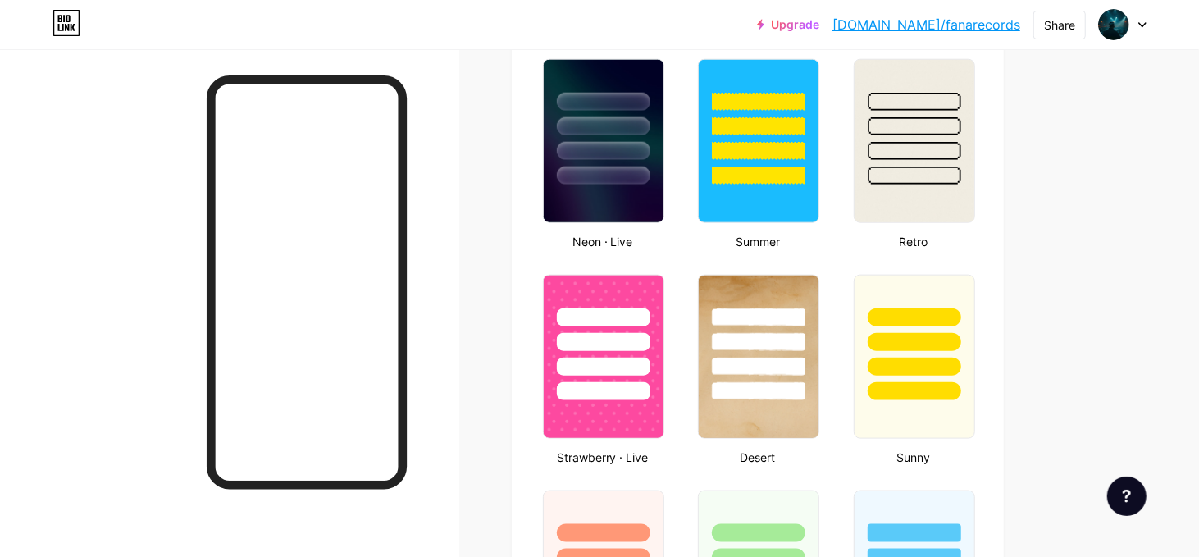
scroll to position [1159, 0]
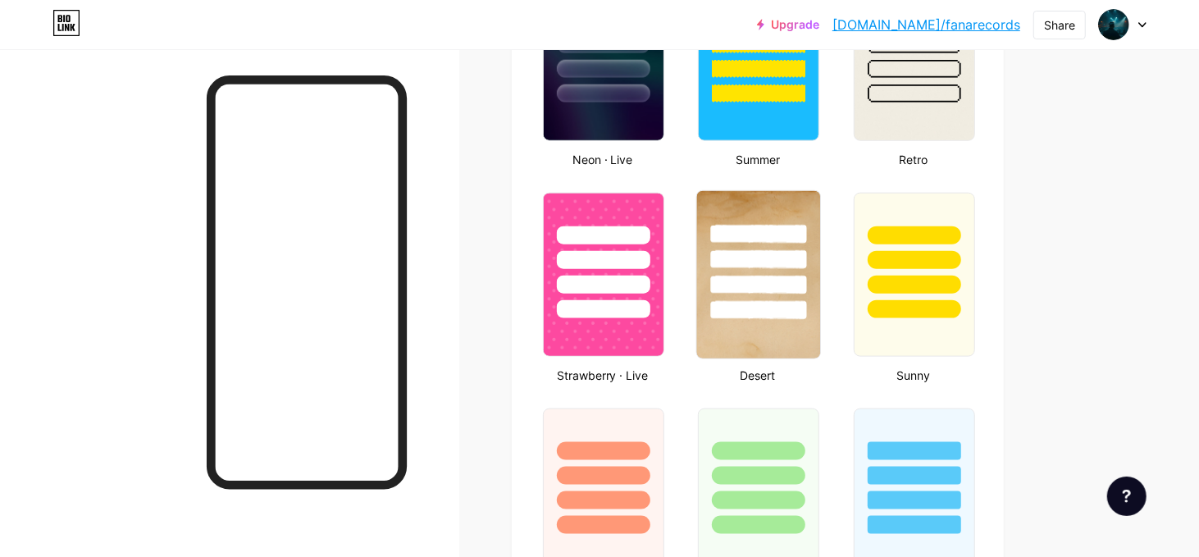
click at [781, 262] on div at bounding box center [759, 259] width 96 height 19
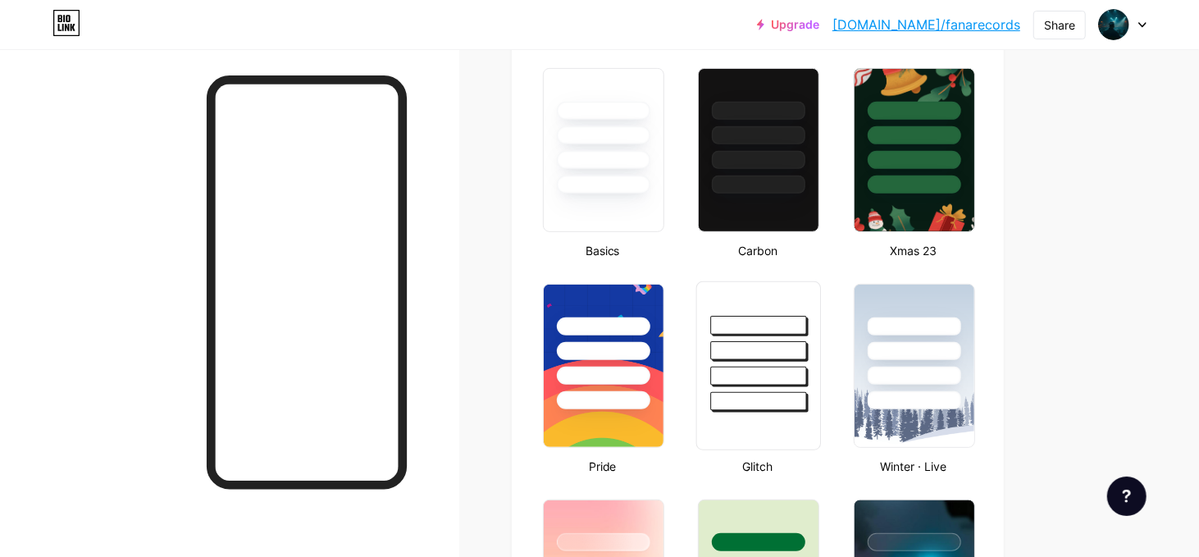
scroll to position [339, 0]
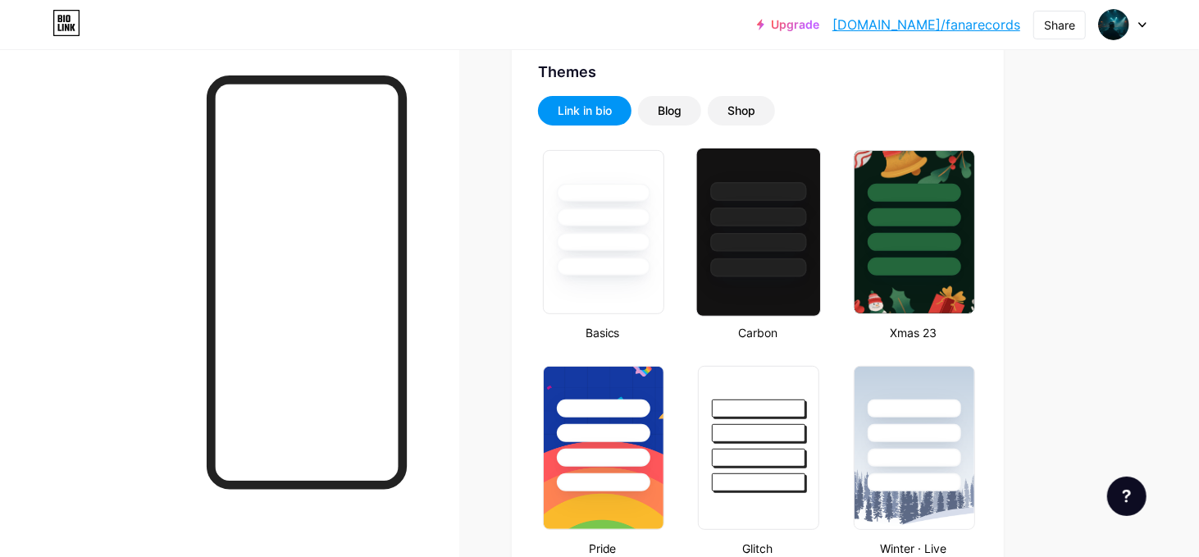
click at [781, 264] on div at bounding box center [759, 267] width 96 height 19
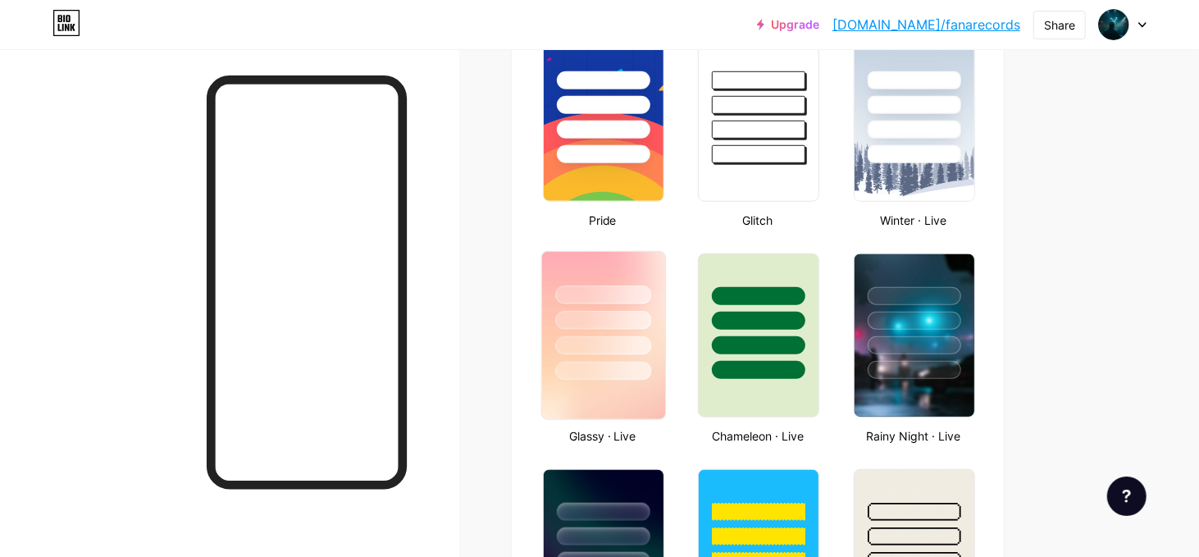
scroll to position [913, 0]
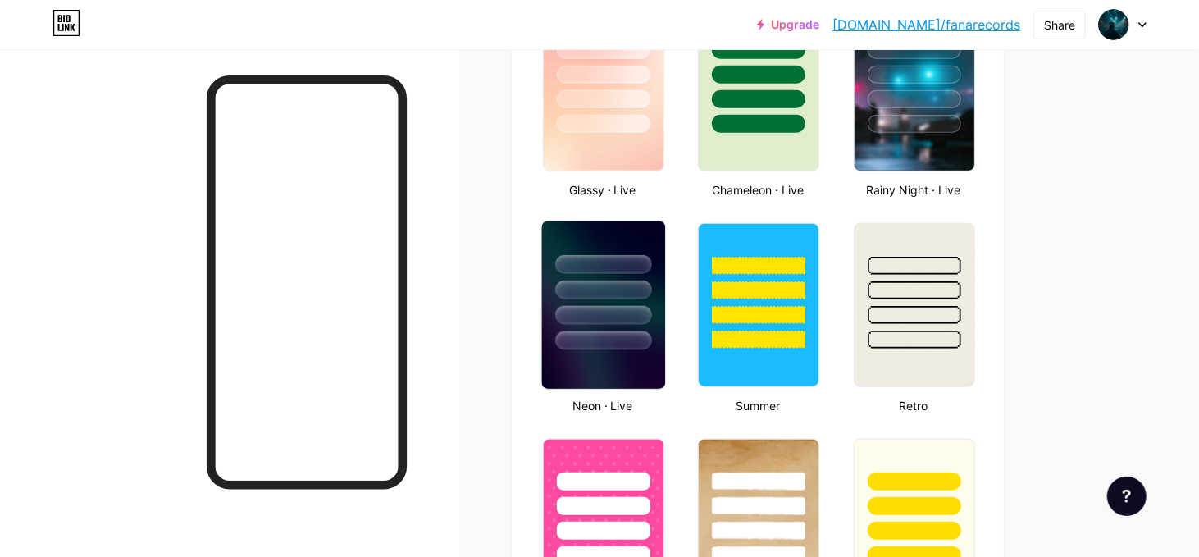
click at [641, 280] on div at bounding box center [603, 289] width 96 height 19
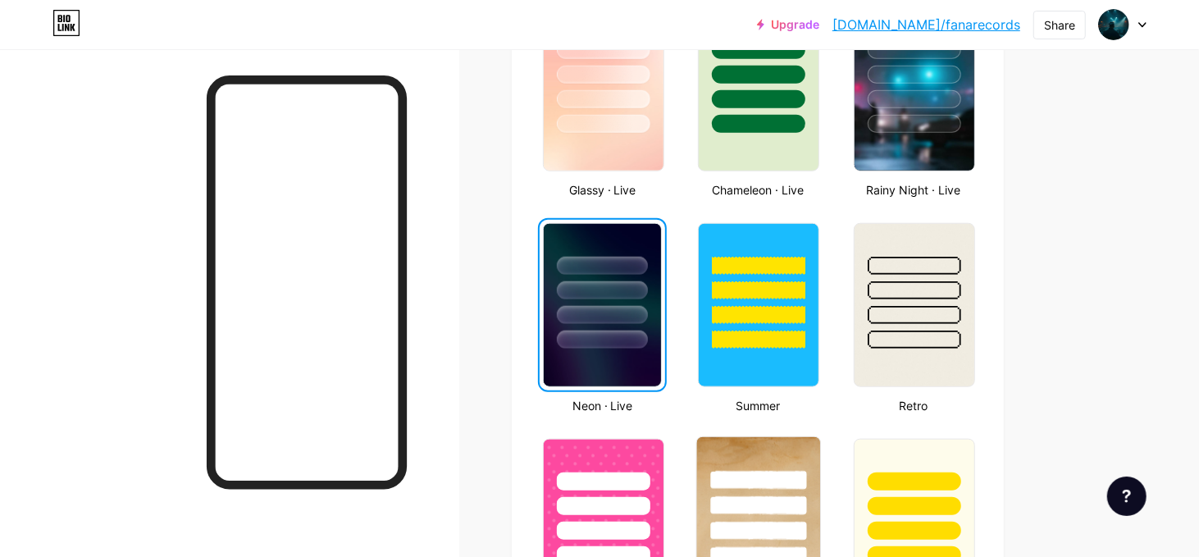
click at [754, 462] on div at bounding box center [758, 501] width 123 height 129
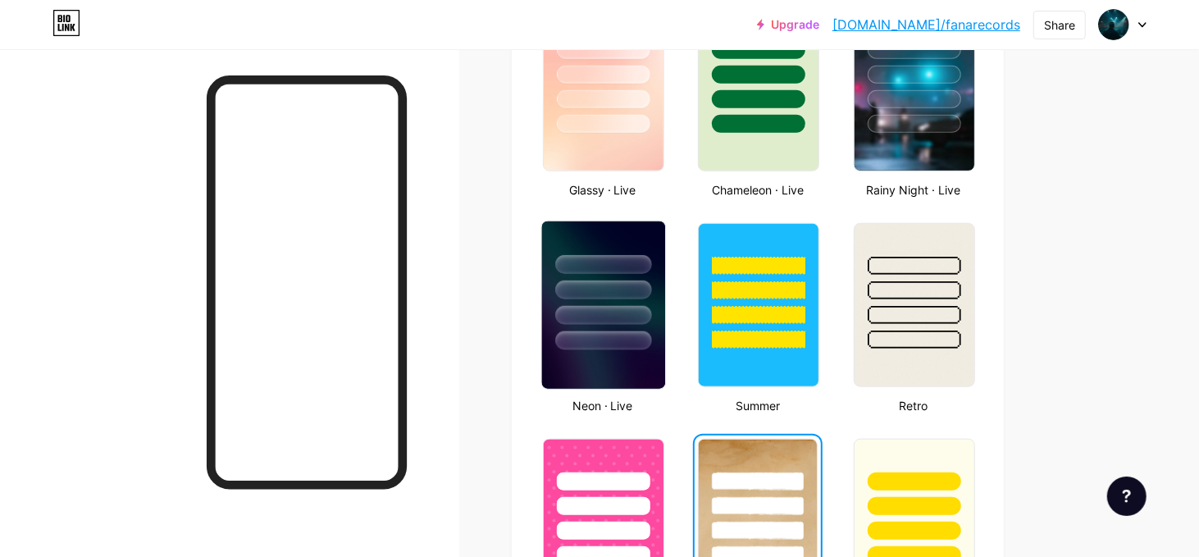
scroll to position [995, 0]
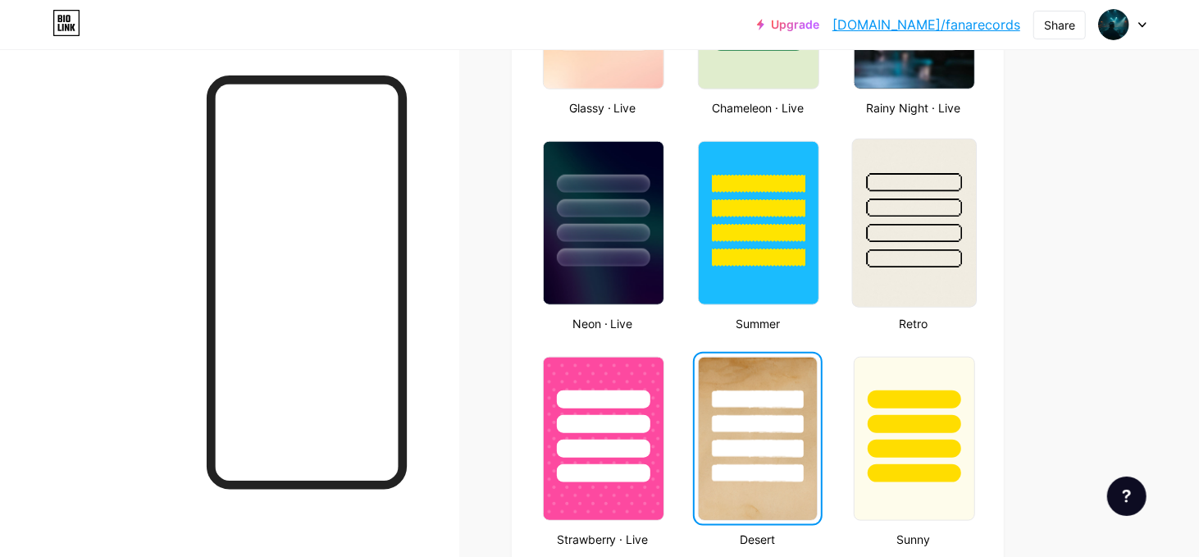
click at [885, 249] on div at bounding box center [914, 258] width 96 height 19
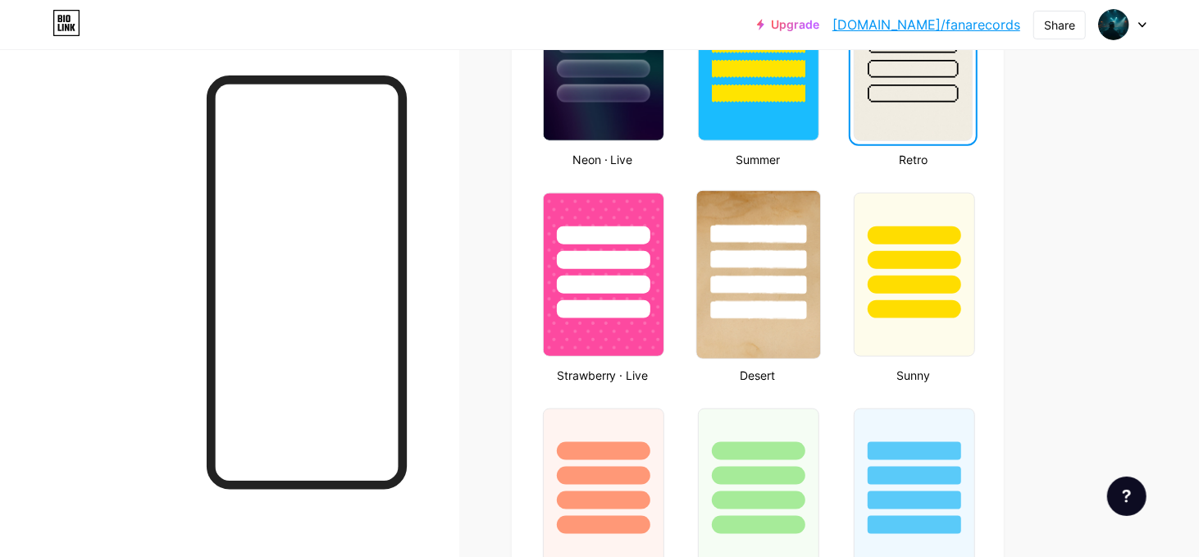
scroll to position [1241, 0]
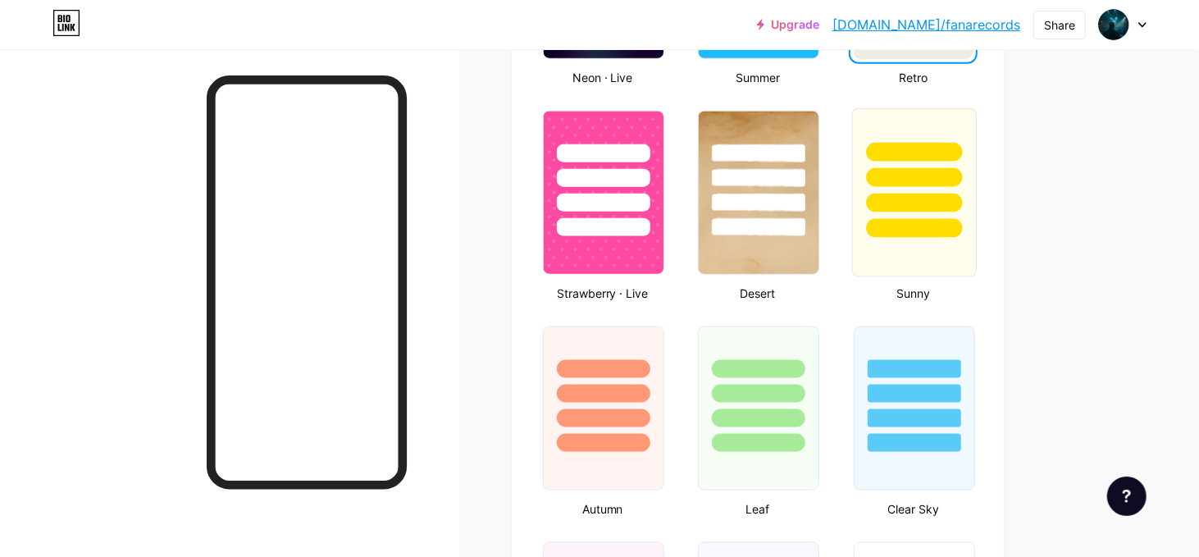
click at [902, 223] on div at bounding box center [914, 228] width 96 height 19
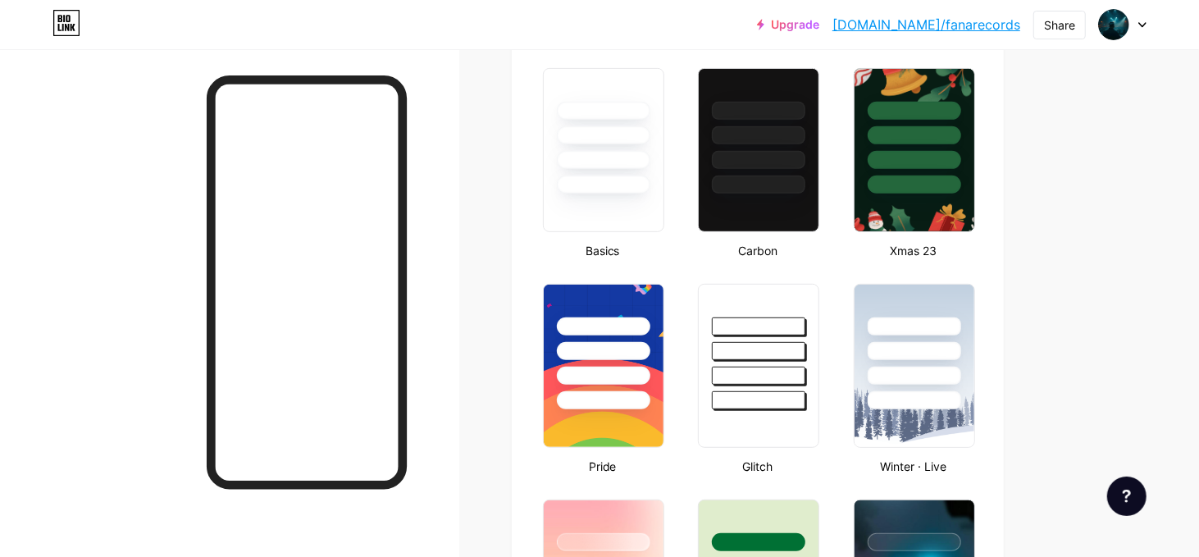
scroll to position [339, 0]
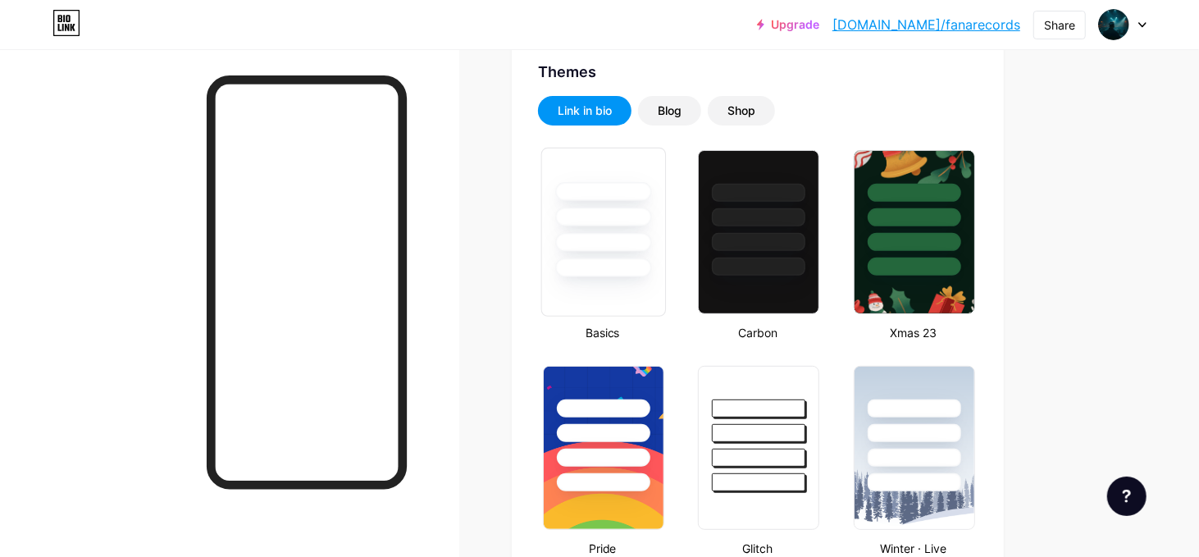
click at [630, 284] on div at bounding box center [603, 232] width 125 height 169
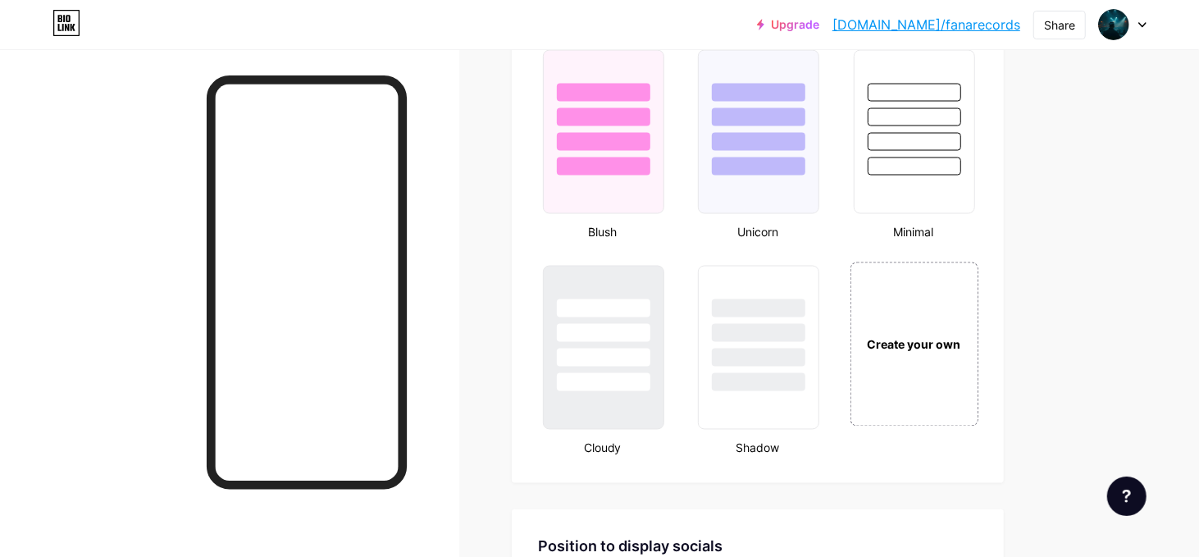
scroll to position [1815, 0]
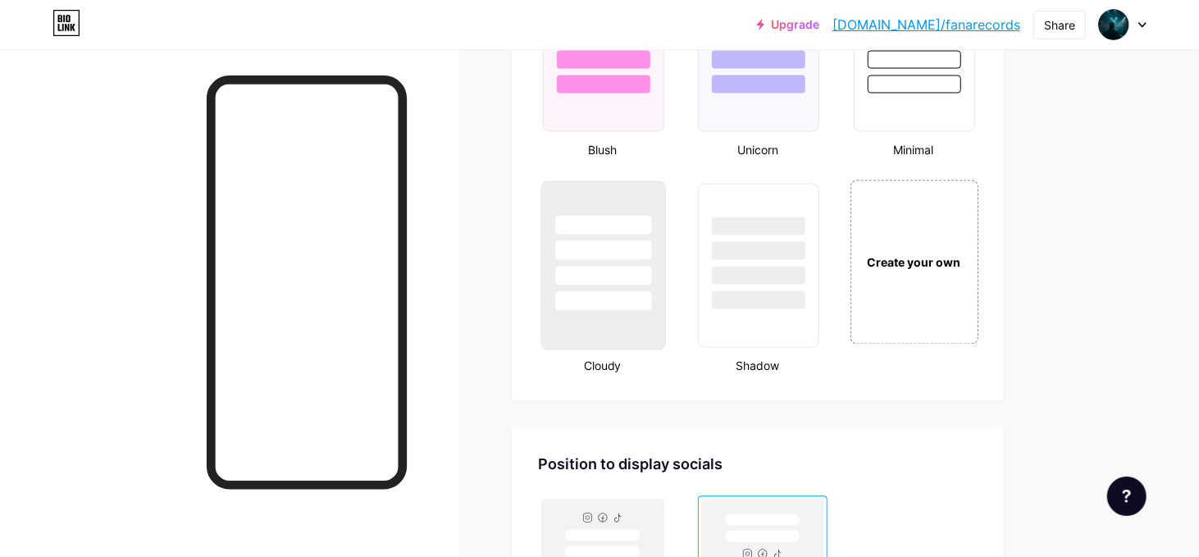
click at [639, 321] on div at bounding box center [603, 265] width 125 height 169
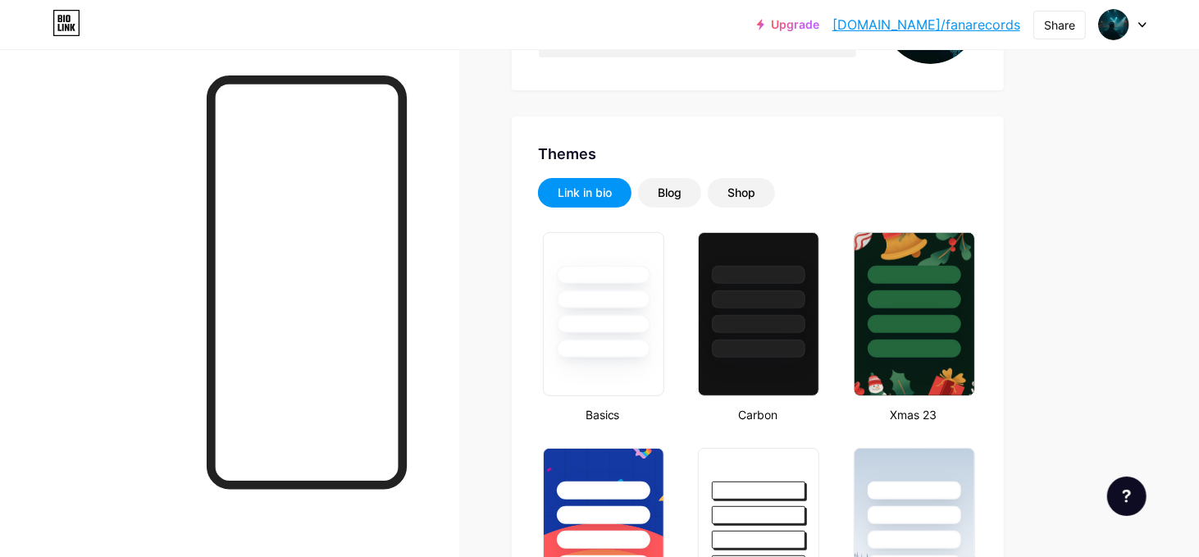
scroll to position [0, 0]
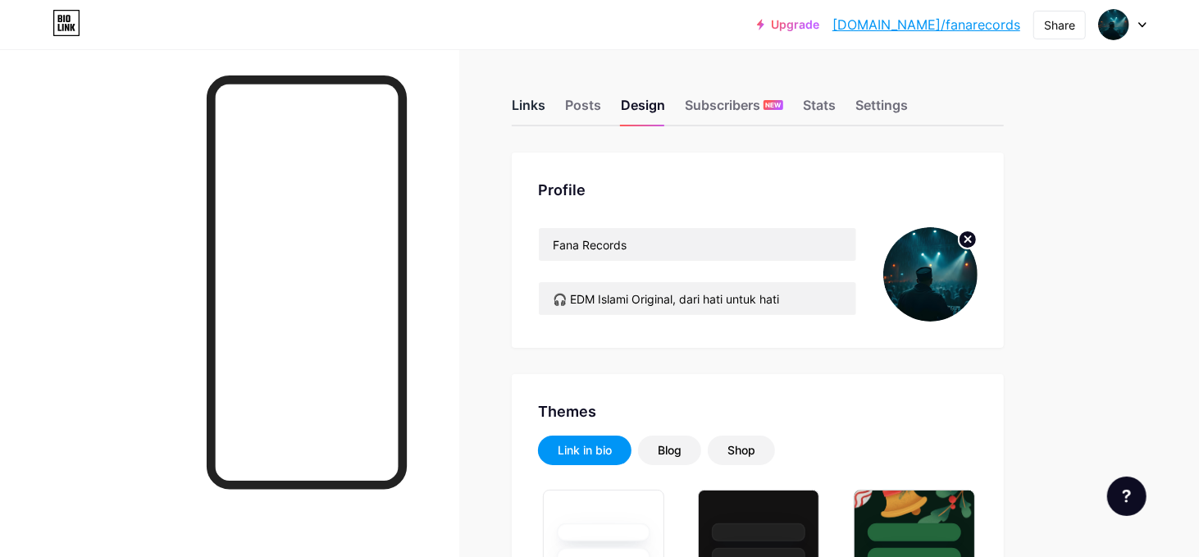
click at [533, 98] on div "Links" at bounding box center [529, 110] width 34 height 30
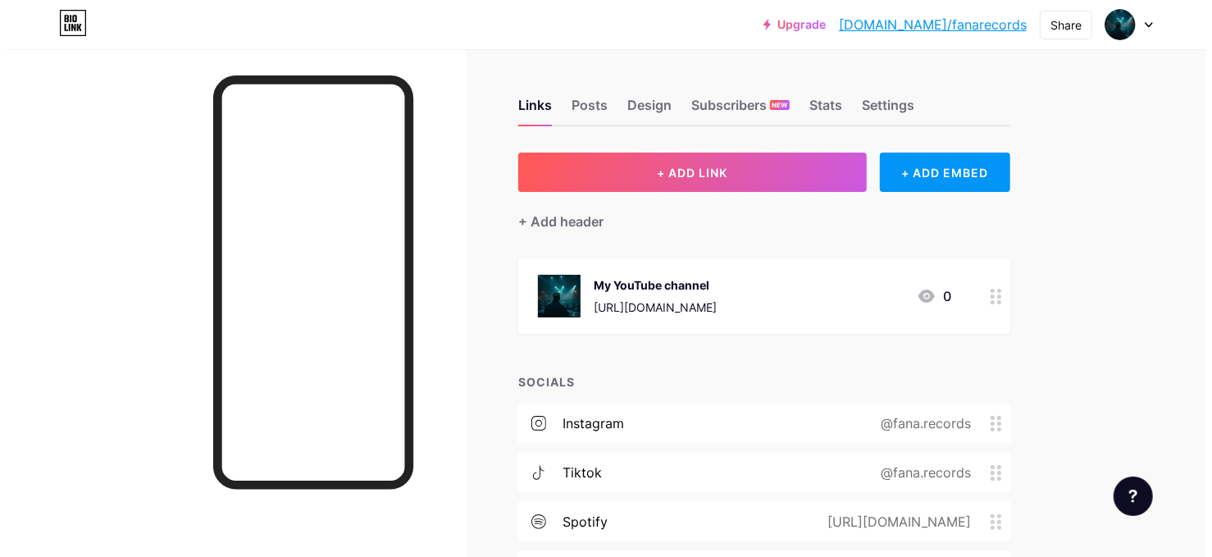
scroll to position [121, 0]
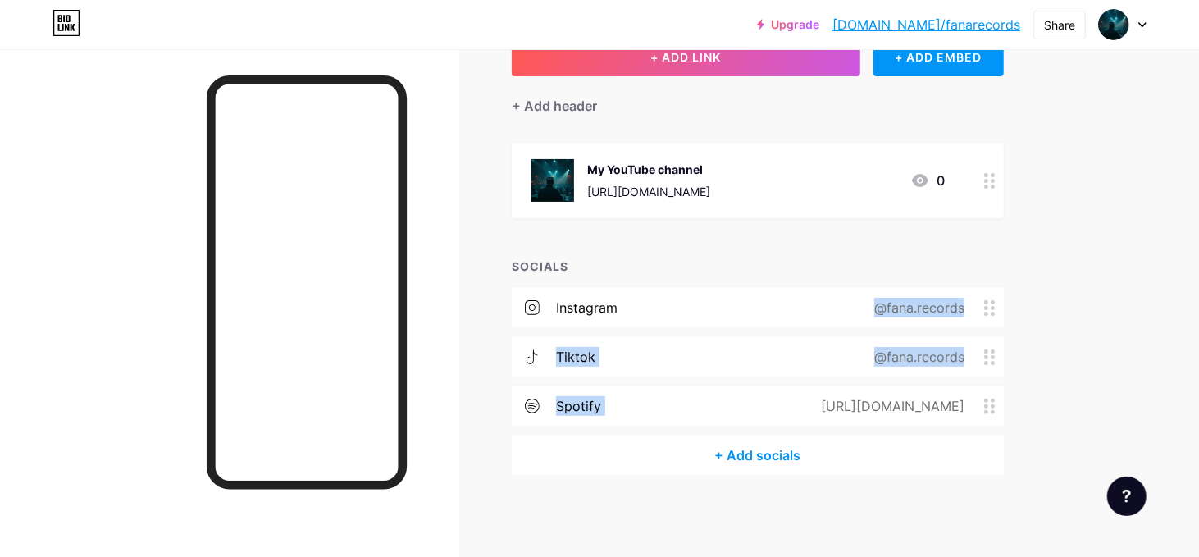
drag, startPoint x: 622, startPoint y: 408, endPoint x: 627, endPoint y: 305, distance: 103.4
click at [627, 305] on div "instagram @fana.records tiktok @fana.records spotify [URL][DOMAIN_NAME]" at bounding box center [758, 362] width 492 height 148
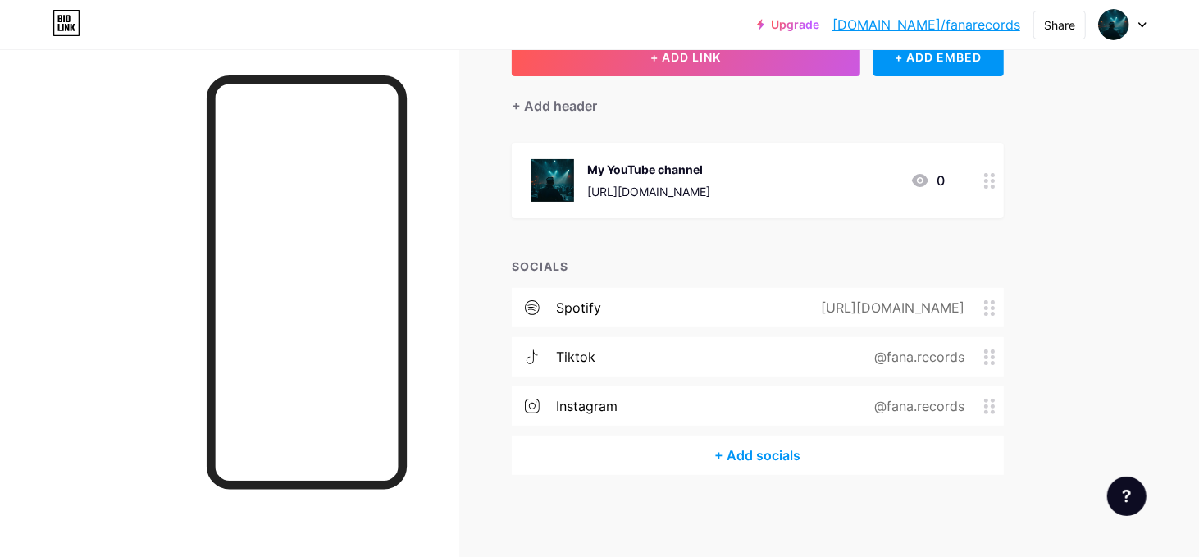
click at [749, 458] on div "+ Add socials" at bounding box center [758, 454] width 492 height 39
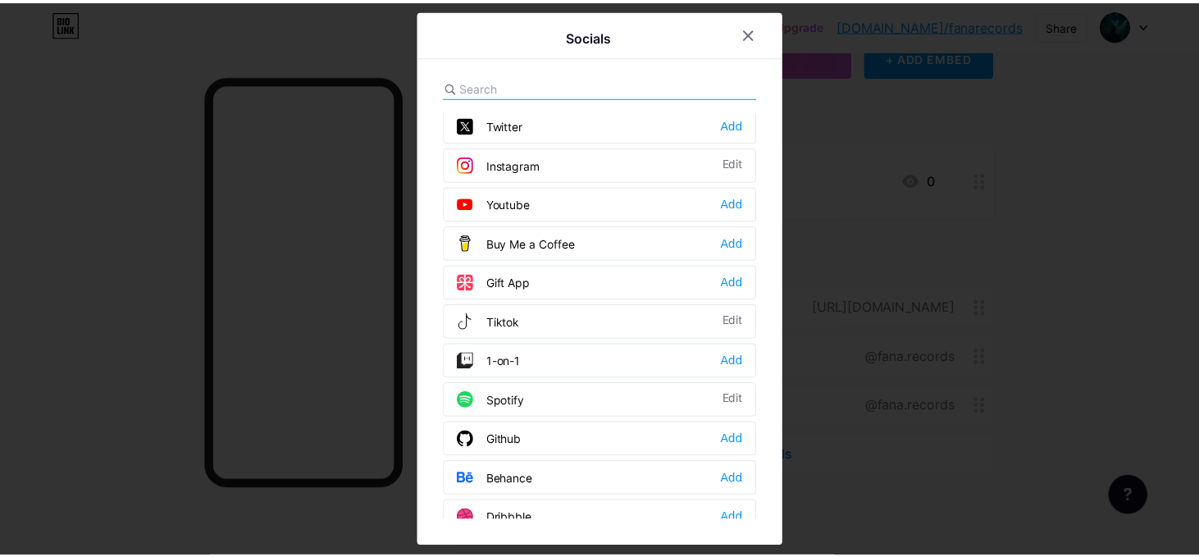
scroll to position [0, 0]
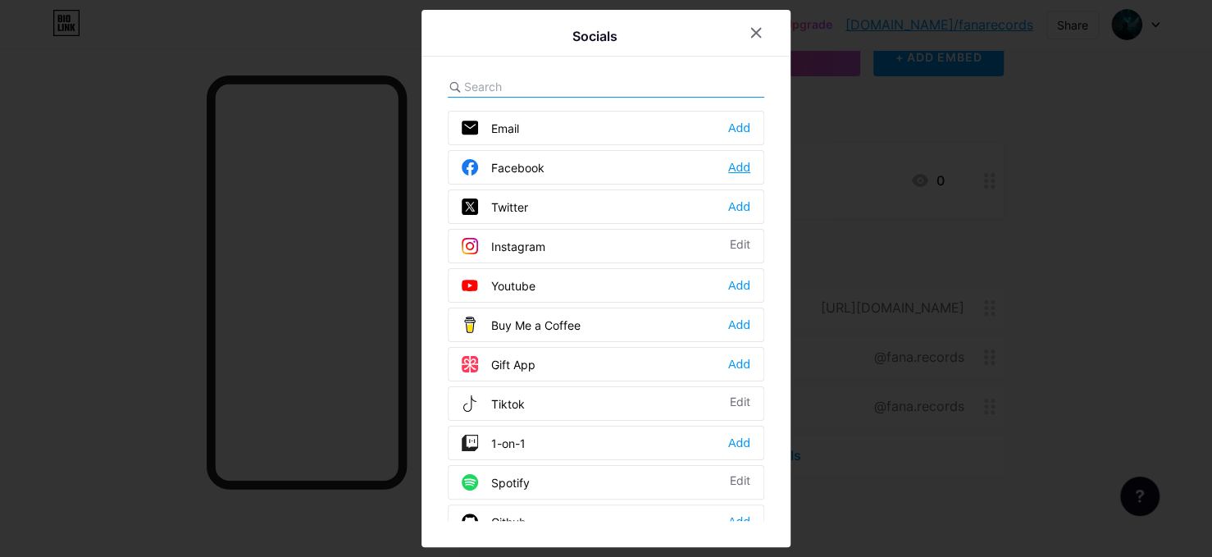
click at [736, 171] on div "Add" at bounding box center [739, 167] width 22 height 16
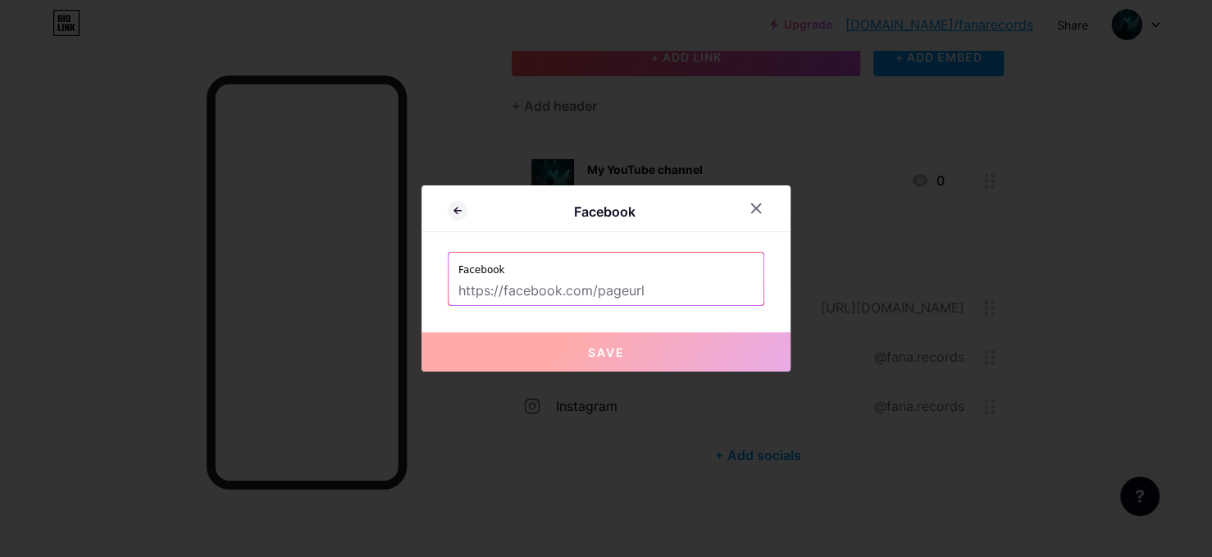
click at [640, 289] on input "text" at bounding box center [605, 291] width 295 height 28
paste input "fanarecords"
type input "fanarecords"
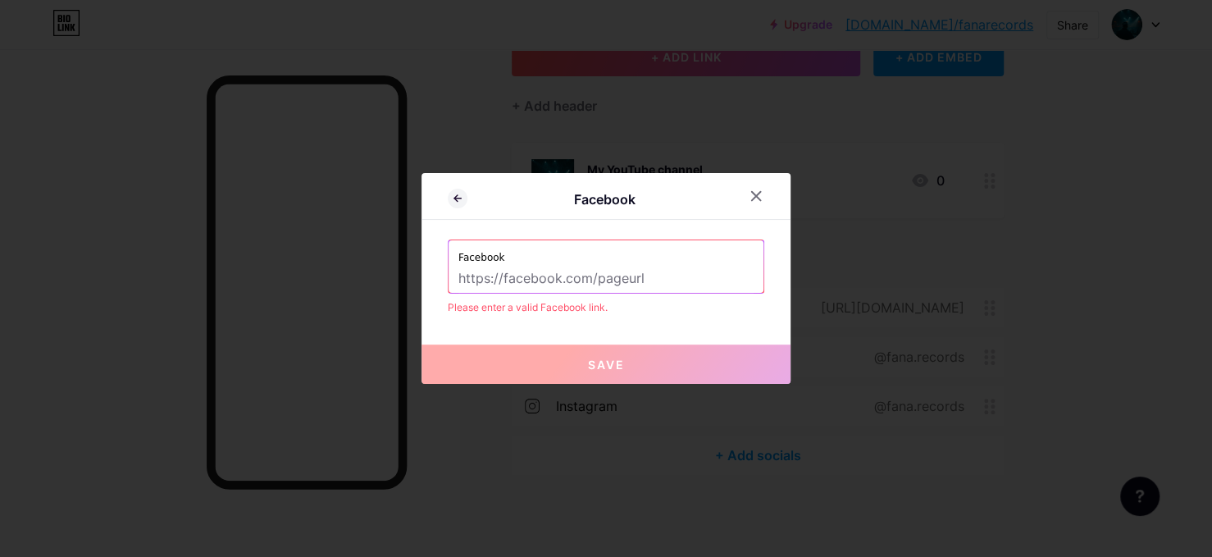
paste input "[URL][DOMAIN_NAME]"
drag, startPoint x: 527, startPoint y: 277, endPoint x: 495, endPoint y: 283, distance: 32.5
click at [495, 283] on input "[URL][DOMAIN_NAME]" at bounding box center [605, 279] width 295 height 28
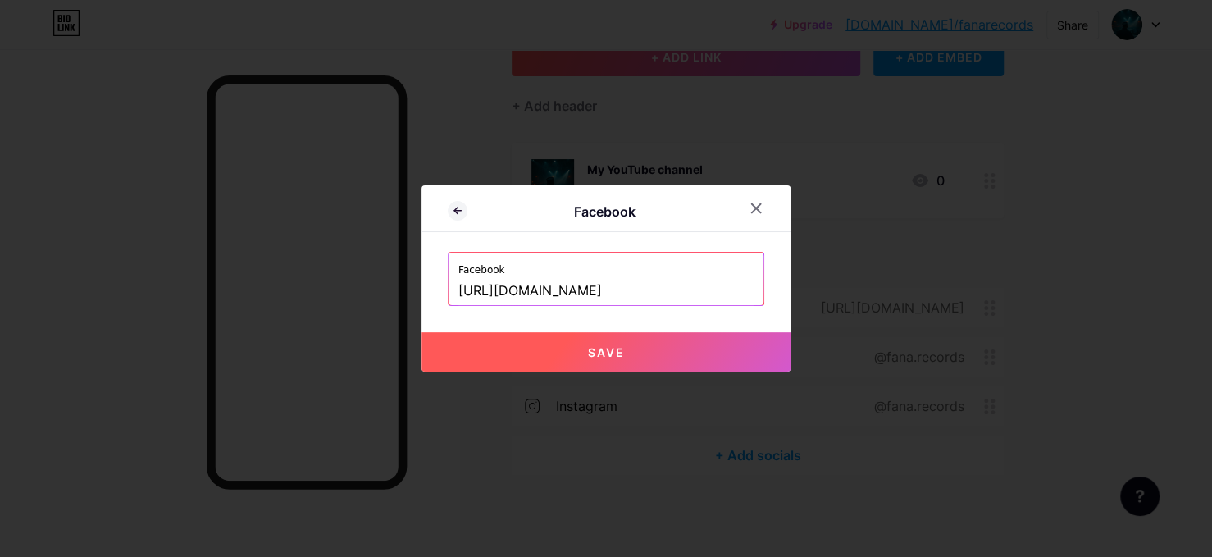
click at [695, 294] on input "[URL][DOMAIN_NAME]" at bounding box center [605, 291] width 295 height 28
type input "[URL][DOMAIN_NAME]"
click at [604, 354] on span "Save" at bounding box center [606, 352] width 37 height 14
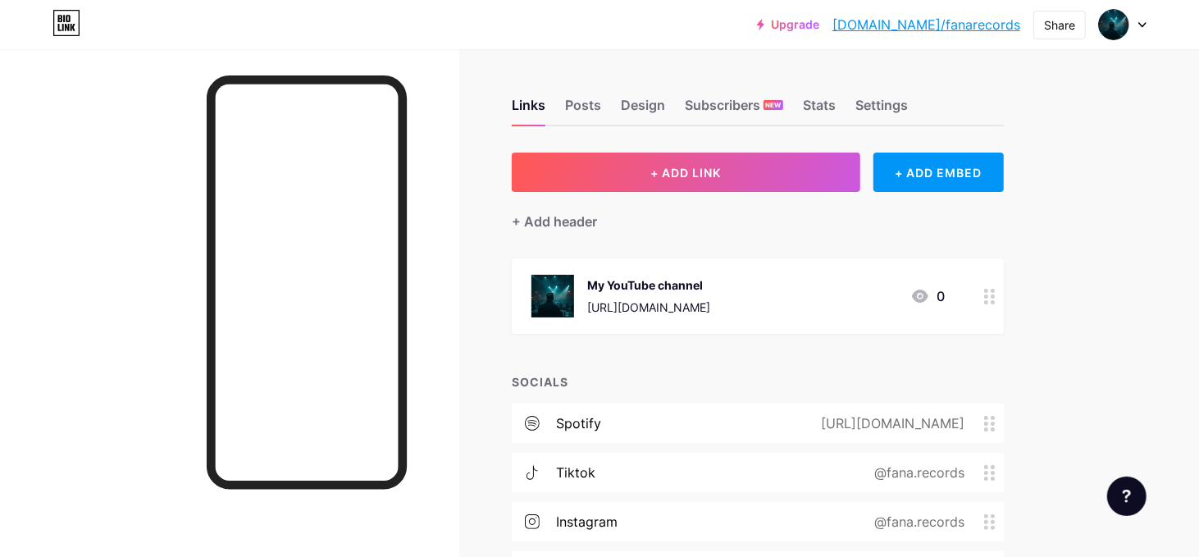
scroll to position [171, 0]
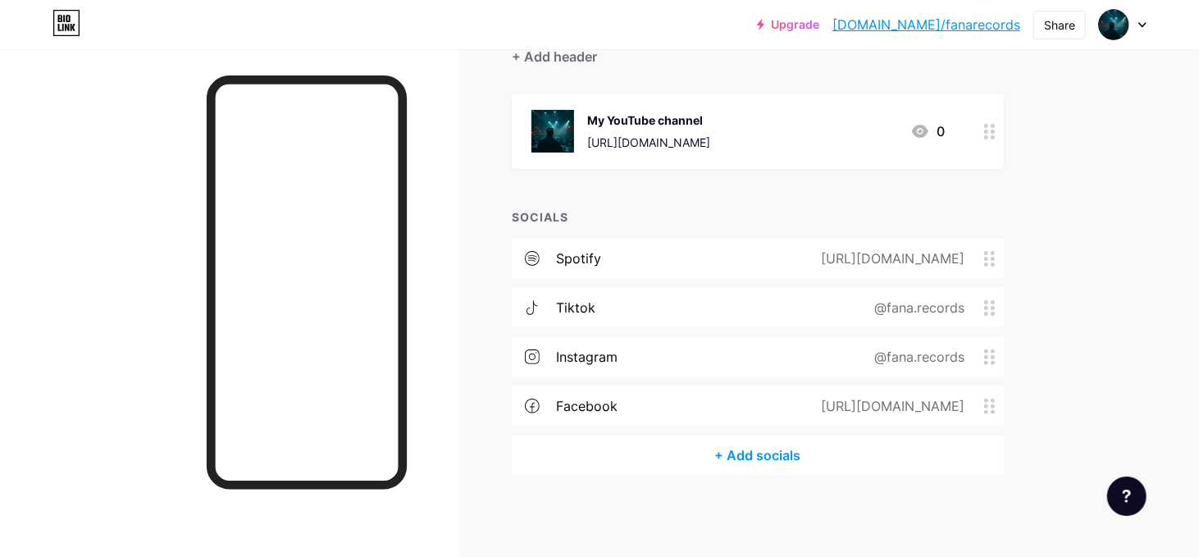
click at [744, 449] on div "+ Add socials" at bounding box center [758, 454] width 492 height 39
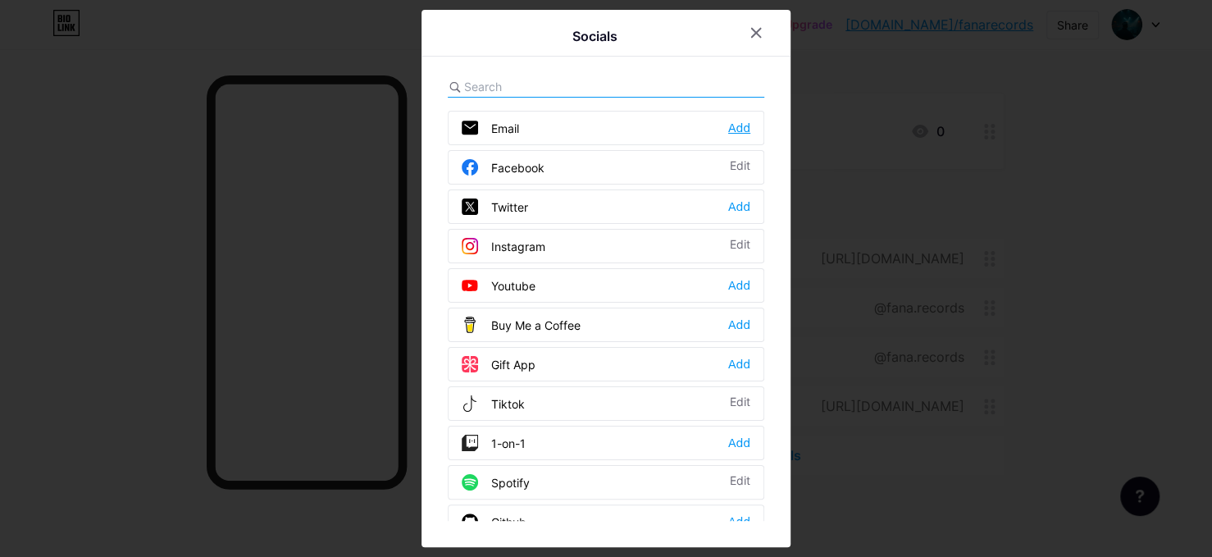
click at [728, 130] on div "Add" at bounding box center [739, 128] width 22 height 16
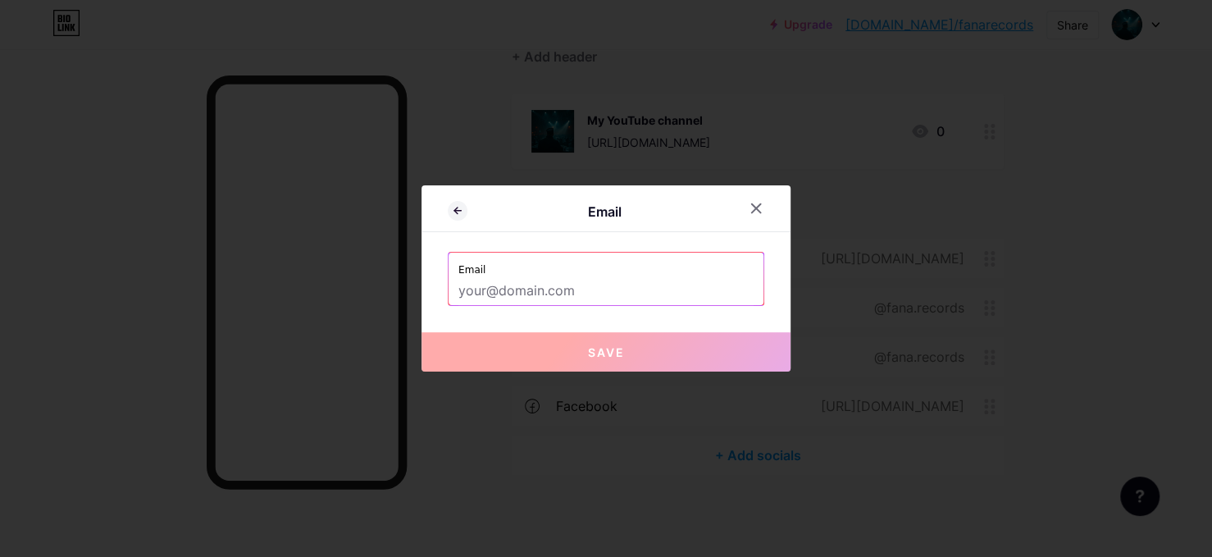
click at [558, 289] on input "text" at bounding box center [605, 291] width 295 height 28
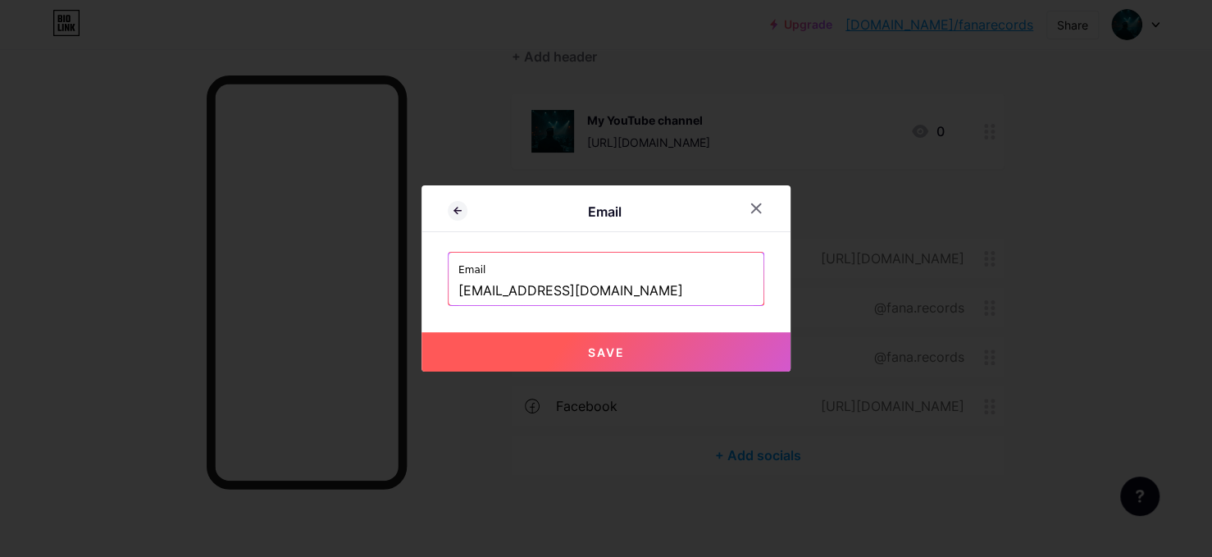
click at [588, 353] on span "Save" at bounding box center [606, 352] width 37 height 14
type input "mailto:[EMAIL_ADDRESS][DOMAIN_NAME]"
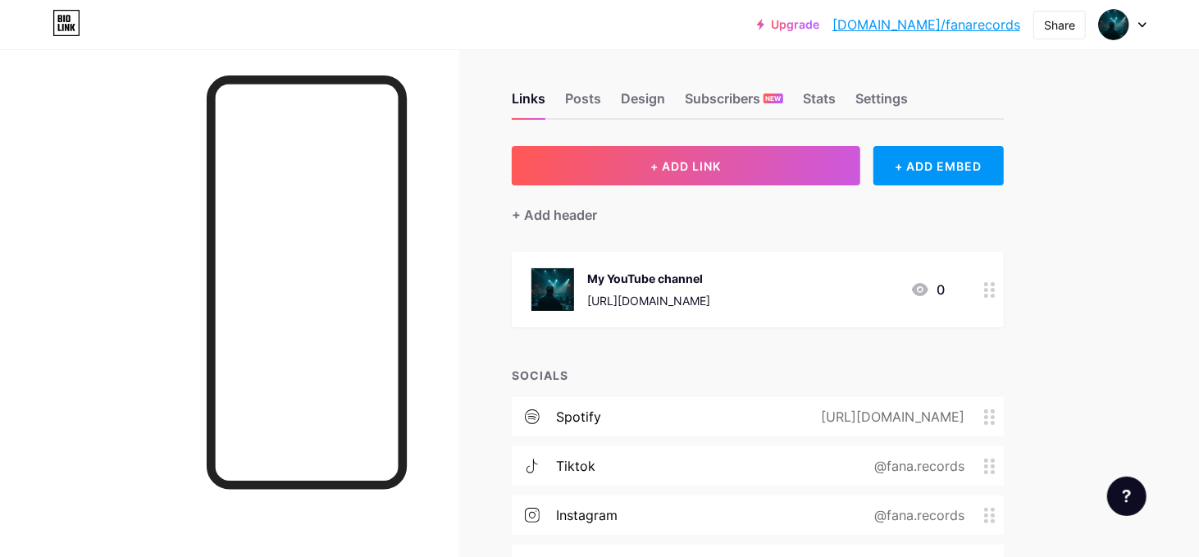
scroll to position [0, 0]
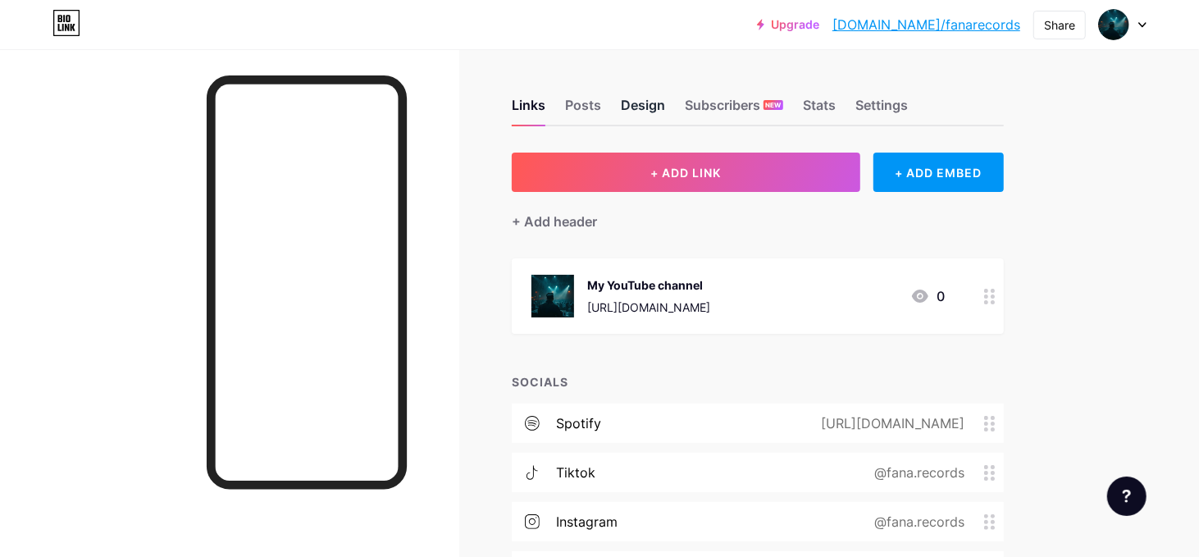
click at [649, 108] on div "Design" at bounding box center [643, 110] width 44 height 30
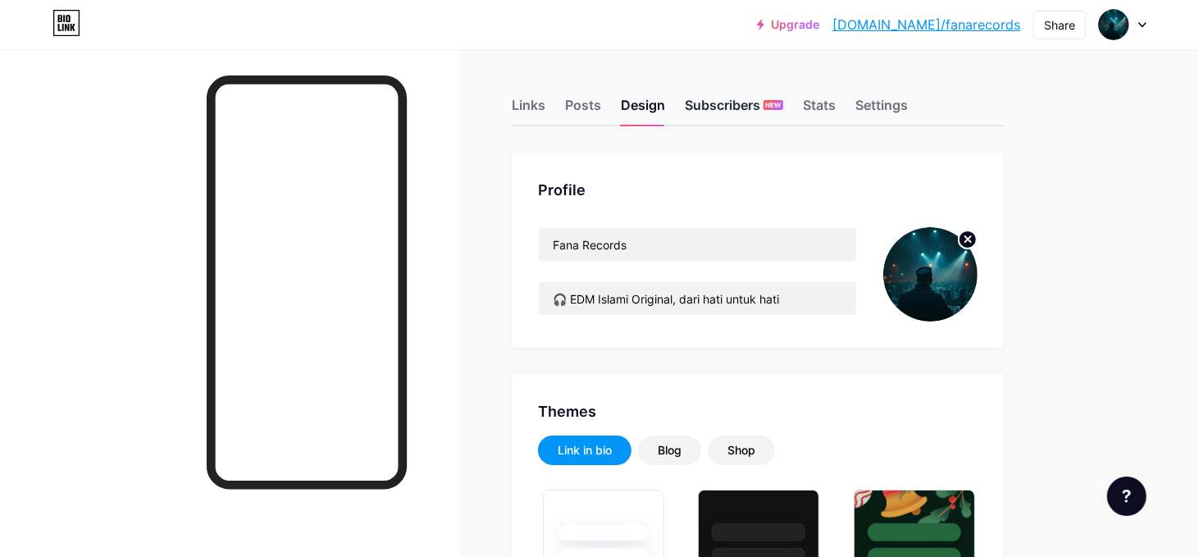
click at [726, 120] on div "Subscribers NEW" at bounding box center [734, 110] width 98 height 30
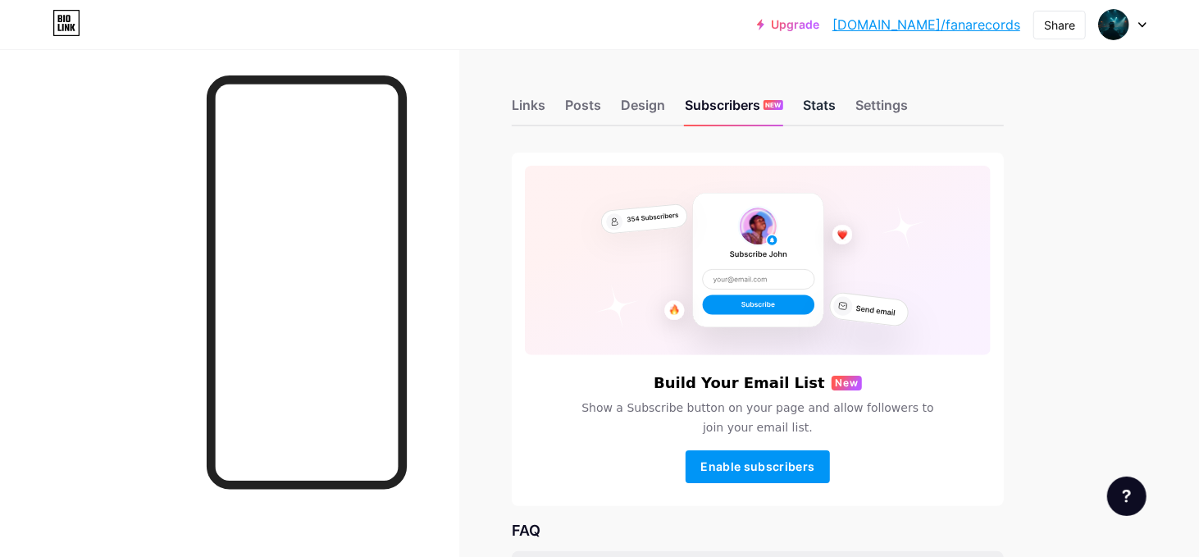
click at [831, 103] on div "Stats" at bounding box center [819, 110] width 33 height 30
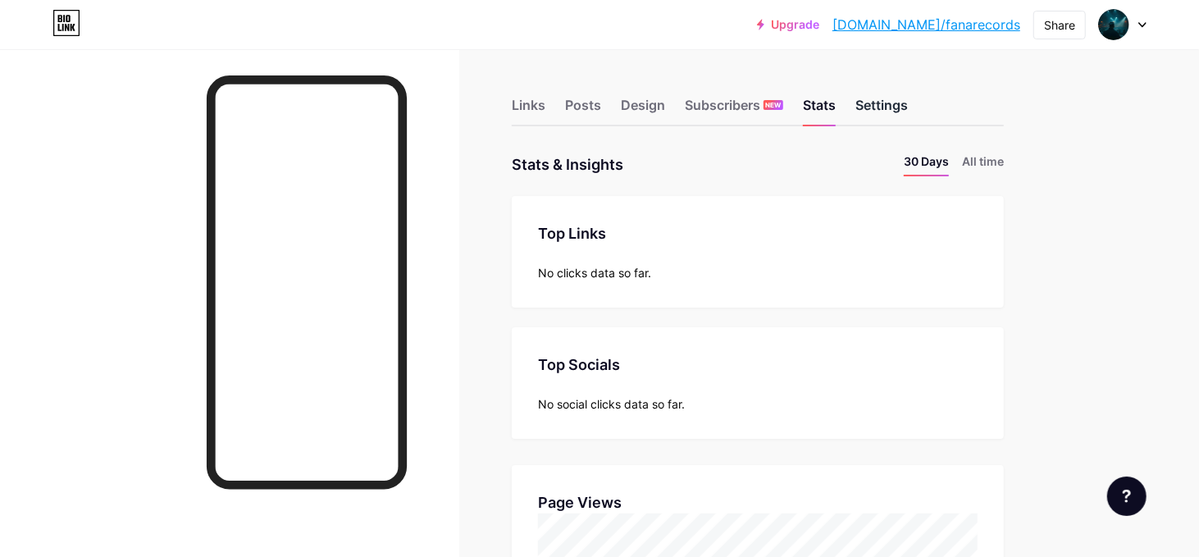
click at [869, 102] on div "Settings" at bounding box center [881, 110] width 52 height 30
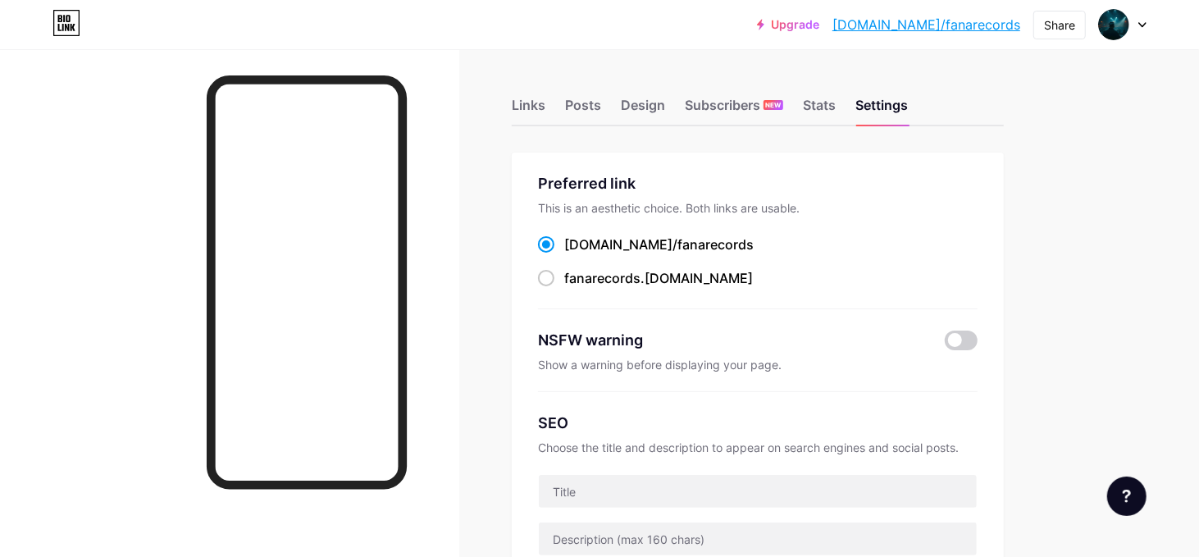
scroll to position [82, 0]
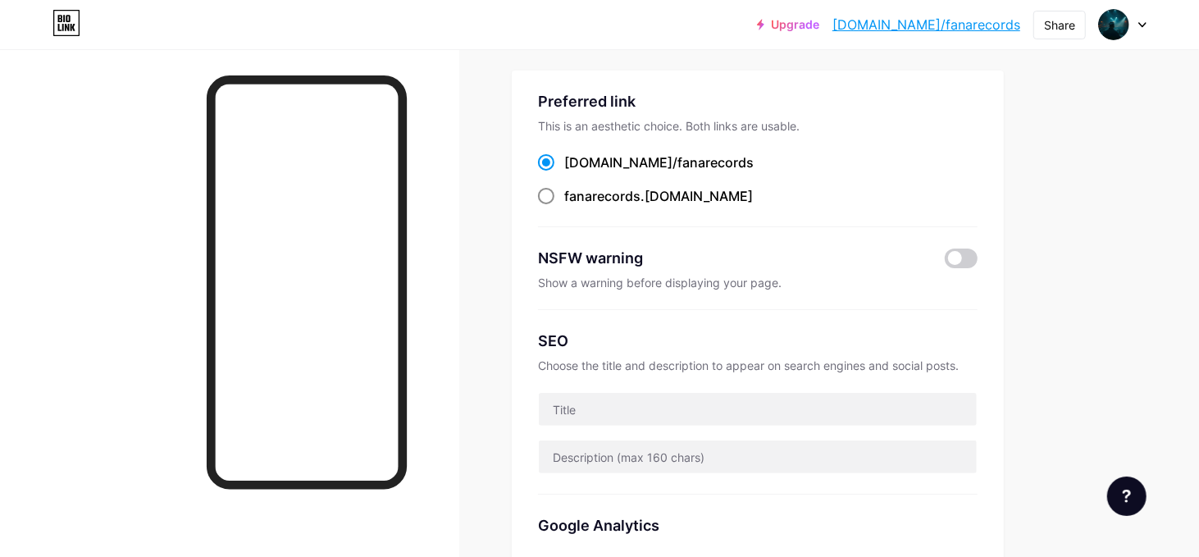
click at [562, 206] on label "fanarecords .[DOMAIN_NAME]" at bounding box center [645, 196] width 215 height 20
click at [564, 212] on input "fanarecords .[DOMAIN_NAME]" at bounding box center [569, 211] width 11 height 11
radio input "true"
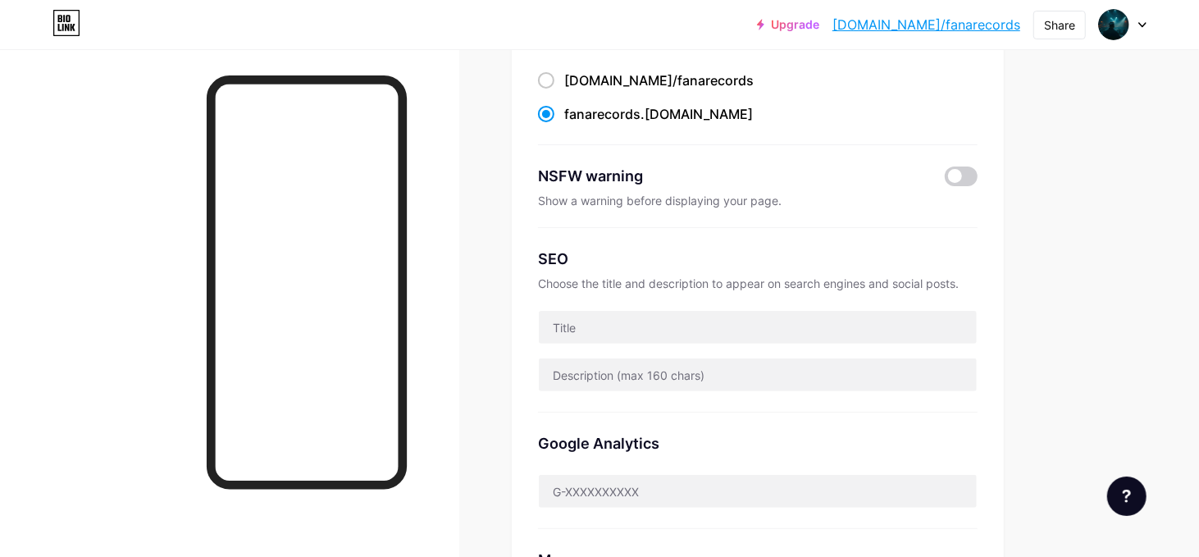
scroll to position [246, 0]
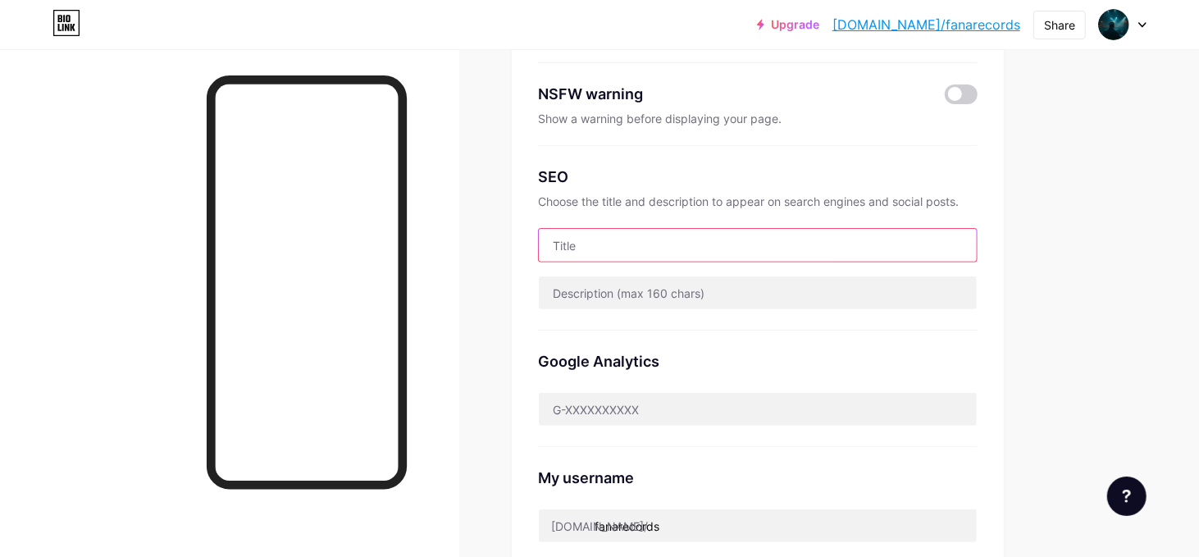
click at [625, 262] on input "text" at bounding box center [758, 245] width 438 height 33
type input "M"
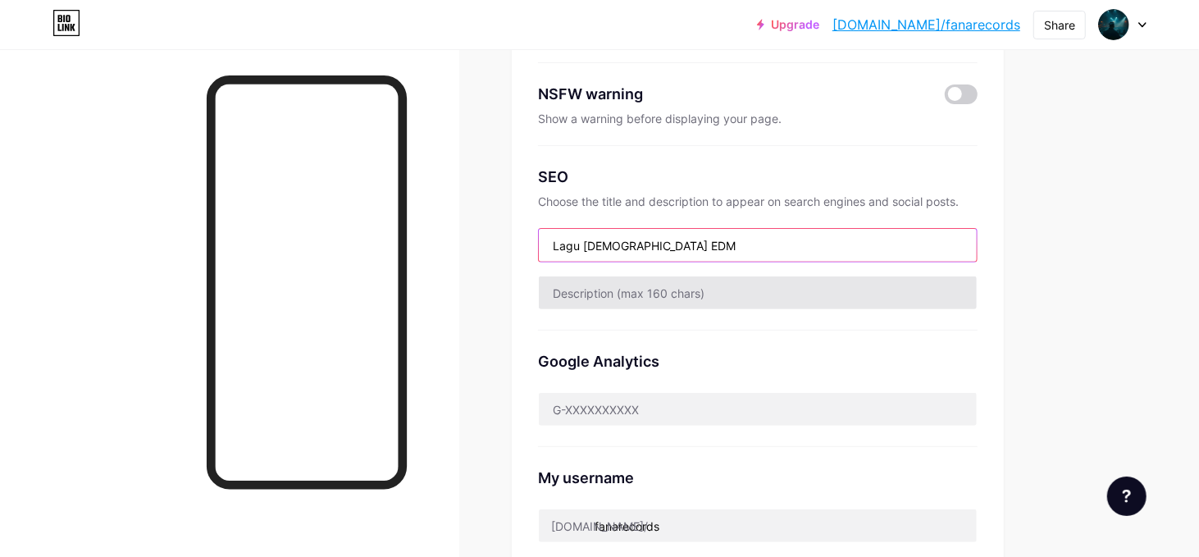
type input "Lagu [DEMOGRAPHIC_DATA] EDM"
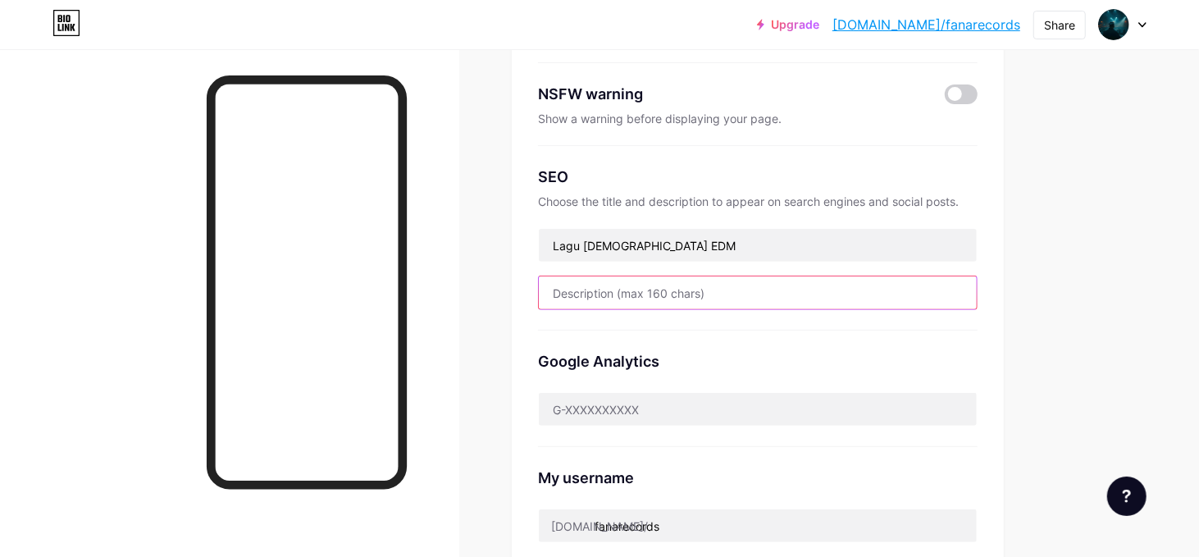
click at [654, 303] on input "text" at bounding box center [758, 292] width 438 height 33
click at [639, 309] on input "text" at bounding box center [758, 292] width 438 height 33
paste input "🎧 EDM Islami Original, dari hati untuk hati"
drag, startPoint x: 801, startPoint y: 307, endPoint x: 680, endPoint y: 301, distance: 120.7
click at [680, 301] on input "🎧 EDM Islami Original, dari hati untuk hati" at bounding box center [758, 292] width 438 height 33
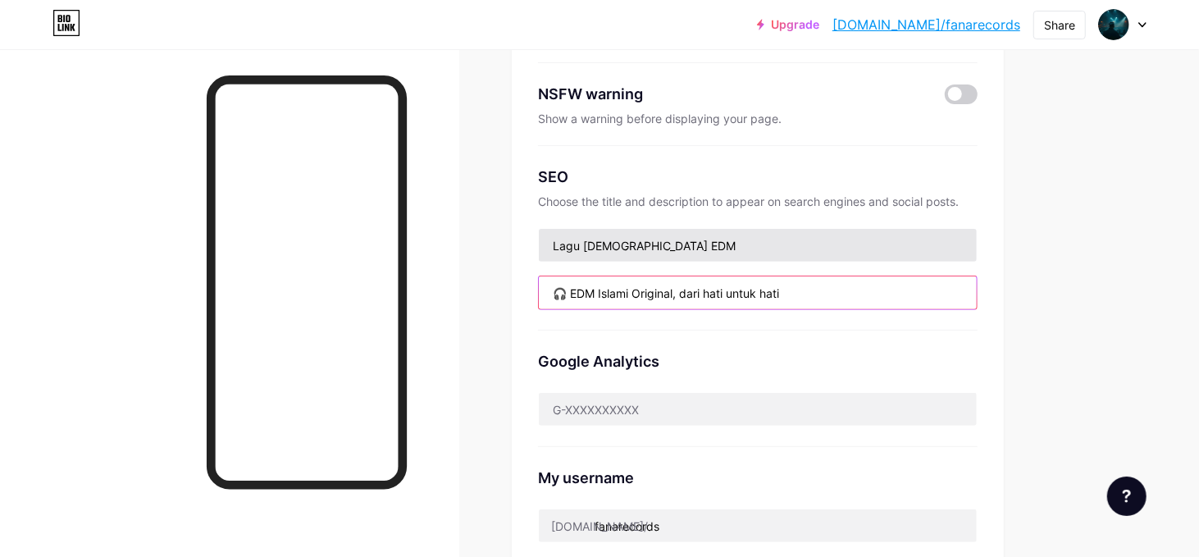
type input "🎧 EDM Islami Original, dari hati untuk hati"
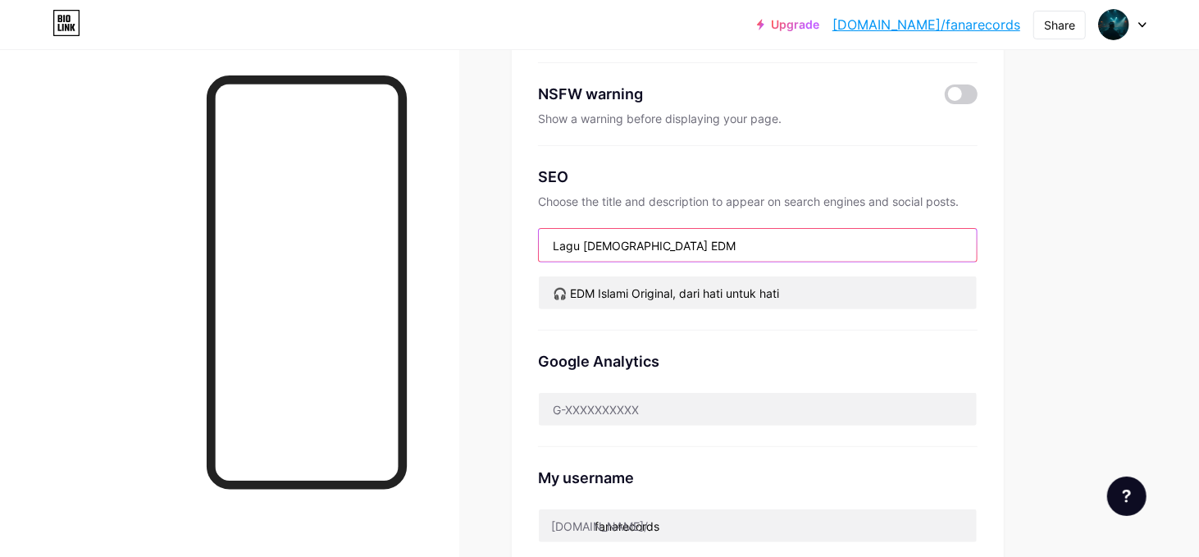
click at [644, 262] on input "Lagu [DEMOGRAPHIC_DATA] EDM" at bounding box center [758, 245] width 438 height 33
click at [616, 262] on input "Lagu [DEMOGRAPHIC_DATA] EDM" at bounding box center [758, 245] width 438 height 33
click at [680, 262] on input "Lagu [DEMOGRAPHIC_DATA] genre EDM" at bounding box center [758, 245] width 438 height 33
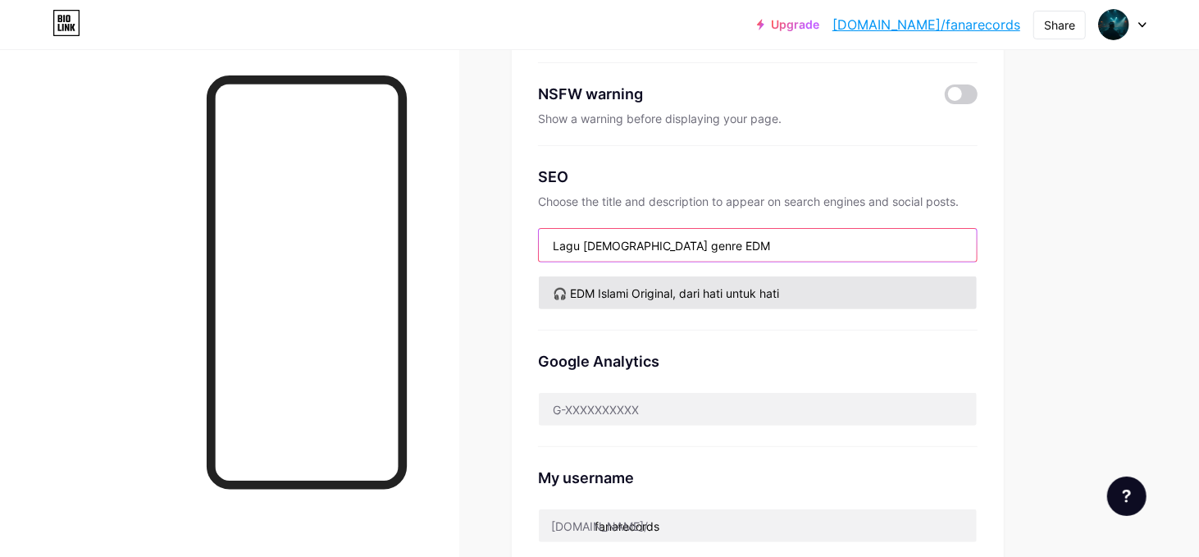
type input "Lagu [DEMOGRAPHIC_DATA] genre EDM"
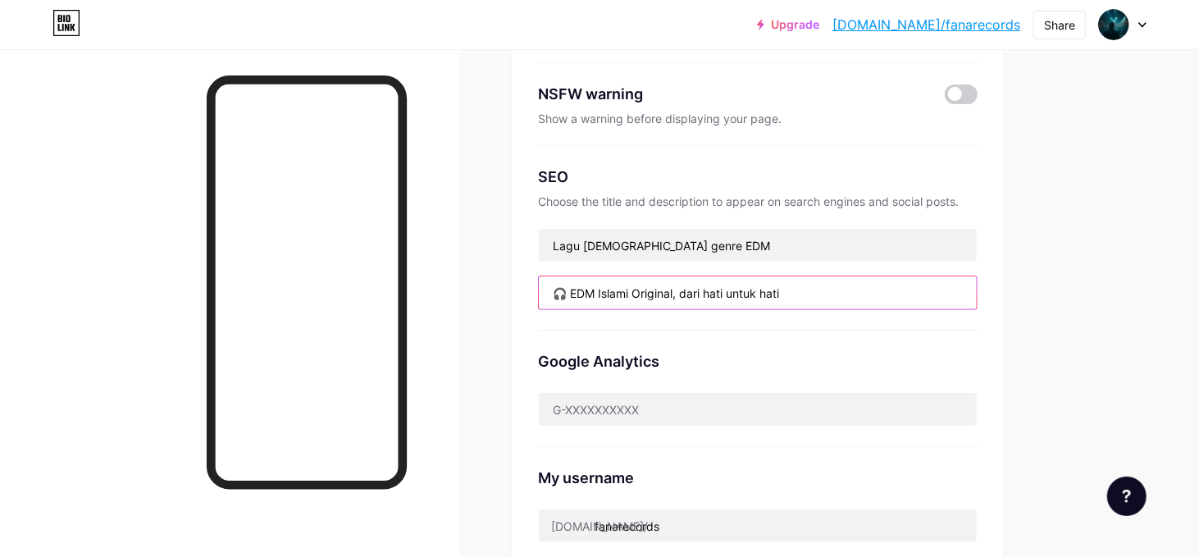
click at [793, 309] on input "🎧 EDM Islami Original, dari hati untuk hati" at bounding box center [758, 292] width 438 height 33
drag, startPoint x: 791, startPoint y: 309, endPoint x: 683, endPoint y: 304, distance: 108.3
click at [683, 304] on input "🎧 EDM Islami Original, dari hati untuk hati" at bounding box center [758, 292] width 438 height 33
click at [749, 308] on input "🎧 EDM Islami Original, dengan lirik [PERSON_NAME]" at bounding box center [758, 292] width 438 height 33
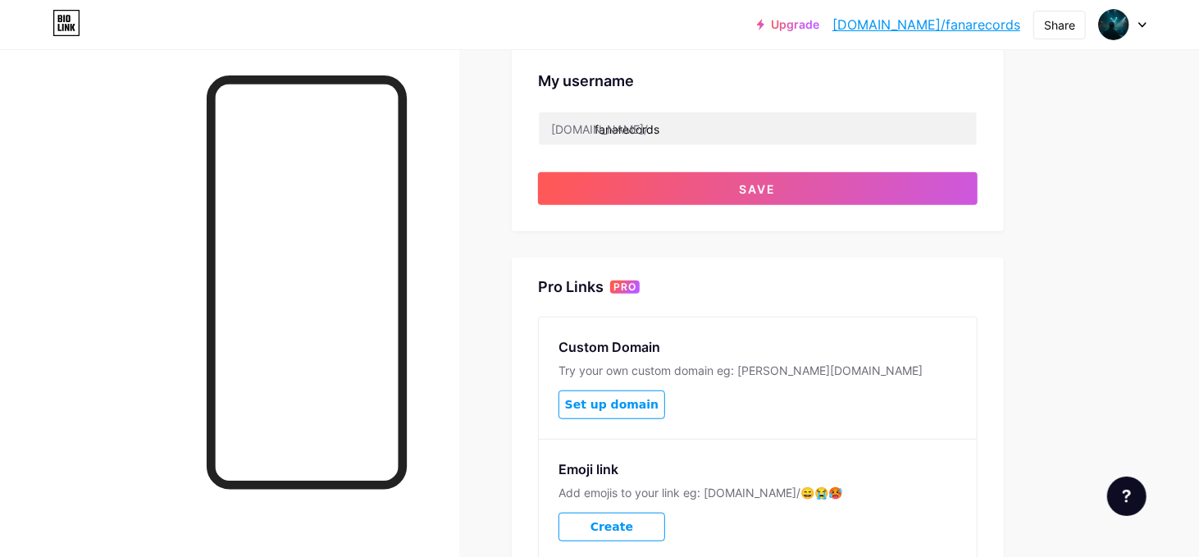
scroll to position [561, 0]
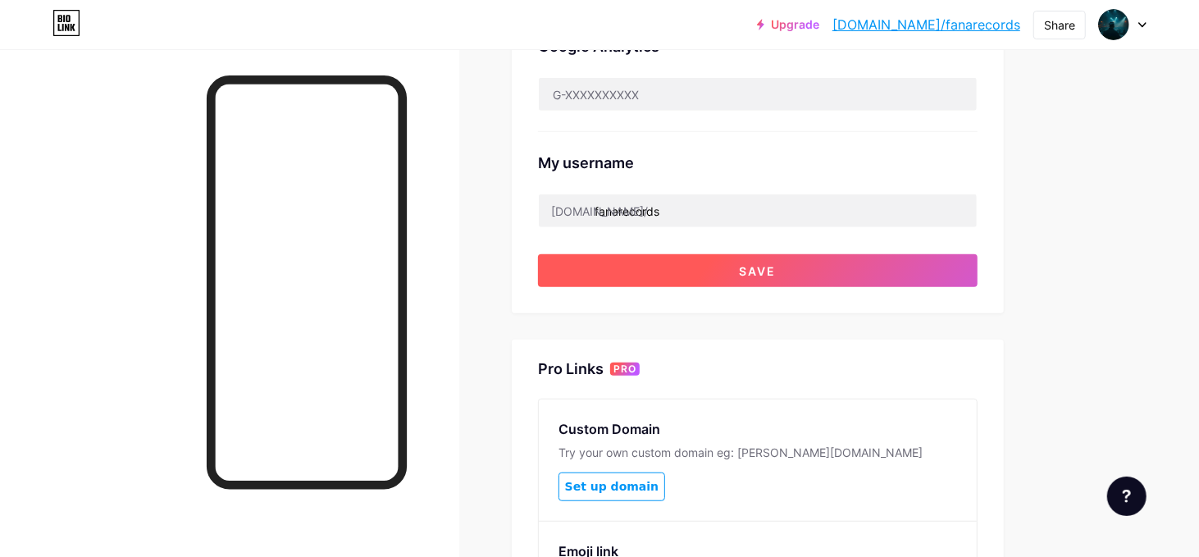
type input "🎧 EDM Islami Original, dengan lirik kitab Al Hikam"
click at [716, 286] on button "Save" at bounding box center [757, 270] width 439 height 33
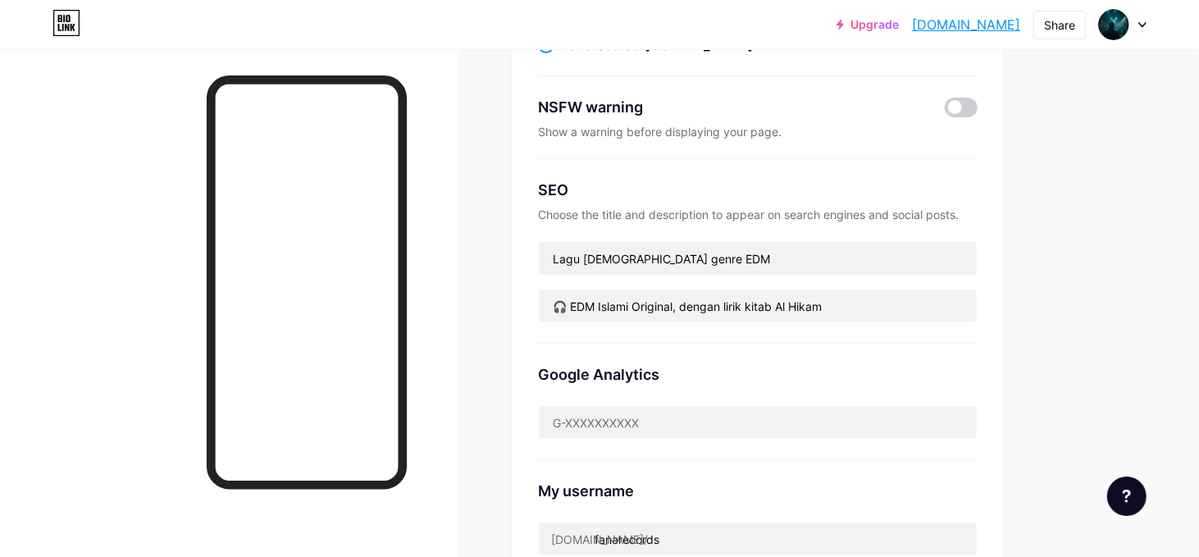
scroll to position [151, 0]
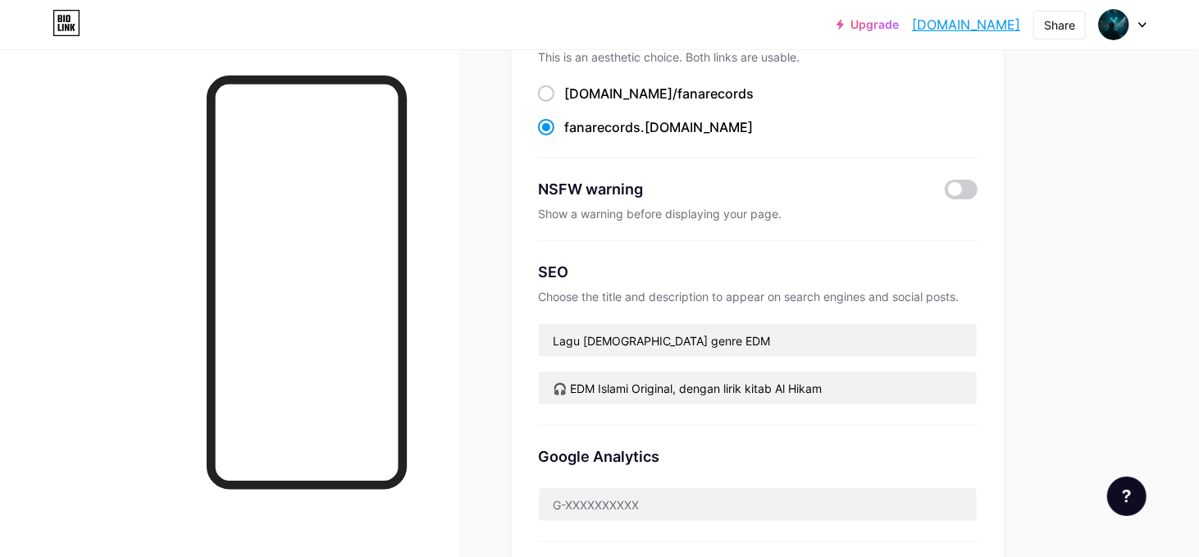
click at [464, 239] on div "Links Posts Design Subscribers NEW Stats Settings Preferred link This is an aes…" at bounding box center [536, 515] width 1072 height 1235
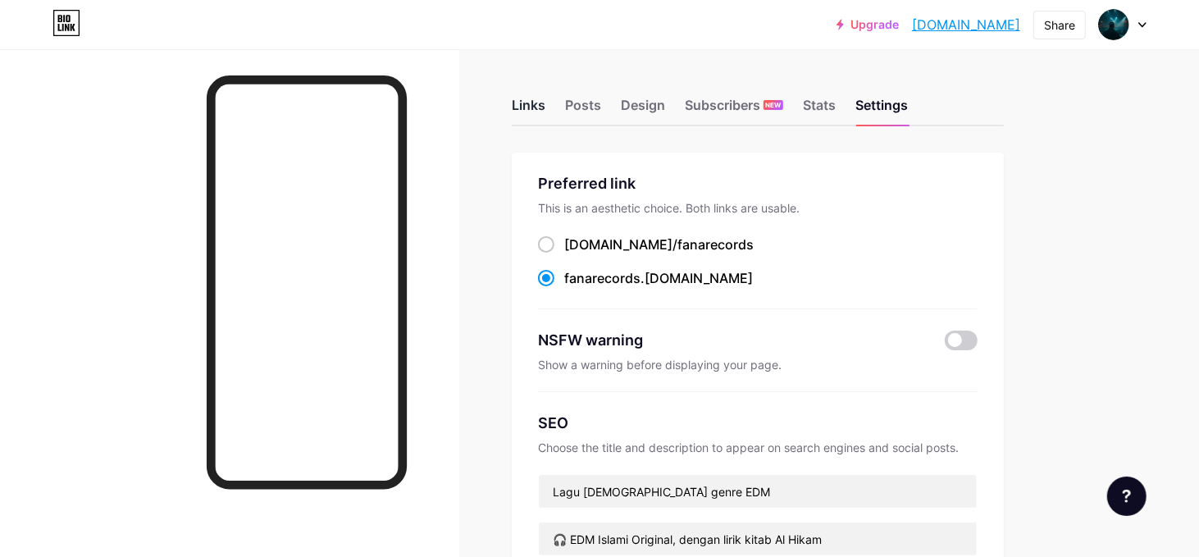
click at [537, 107] on div "Links" at bounding box center [529, 110] width 34 height 30
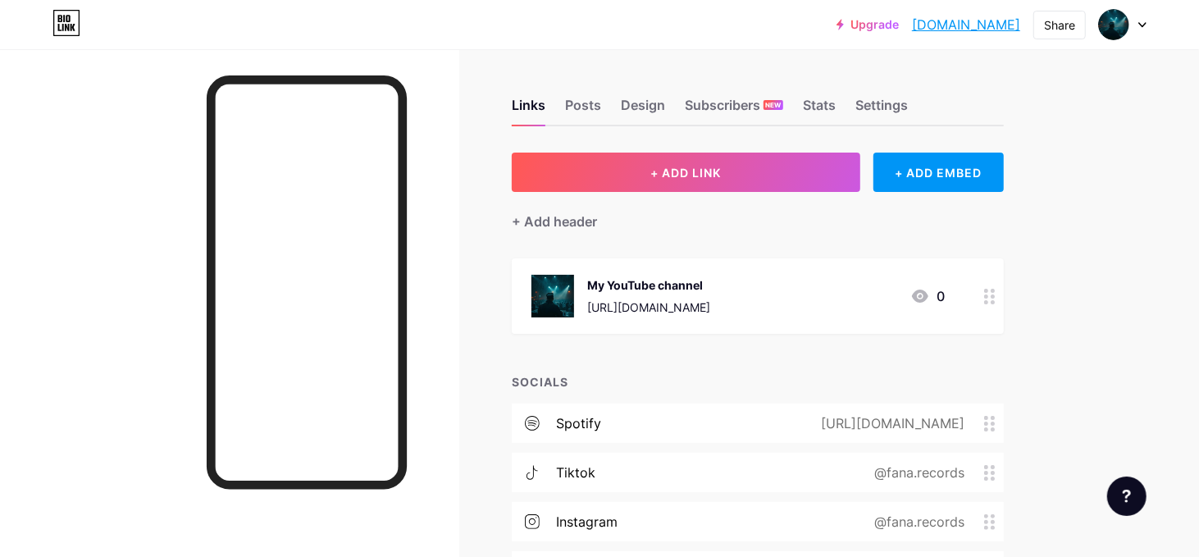
click at [489, 258] on div "Links Posts Design Subscribers NEW Stats Settings + ADD LINK + ADD EMBED + Add …" at bounding box center [536, 409] width 1072 height 721
click at [423, 191] on div at bounding box center [229, 327] width 459 height 557
click at [1052, 20] on div "Share" at bounding box center [1059, 24] width 31 height 17
